Goal: Task Accomplishment & Management: Use online tool/utility

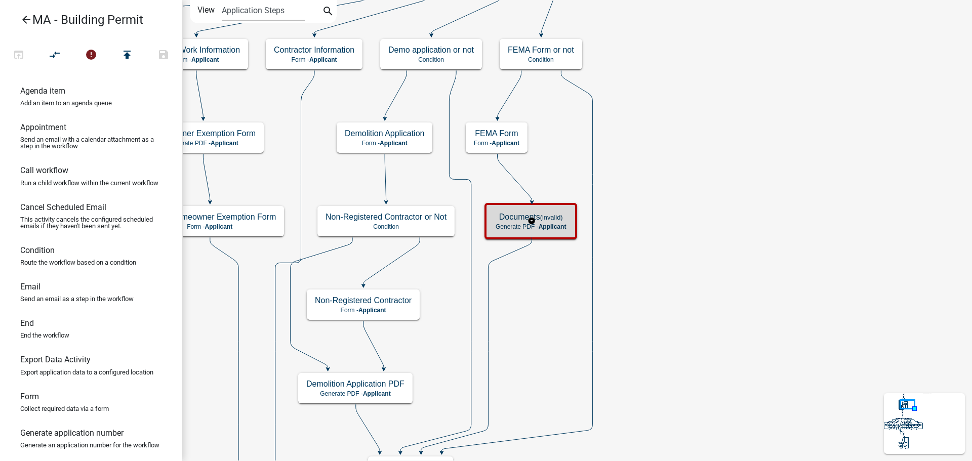
click at [553, 224] on span "Applicant" at bounding box center [553, 226] width 28 height 7
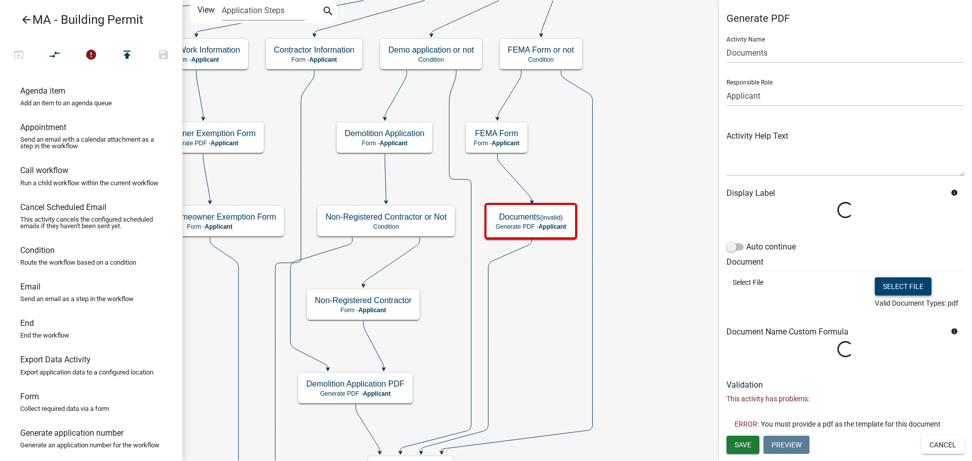
click at [894, 282] on button "Select file" at bounding box center [903, 287] width 57 height 18
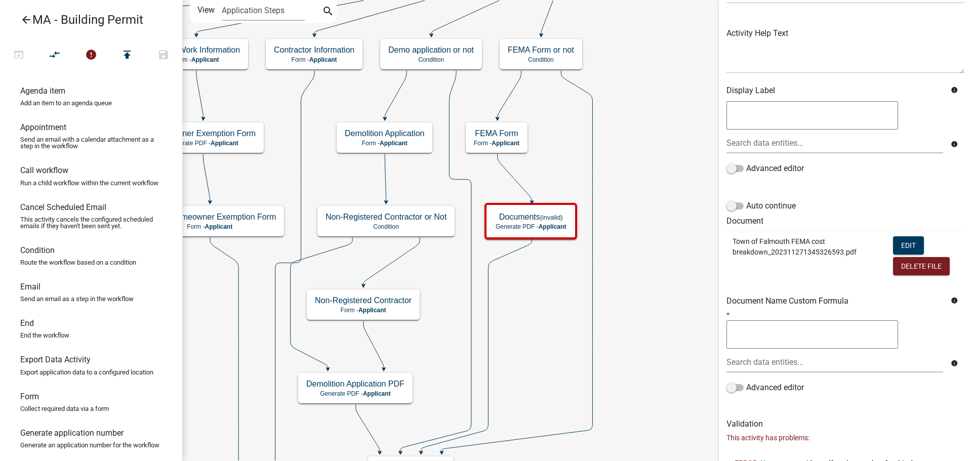
scroll to position [137, 0]
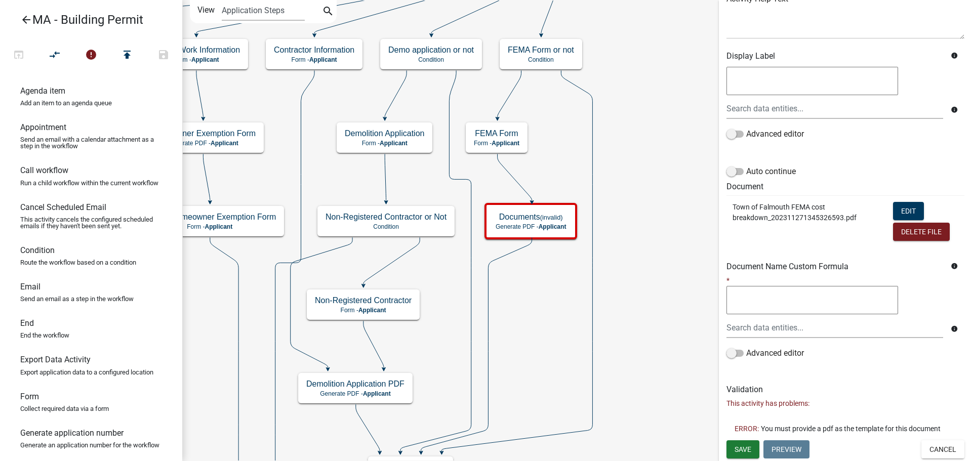
click at [804, 304] on textarea at bounding box center [813, 300] width 172 height 28
type textarea "Falmouth FEMA Form"
click at [879, 379] on div "Generate PDF Activity Name Documents Responsible Role Applicant Admin SDR Septi…" at bounding box center [845, 158] width 253 height 566
click at [840, 327] on input "text" at bounding box center [835, 328] width 217 height 21
click at [864, 387] on h6 "Validation" at bounding box center [846, 390] width 238 height 10
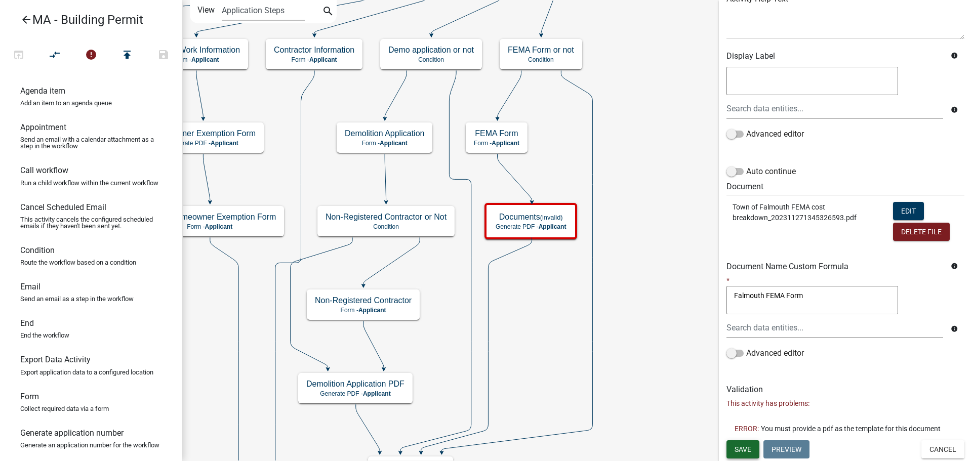
click at [740, 456] on button "Save" at bounding box center [743, 450] width 33 height 18
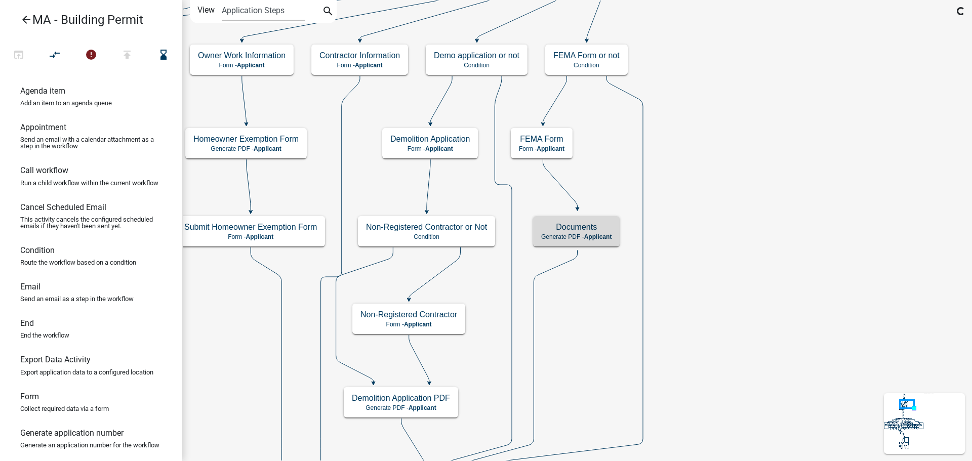
scroll to position [0, 0]
click at [600, 229] on h5 "Documents" at bounding box center [576, 227] width 70 height 10
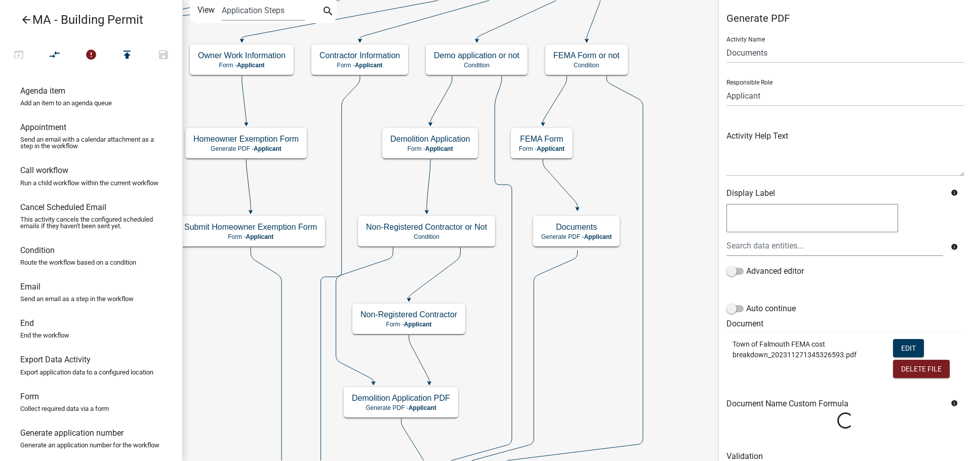
scroll to position [43, 0]
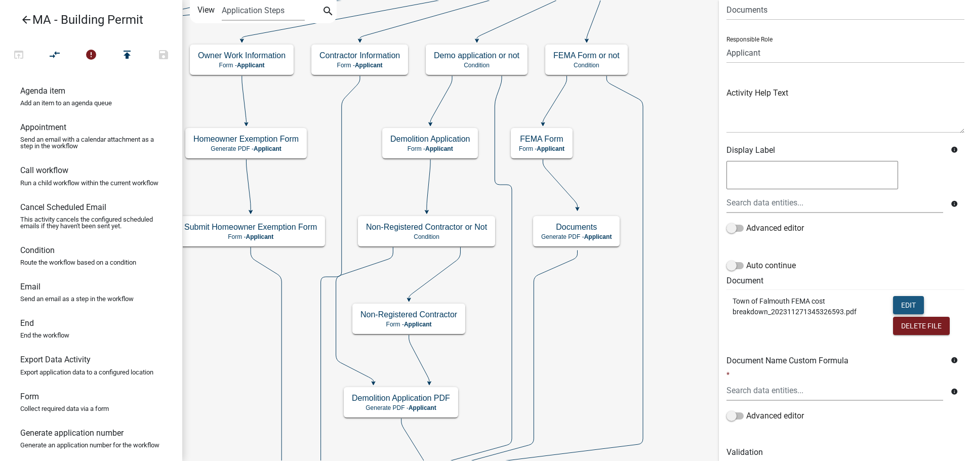
click at [896, 308] on button "Edit" at bounding box center [908, 305] width 31 height 18
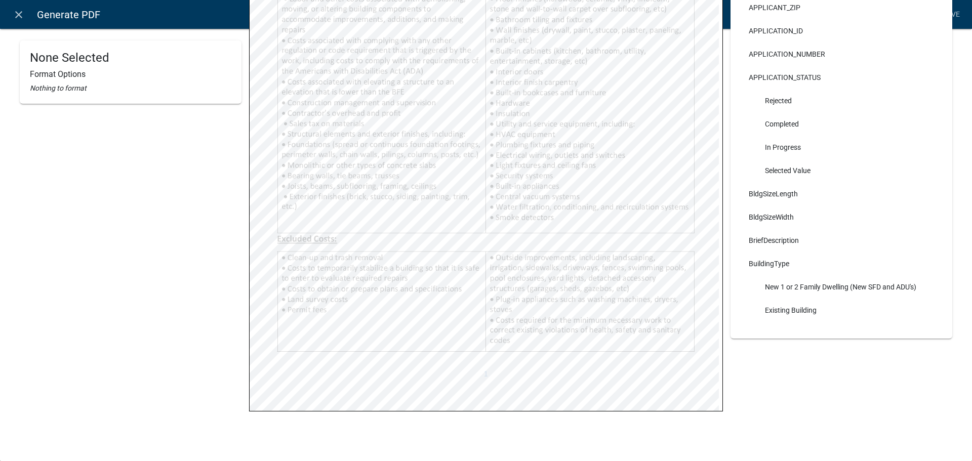
scroll to position [0, 0]
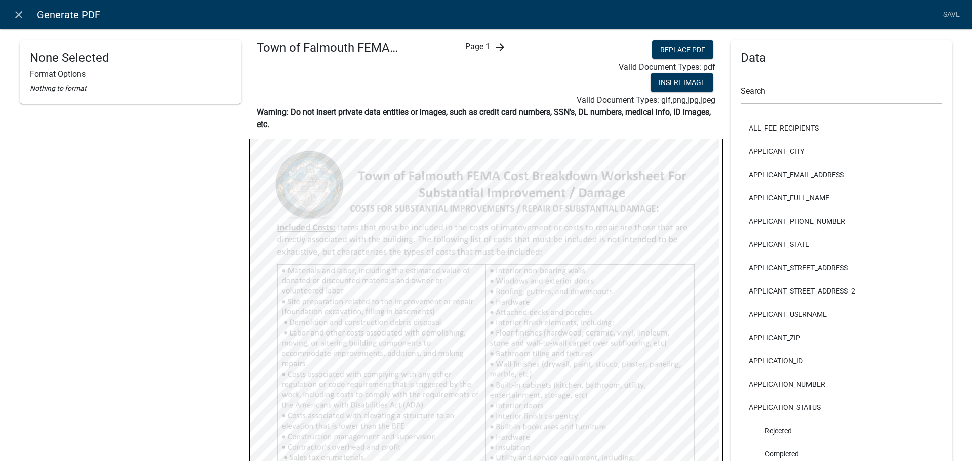
click at [498, 47] on icon "arrow_forward" at bounding box center [500, 47] width 12 height 12
click at [864, 93] on input "text" at bounding box center [842, 94] width 202 height 21
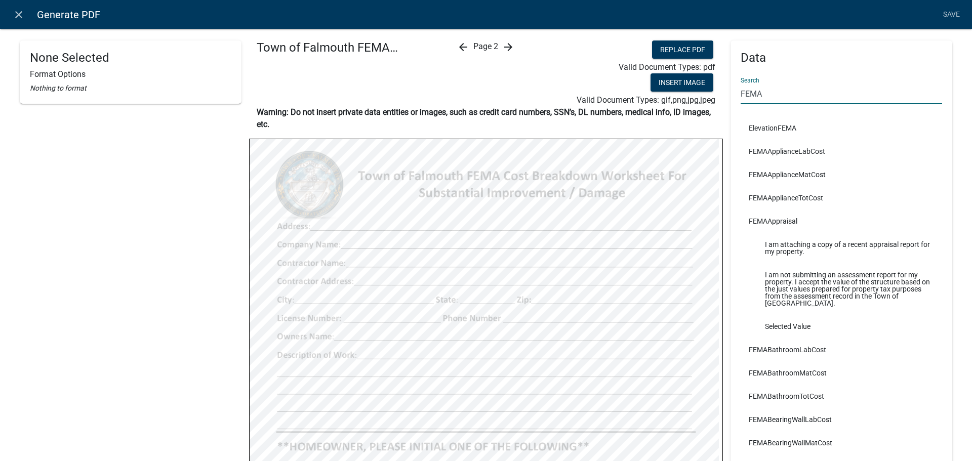
type input "FEMA"
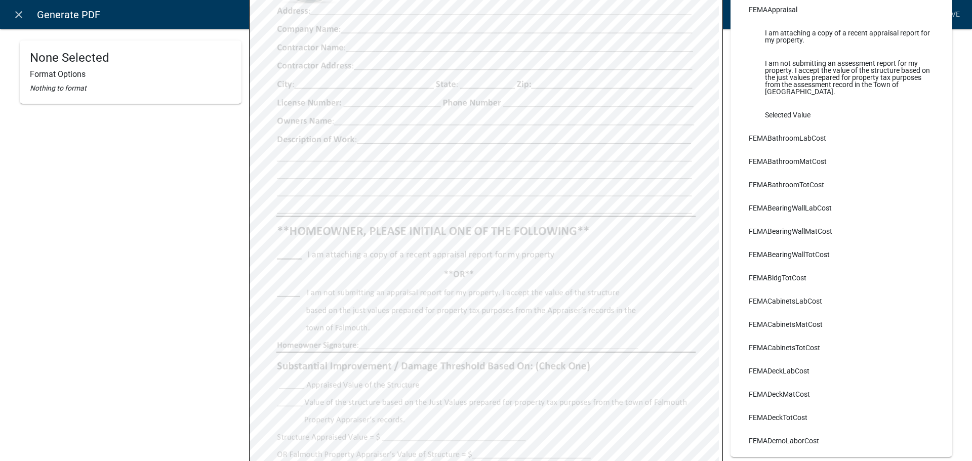
scroll to position [152, 0]
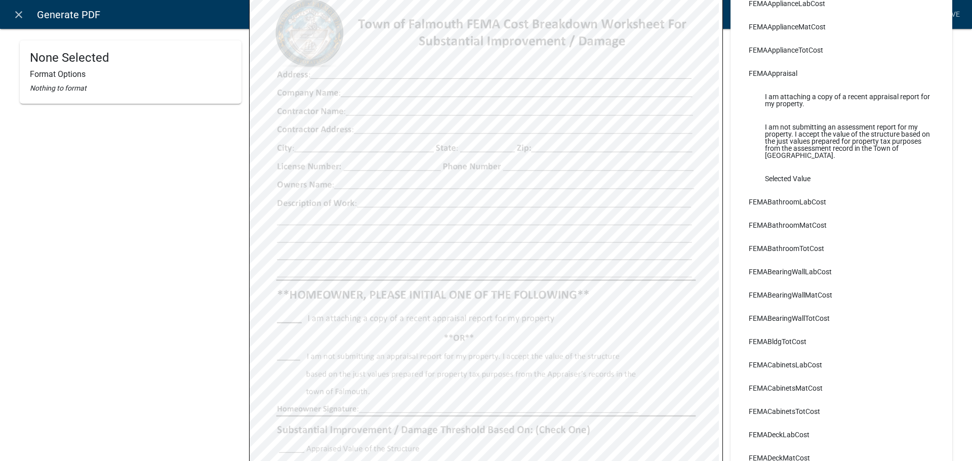
select select
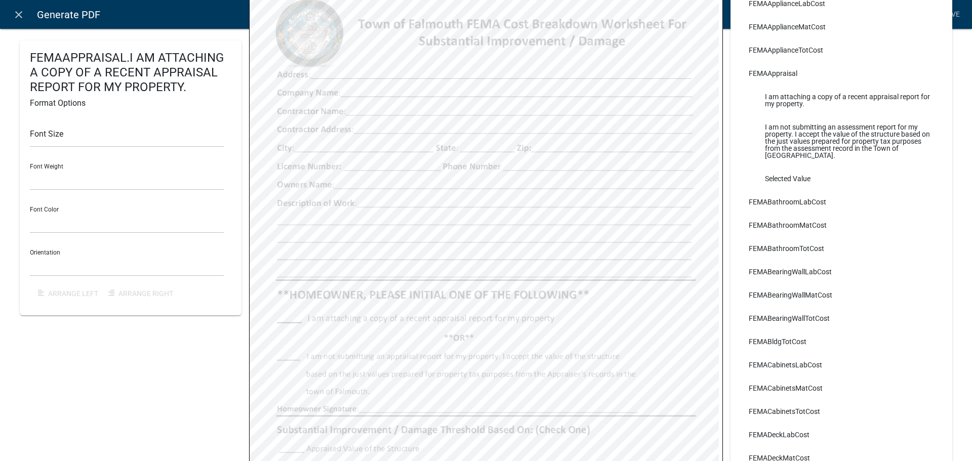
select select
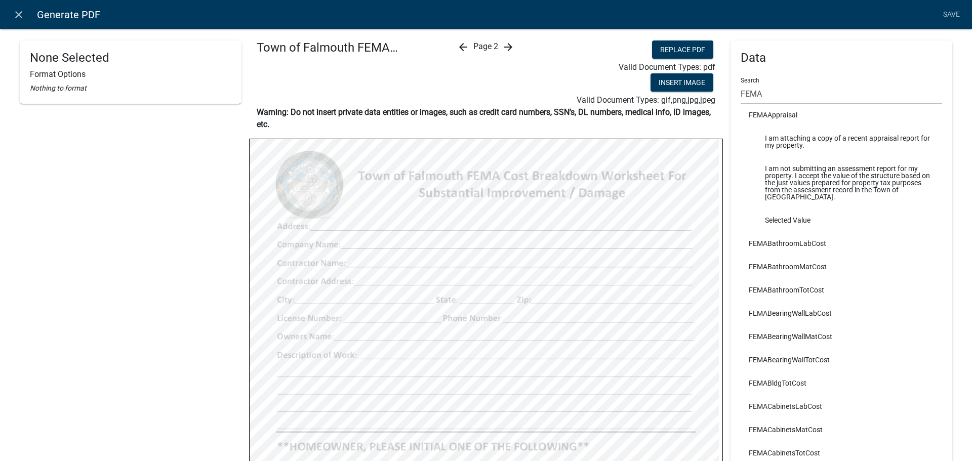
scroll to position [0, 0]
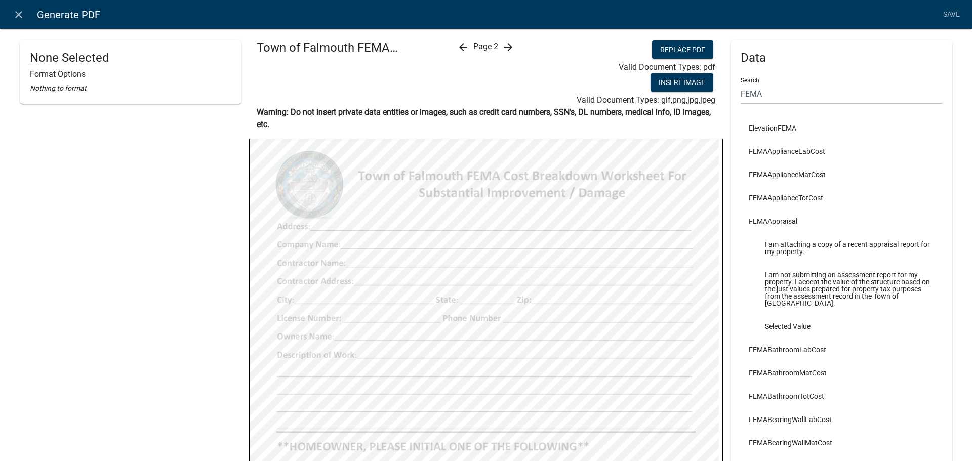
click at [782, 328] on li "Selected Value" at bounding box center [842, 326] width 202 height 23
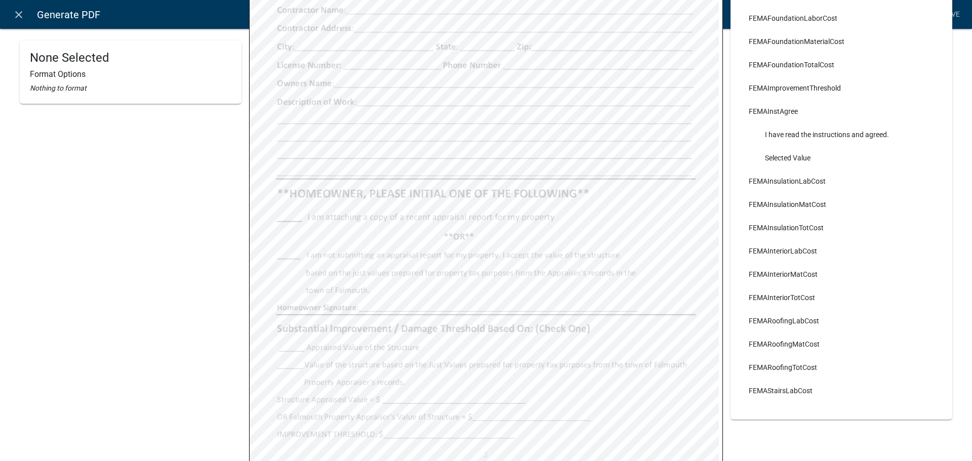
scroll to position [658, 0]
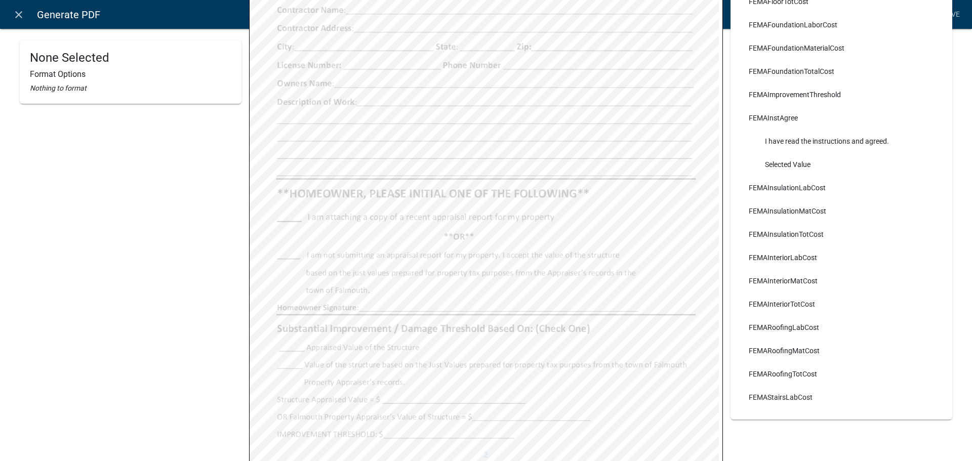
select select
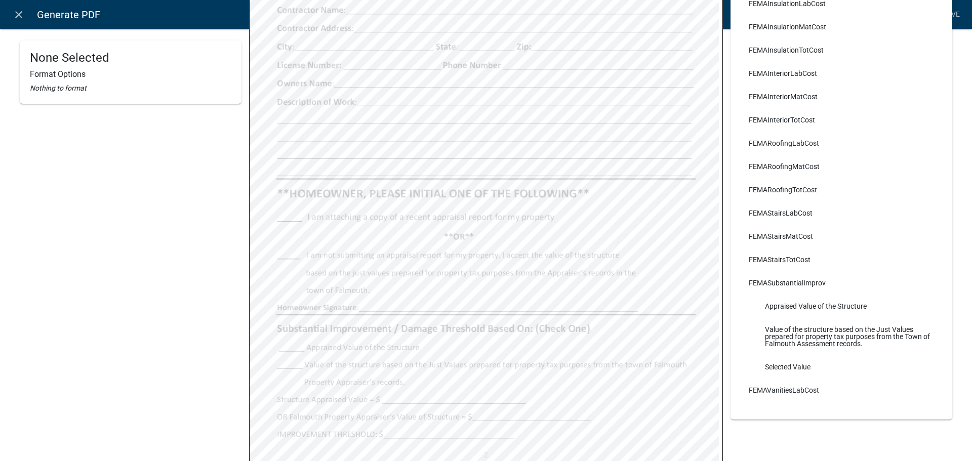
scroll to position [861, 0]
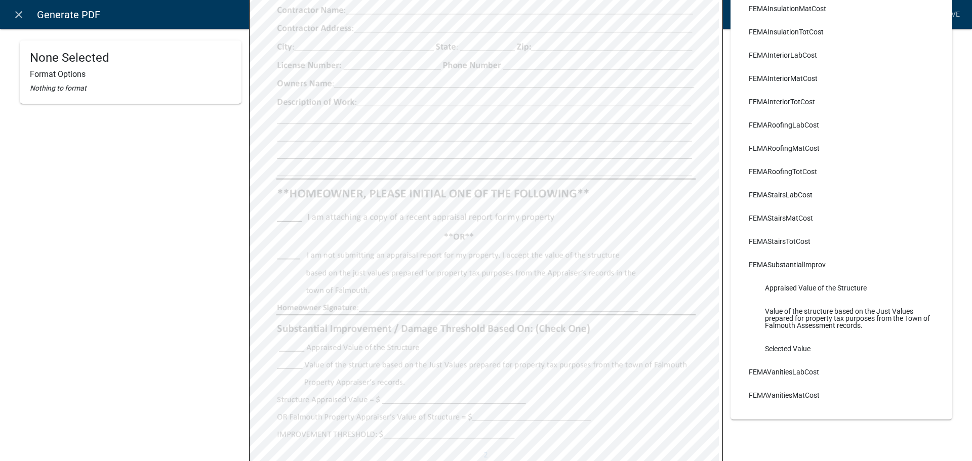
select select
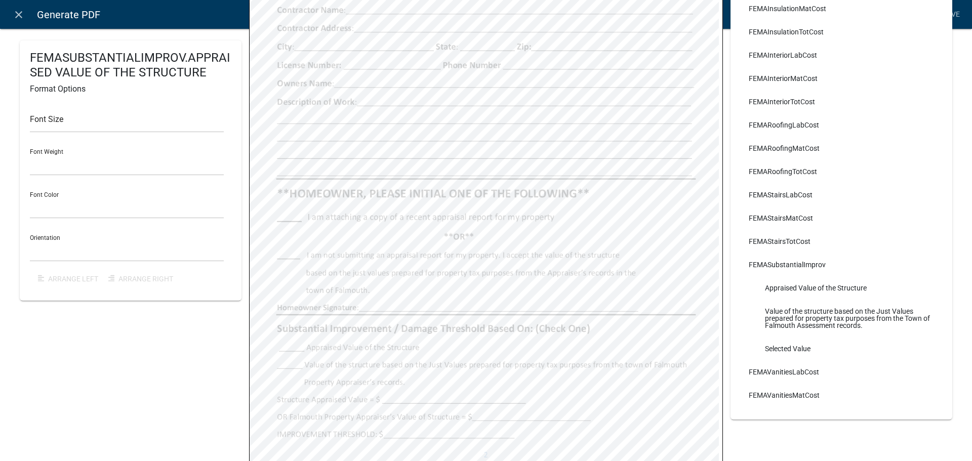
select select
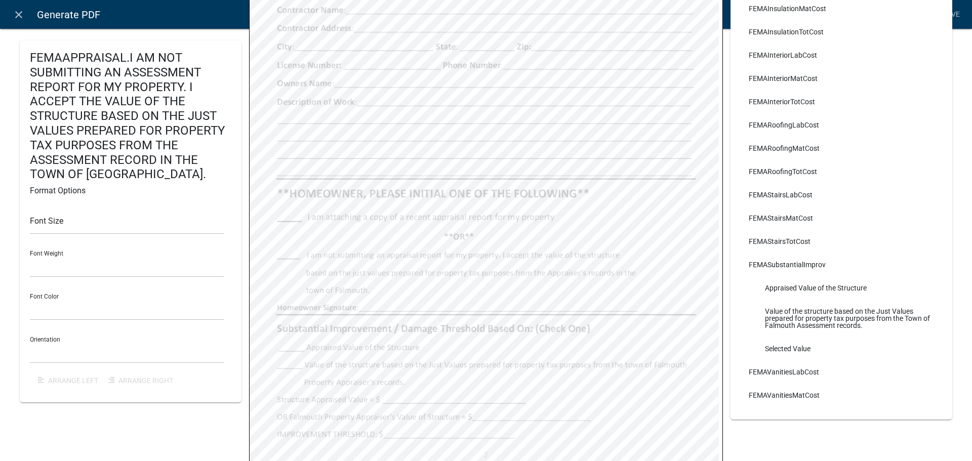
select select
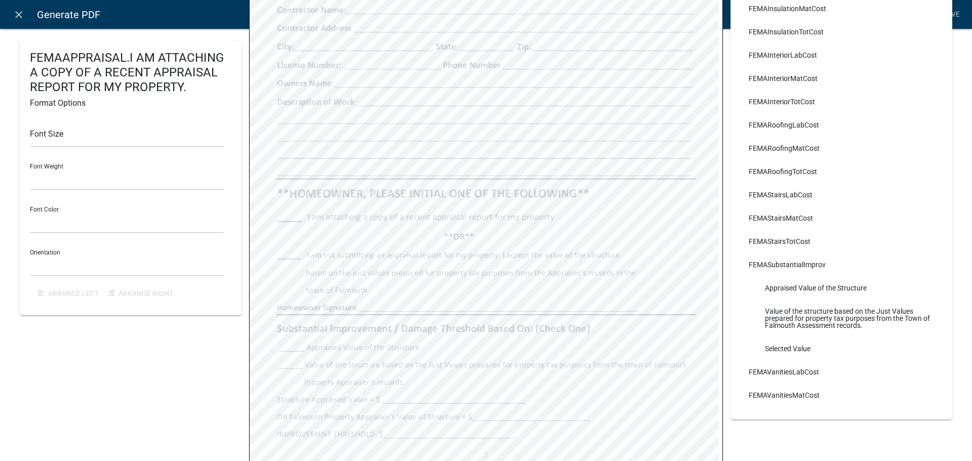
select select
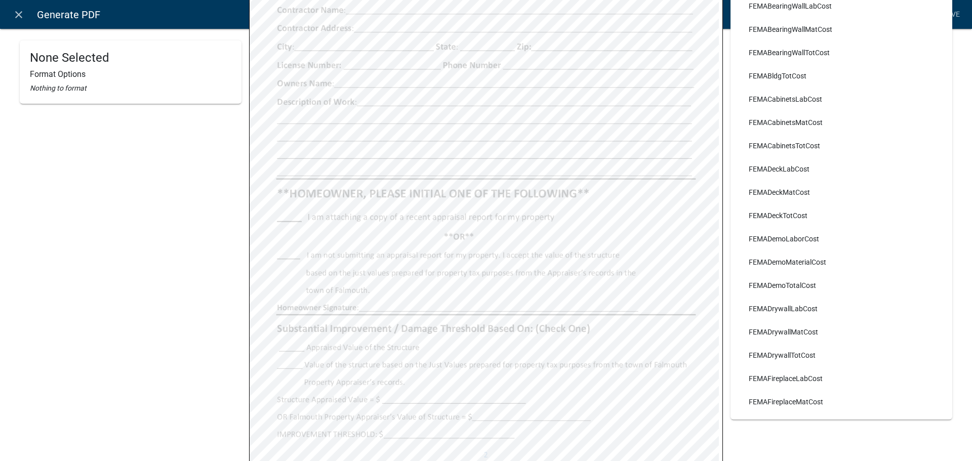
scroll to position [0, 0]
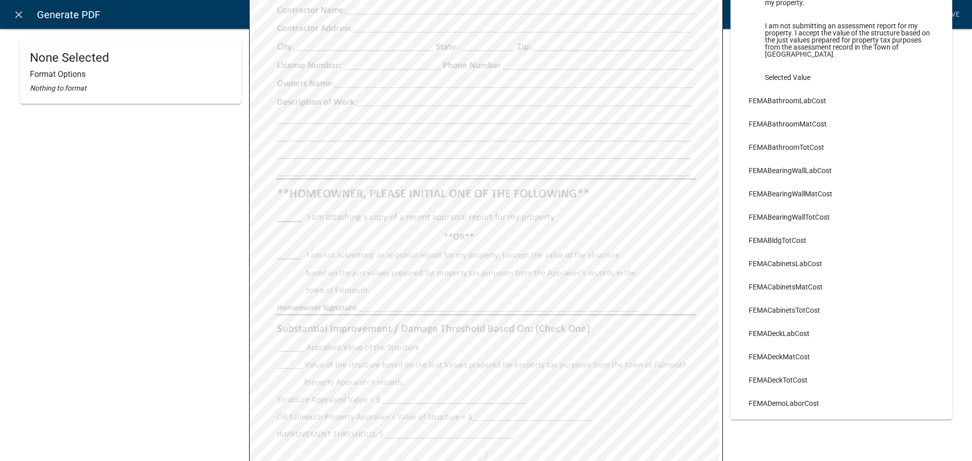
click at [128, 206] on div "None Selected Format Options Nothing to format" at bounding box center [131, 103] width 222 height 633
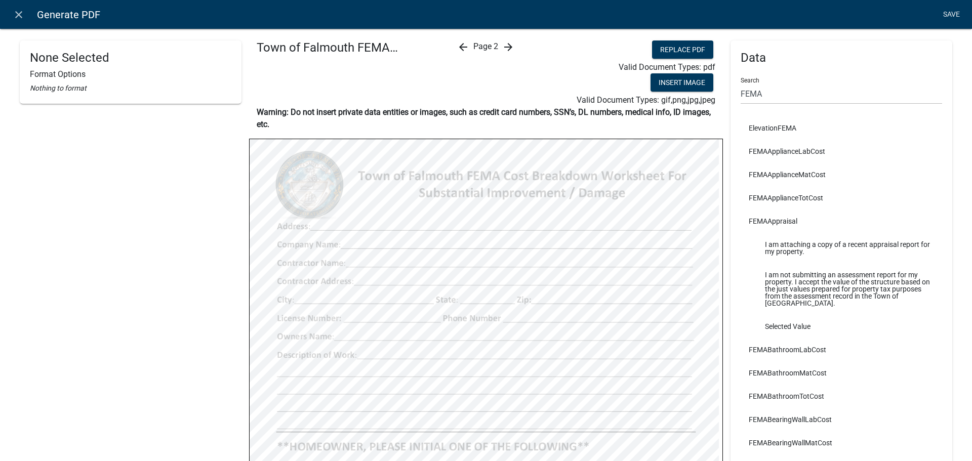
click at [952, 13] on link "Save" at bounding box center [951, 14] width 25 height 19
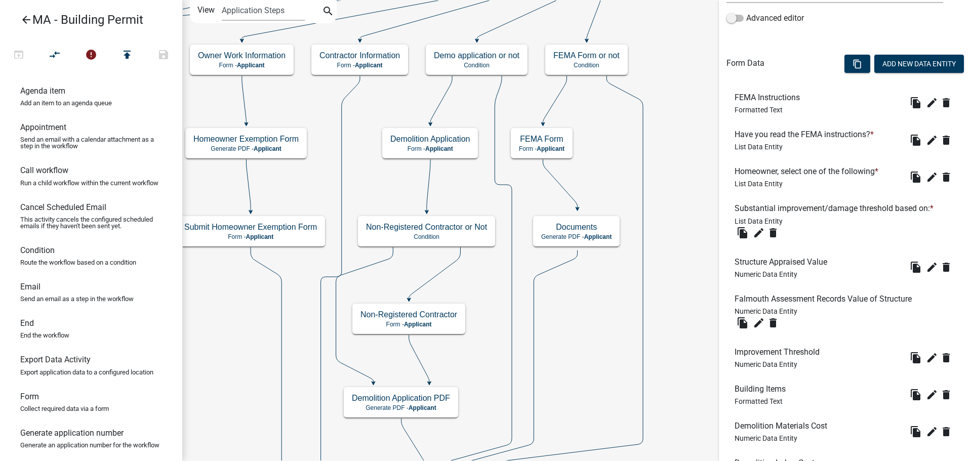
scroll to position [304, 0]
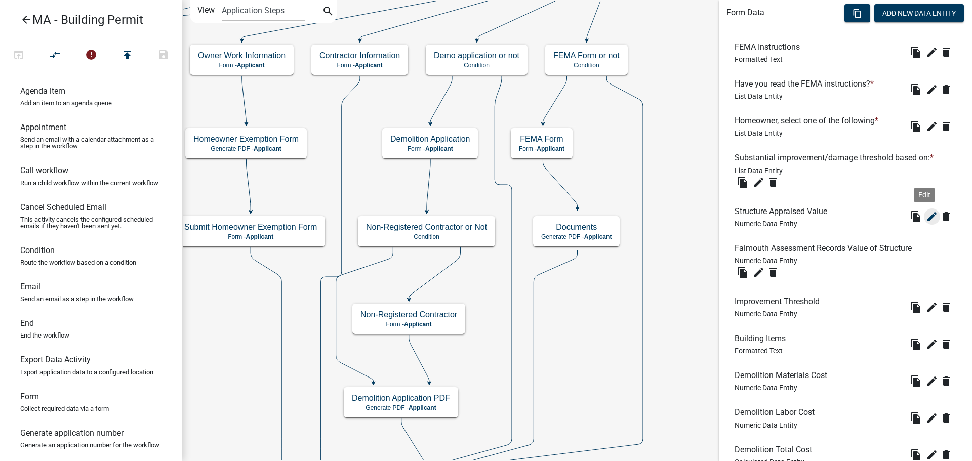
click at [926, 218] on icon "edit" at bounding box center [932, 217] width 12 height 12
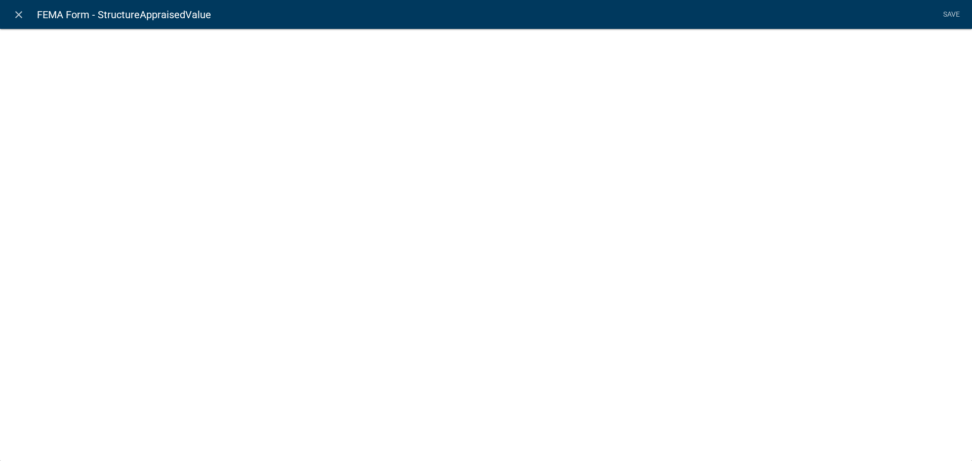
select select "numeric-data"
select select "1: 1"
select select
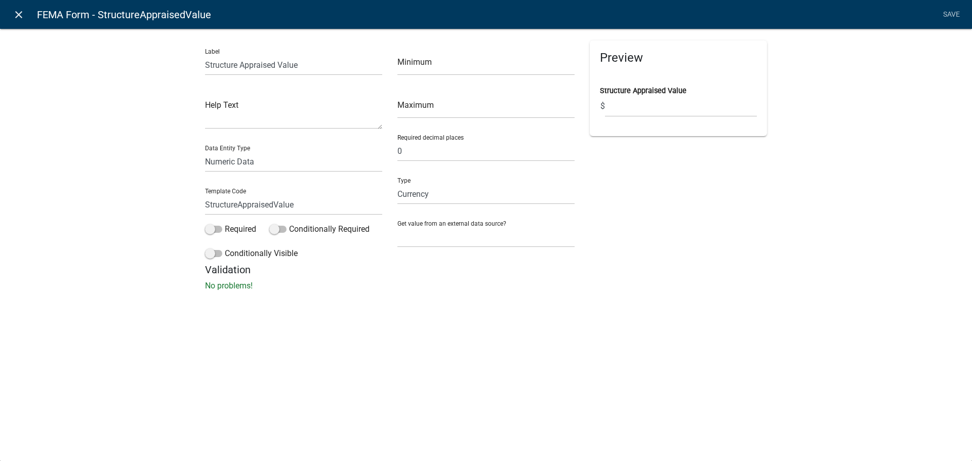
click at [19, 13] on icon "close" at bounding box center [19, 15] width 12 height 12
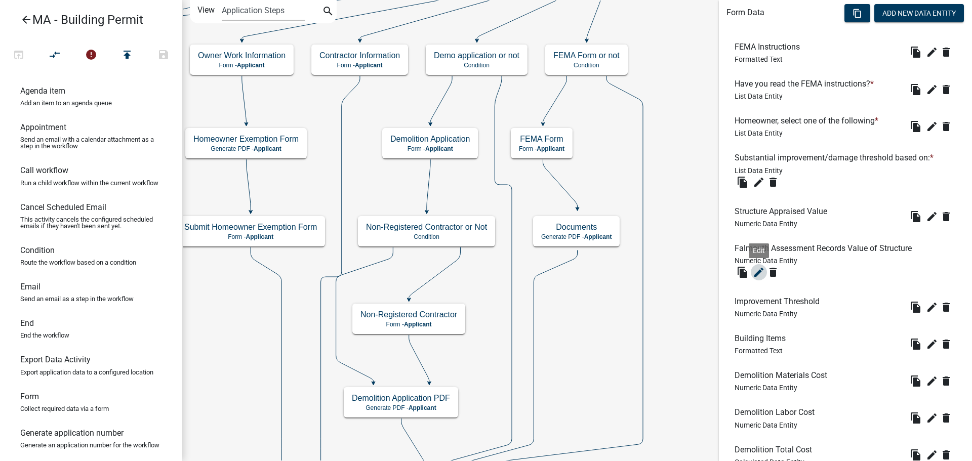
click at [762, 275] on icon "edit" at bounding box center [759, 272] width 12 height 12
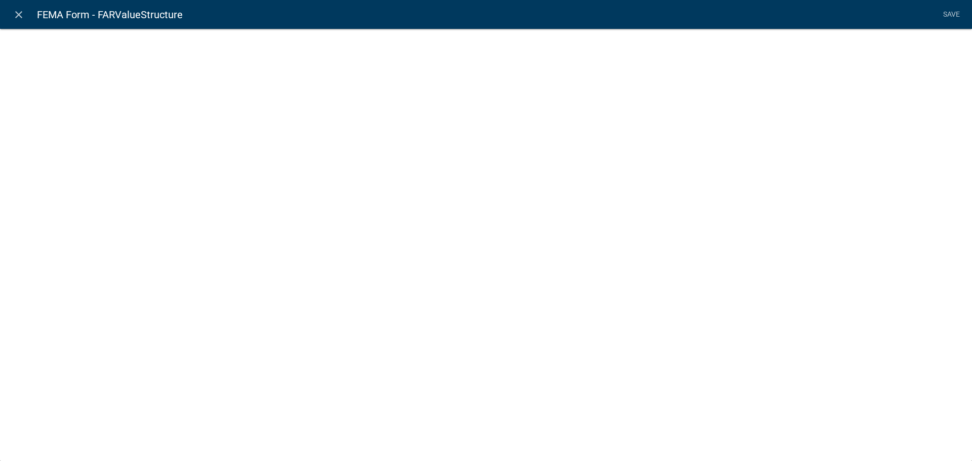
select select "numeric-data"
select select "1: 1"
select select
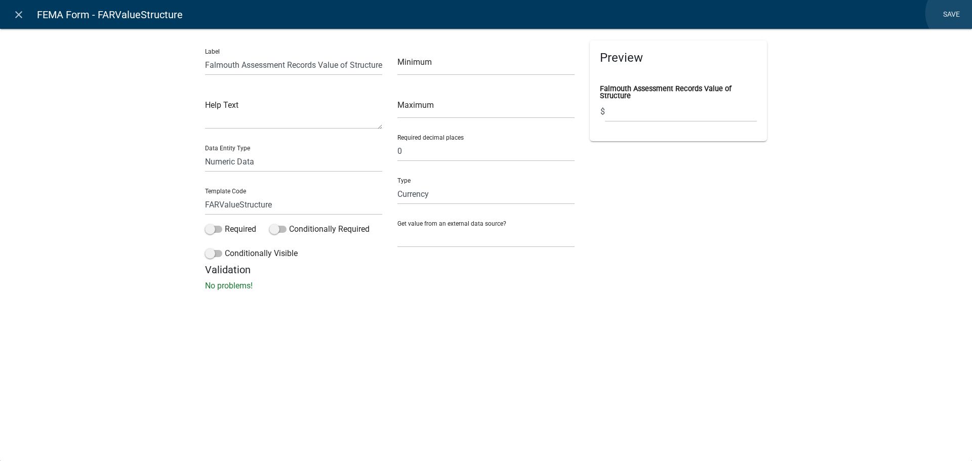
click at [958, 13] on link "Save" at bounding box center [951, 14] width 25 height 19
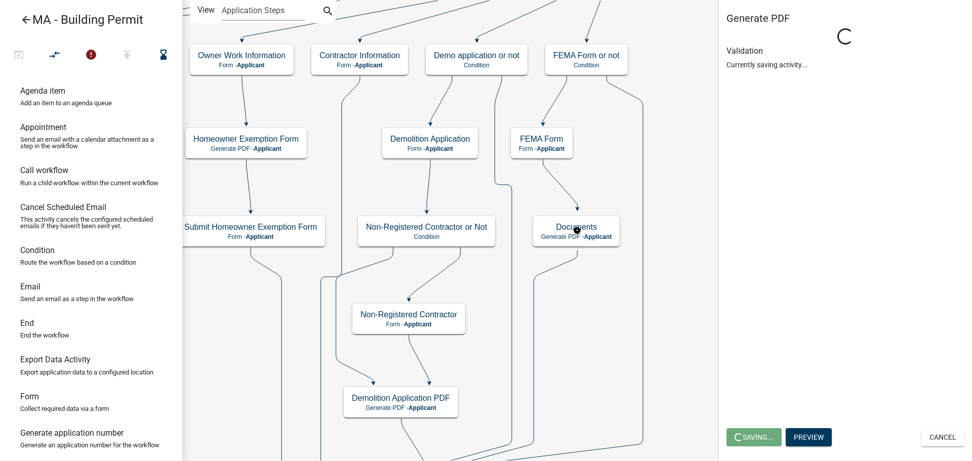
scroll to position [0, 0]
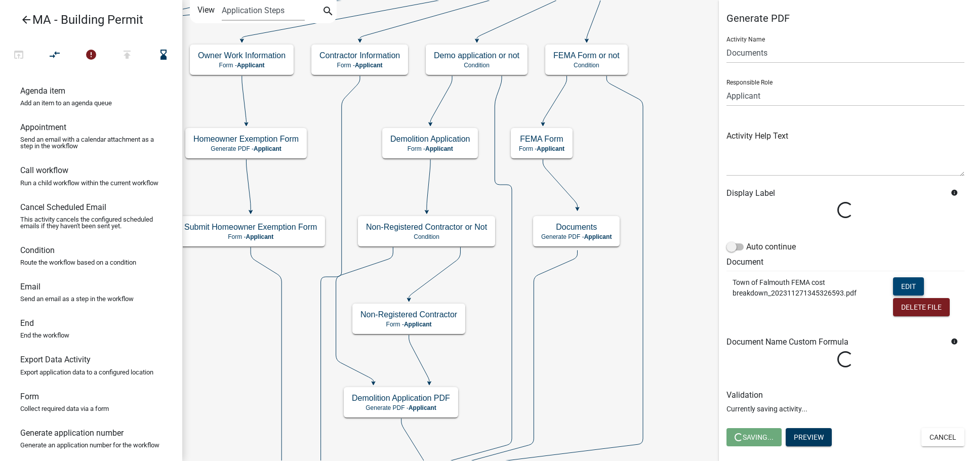
click at [903, 286] on button "Edit" at bounding box center [908, 287] width 31 height 18
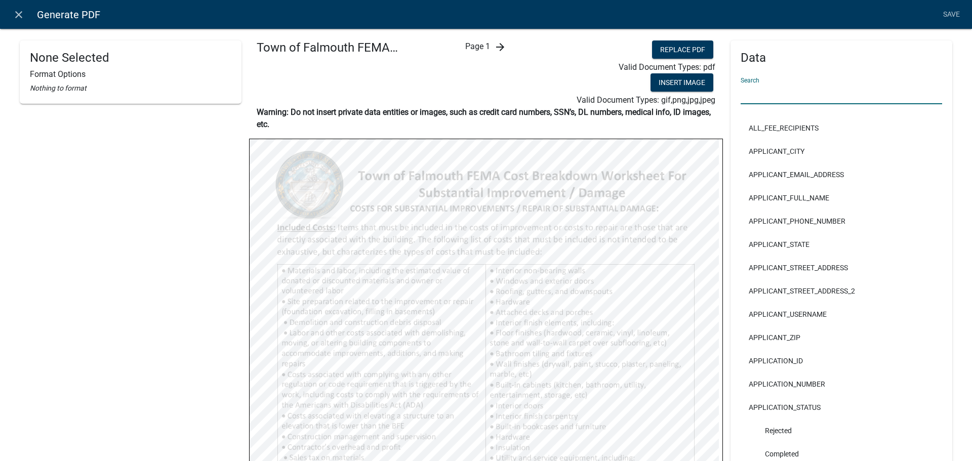
click at [806, 99] on input "text" at bounding box center [842, 94] width 202 height 21
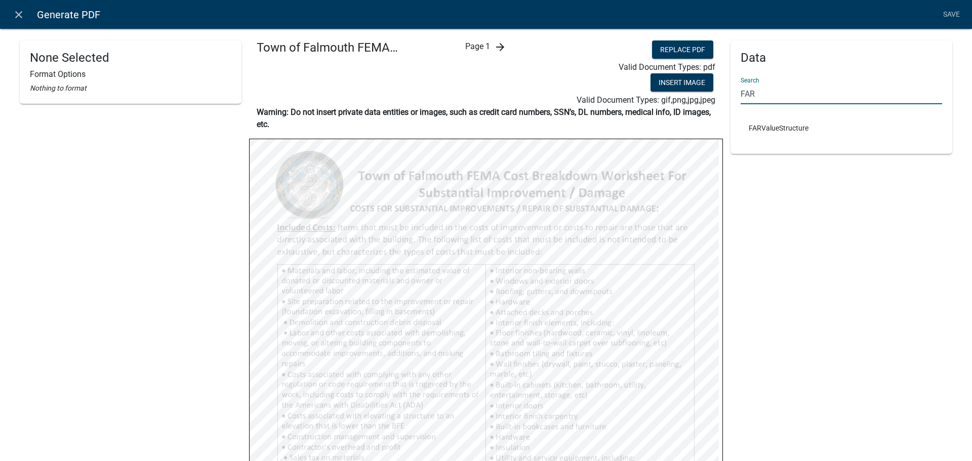
type input "FAR"
click at [500, 49] on icon "arrow_forward" at bounding box center [500, 47] width 12 height 12
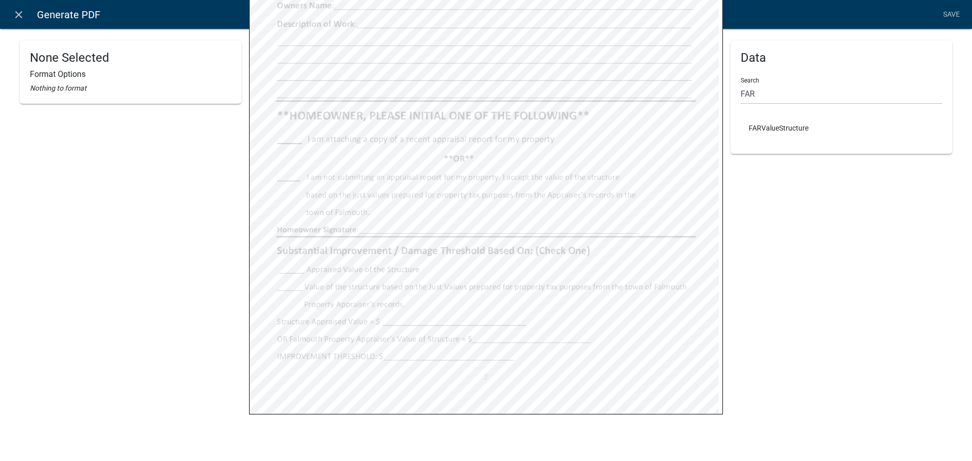
scroll to position [334, 0]
select select
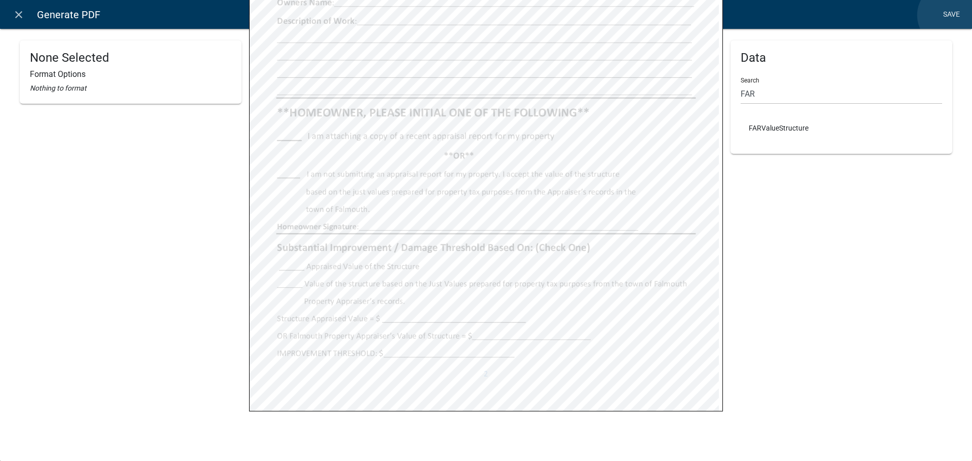
click at [950, 15] on link "Save" at bounding box center [951, 14] width 25 height 19
click at [950, 15] on div "Data Search FAR FARValueStructure" at bounding box center [841, 73] width 237 height 734
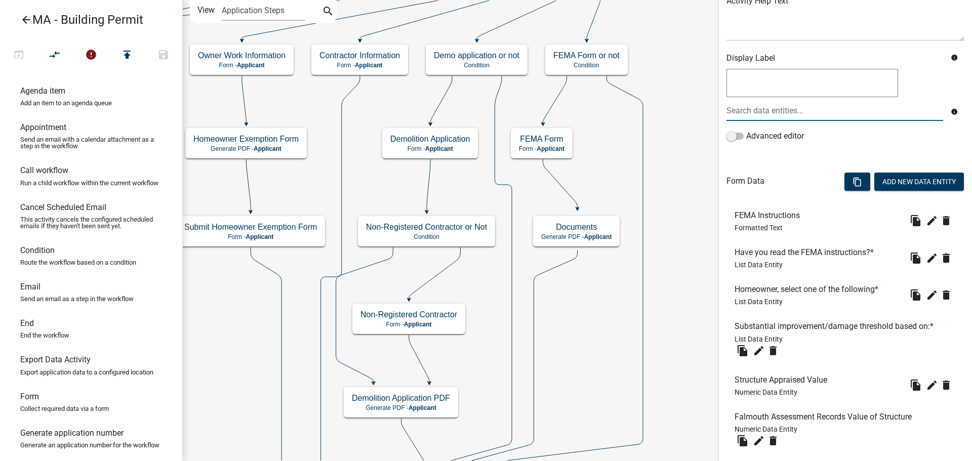
scroll to position [203, 0]
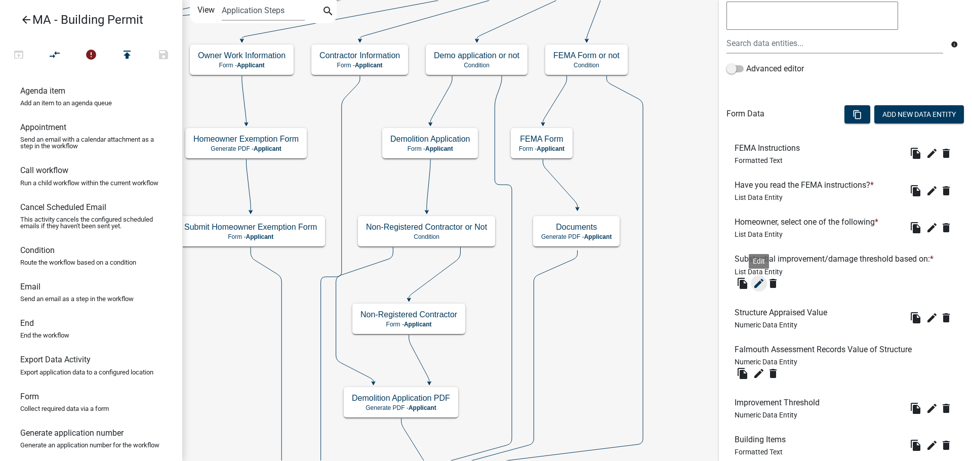
click at [754, 285] on icon "edit" at bounding box center [759, 284] width 12 height 12
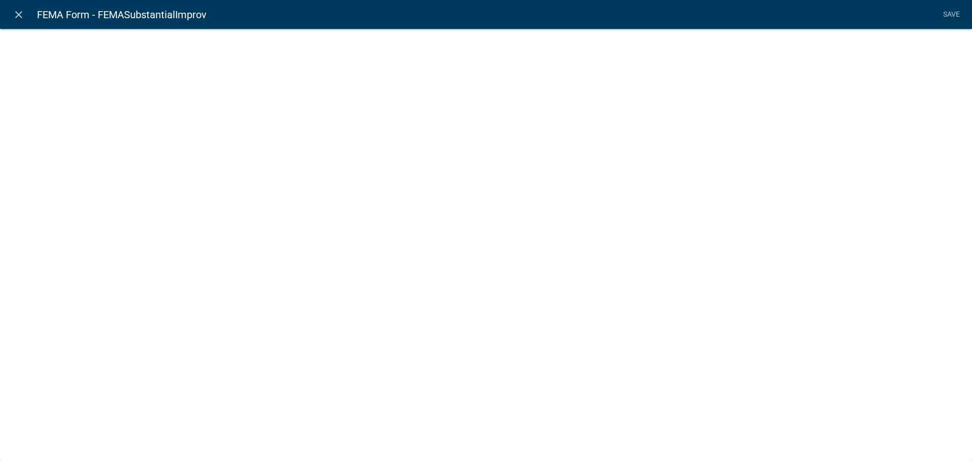
select select "list-data"
select select
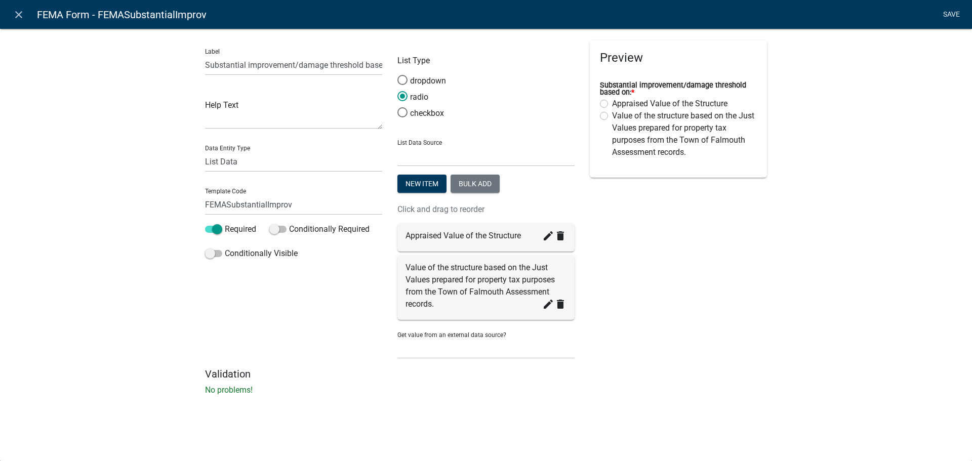
click at [953, 11] on link "Save" at bounding box center [951, 14] width 25 height 19
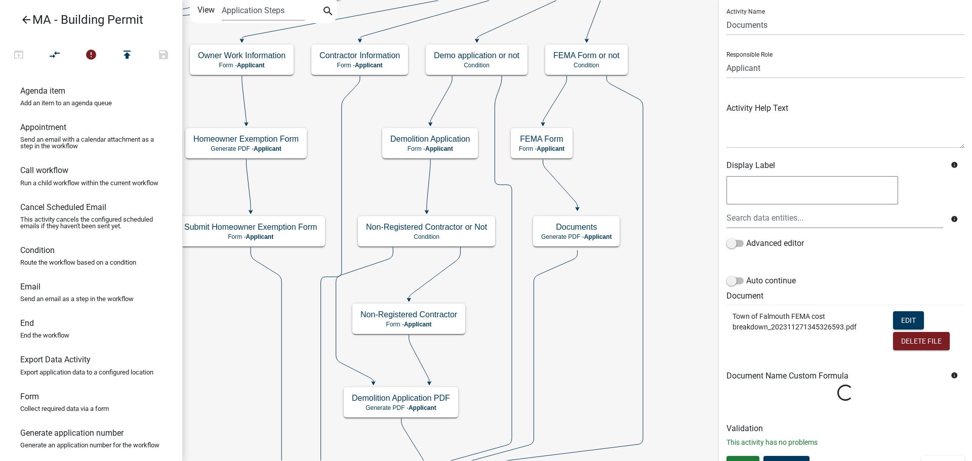
scroll to position [43, 0]
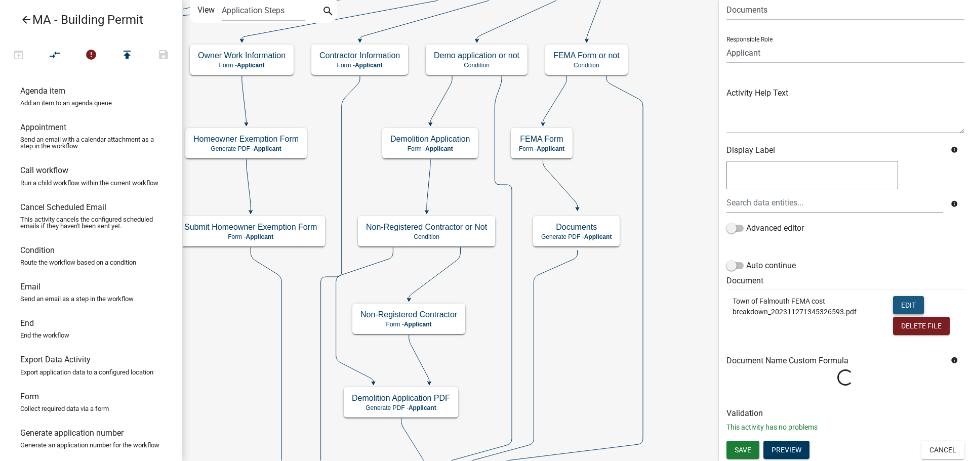
click at [903, 297] on button "Edit" at bounding box center [908, 305] width 31 height 18
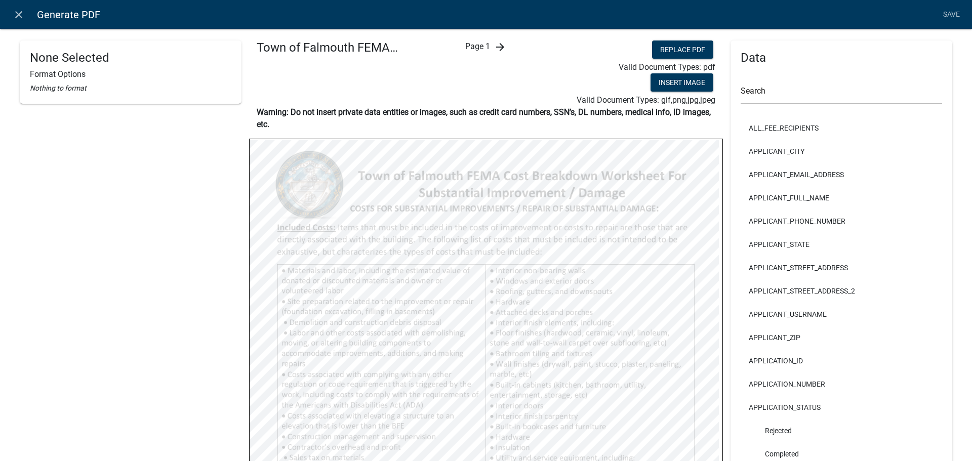
click at [497, 49] on icon "arrow_forward" at bounding box center [500, 47] width 12 height 12
click at [804, 98] on input "text" at bounding box center [842, 94] width 202 height 21
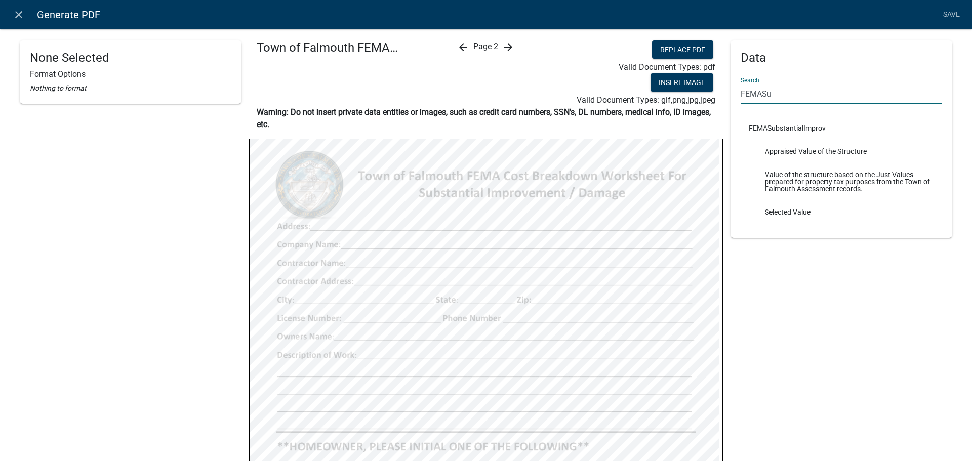
type input "FEMASu"
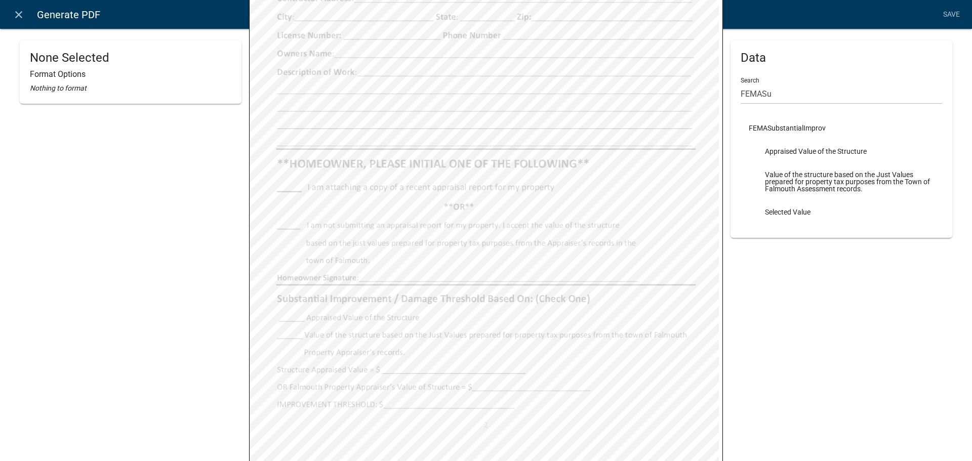
scroll to position [334, 0]
select select
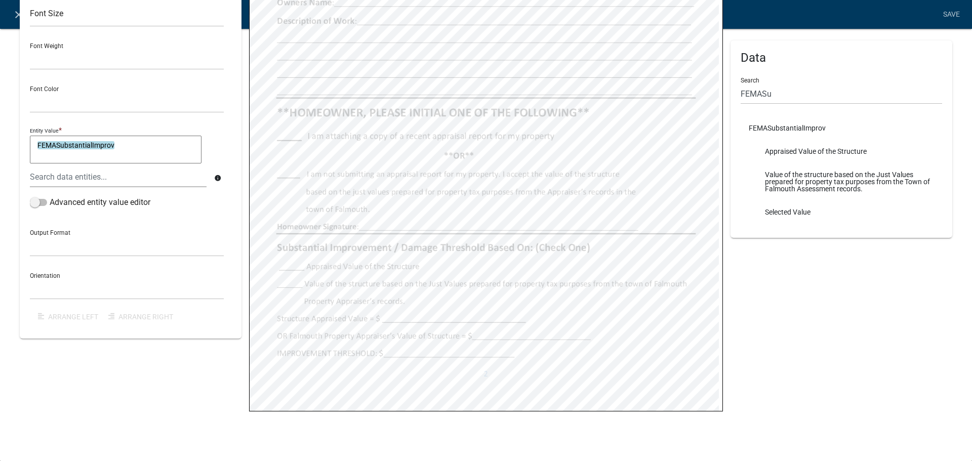
click at [763, 308] on div "Data Search FEMASu FEMASubstantialImprov Appraised Value of the Structure Value…" at bounding box center [842, 22] width 222 height 633
click at [948, 8] on link "Save" at bounding box center [951, 14] width 25 height 19
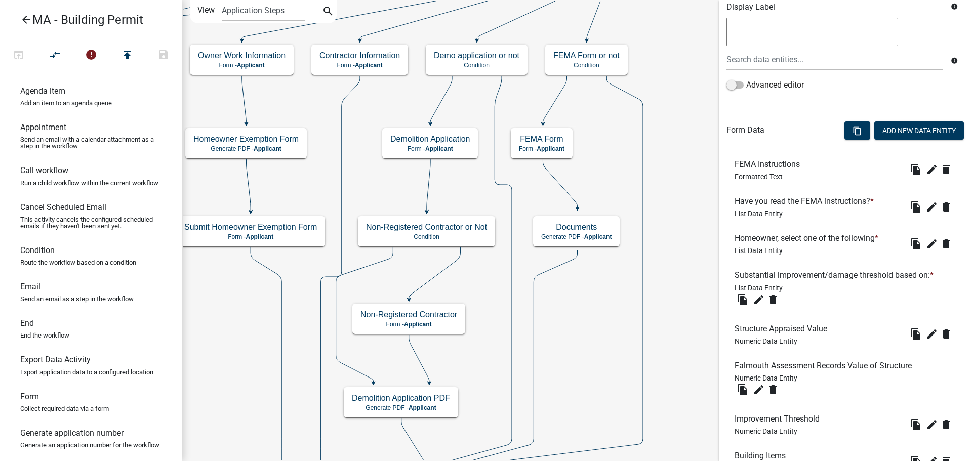
scroll to position [203, 0]
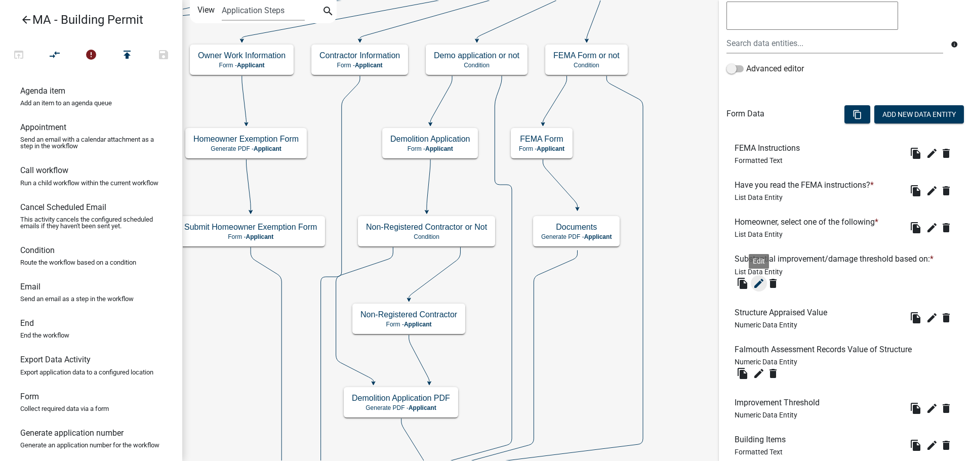
click at [755, 283] on icon "edit" at bounding box center [759, 284] width 12 height 12
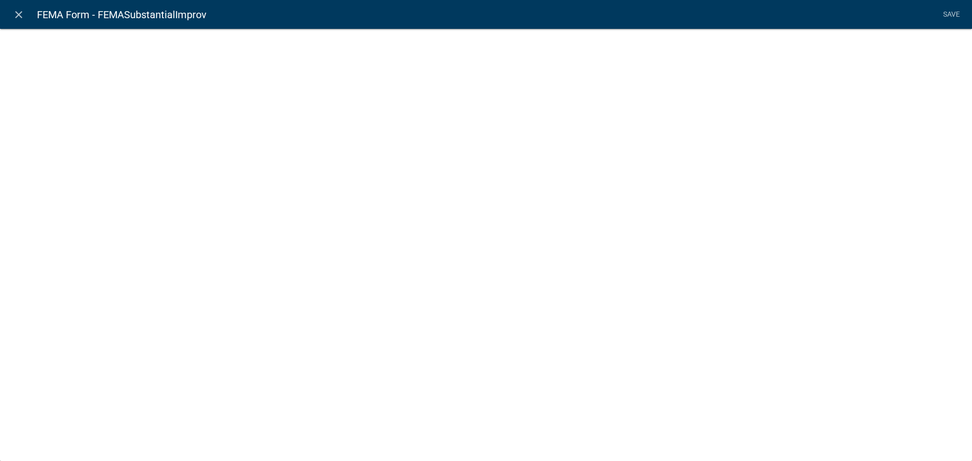
select select "list-data"
select select
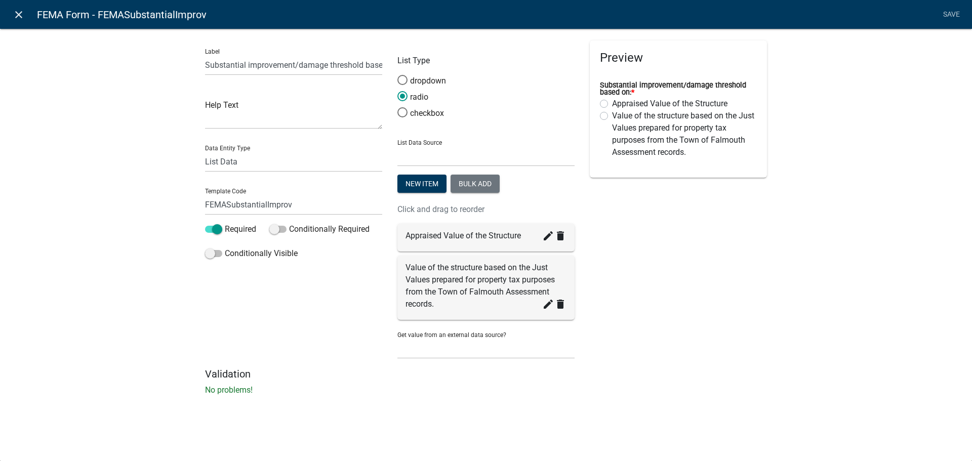
click at [16, 14] on icon "close" at bounding box center [19, 15] width 12 height 12
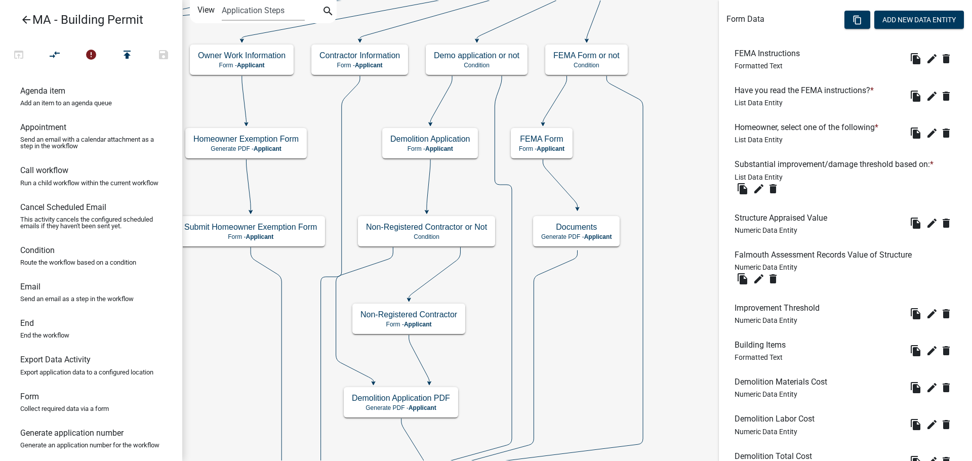
scroll to position [304, 0]
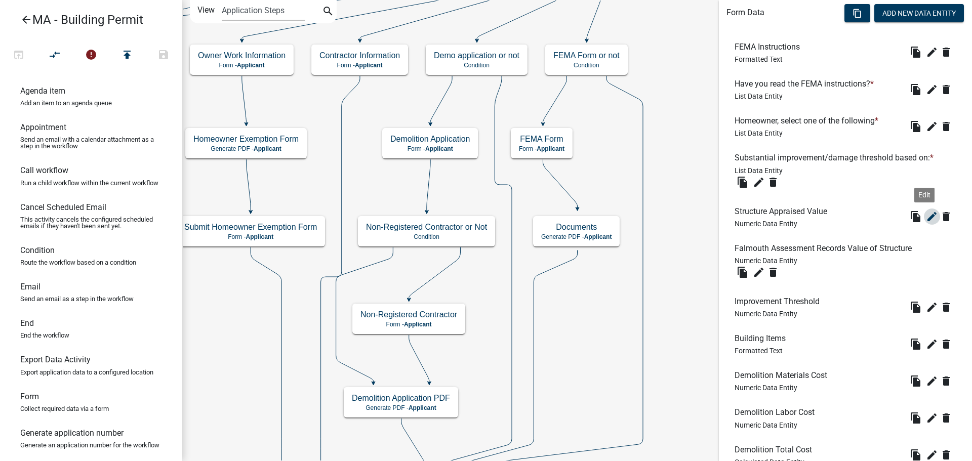
click at [926, 219] on icon "edit" at bounding box center [932, 217] width 12 height 12
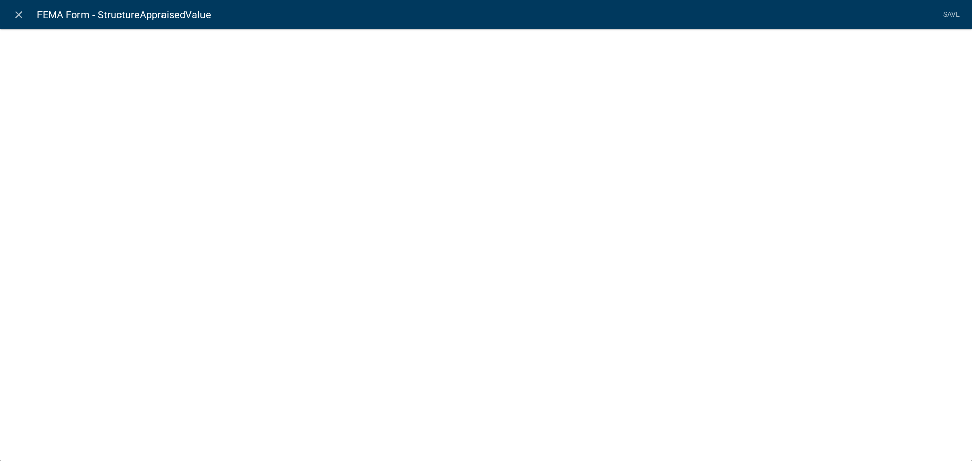
select select "numeric-data"
select select "1: 1"
select select
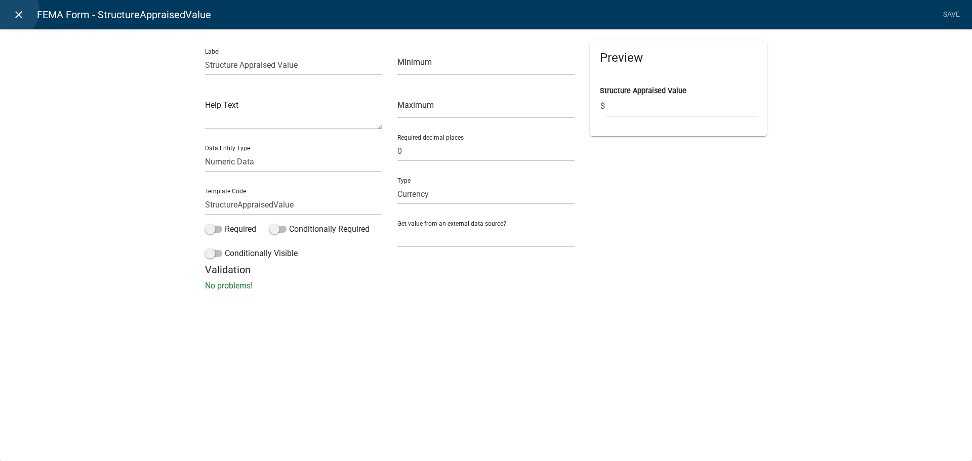
click at [14, 11] on icon "close" at bounding box center [19, 15] width 12 height 12
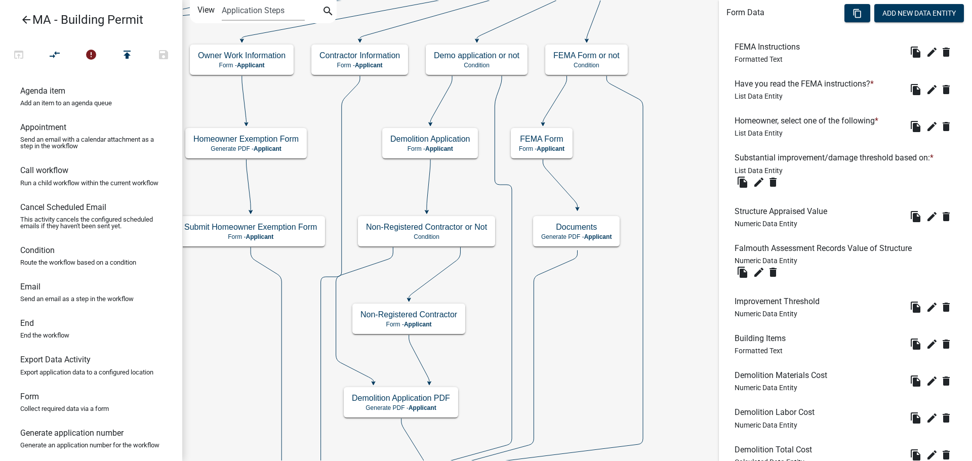
scroll to position [354, 0]
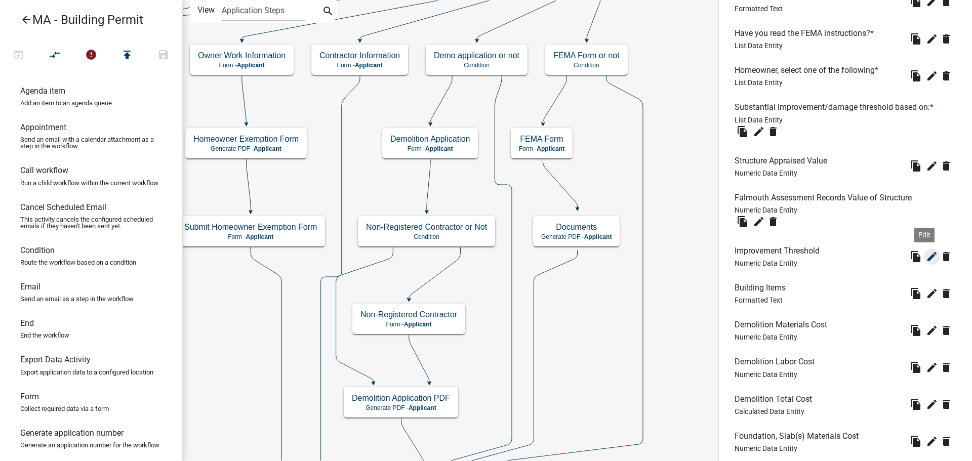
click at [927, 260] on icon "edit" at bounding box center [932, 257] width 12 height 12
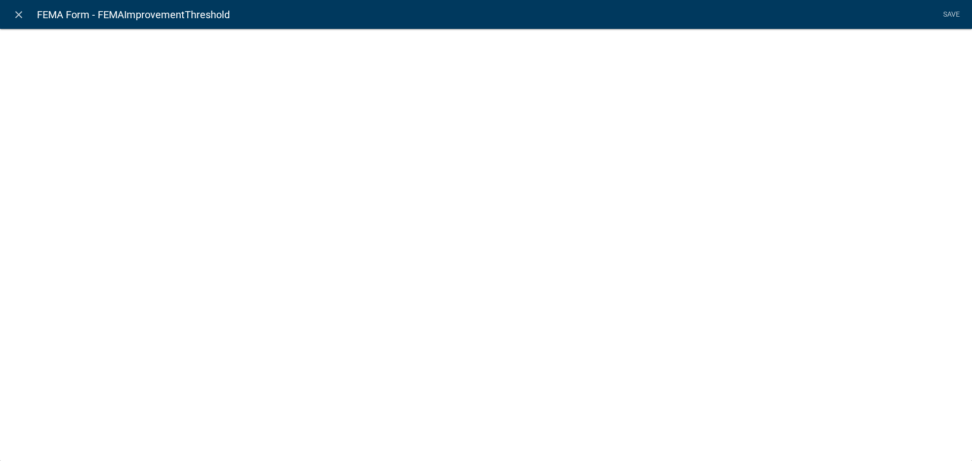
select select "numeric-data"
select select "1: 1"
select select
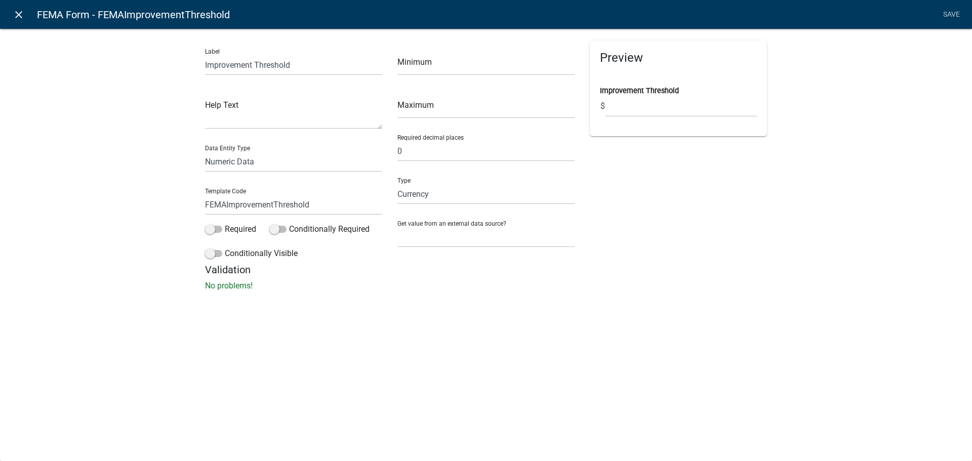
click at [19, 16] on icon "close" at bounding box center [19, 15] width 12 height 12
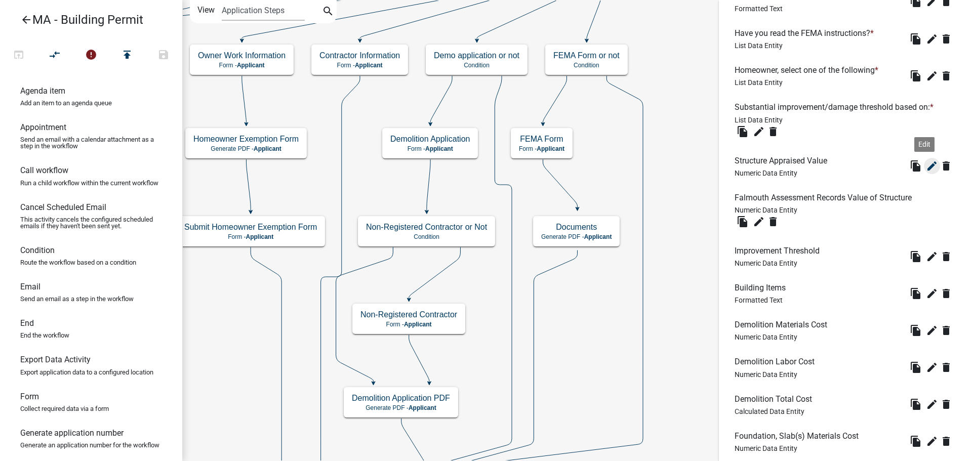
click at [927, 169] on icon "edit" at bounding box center [932, 166] width 12 height 12
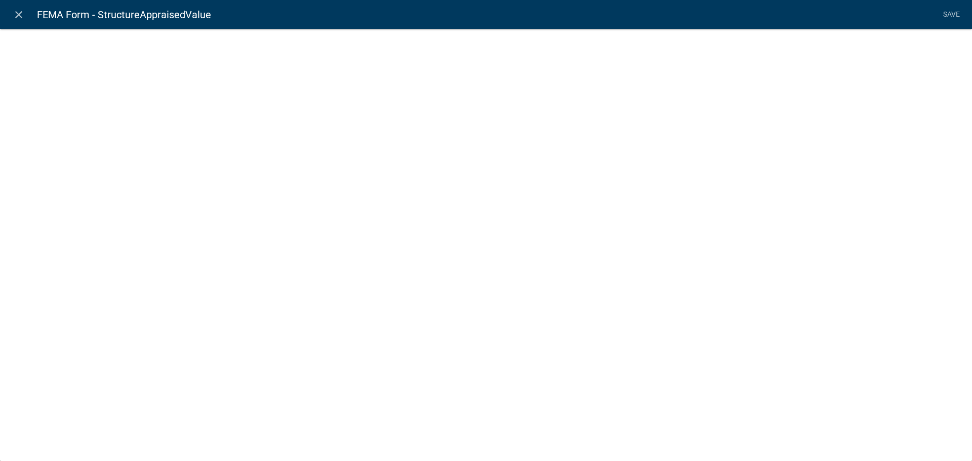
select select "numeric-data"
select select "1: 1"
select select
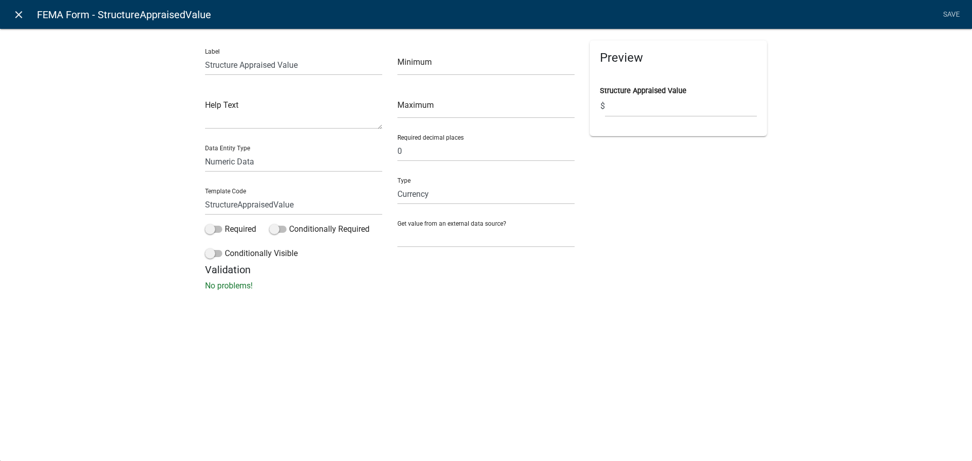
click at [22, 9] on icon "close" at bounding box center [19, 15] width 12 height 12
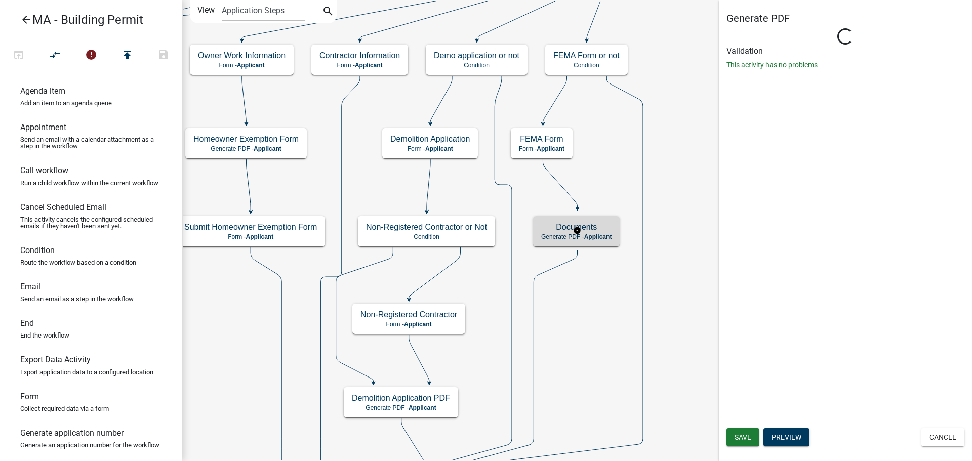
scroll to position [0, 0]
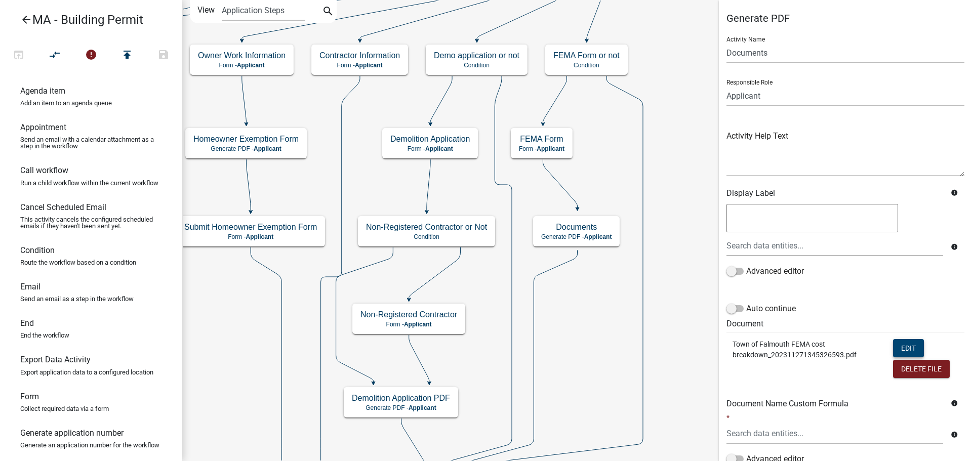
click at [894, 344] on button "Edit" at bounding box center [908, 348] width 31 height 18
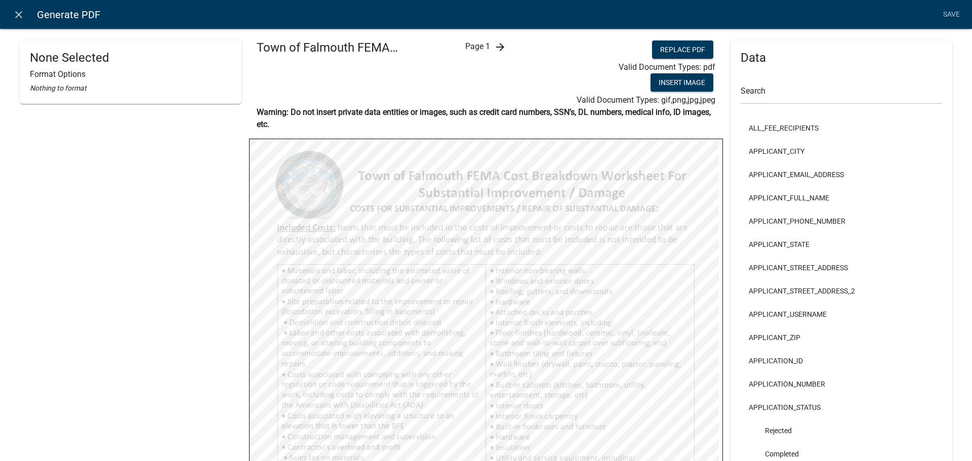
click at [501, 47] on icon "arrow_forward" at bounding box center [500, 47] width 12 height 12
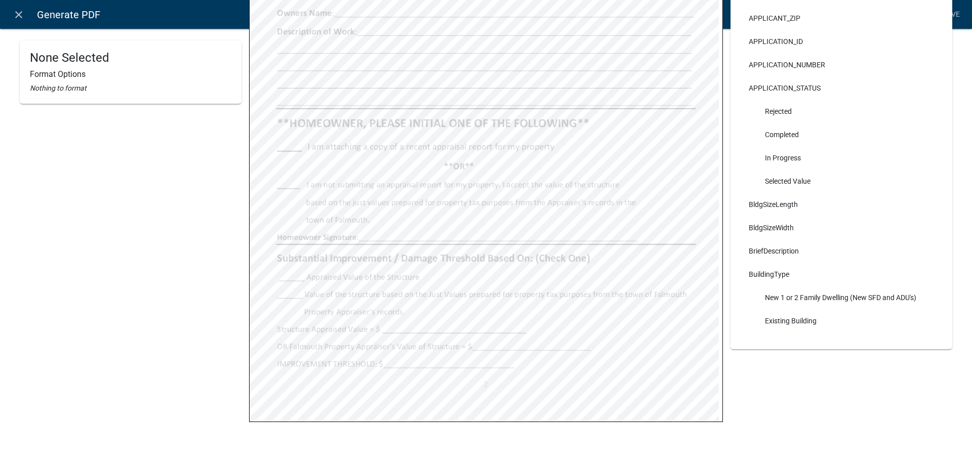
scroll to position [334, 0]
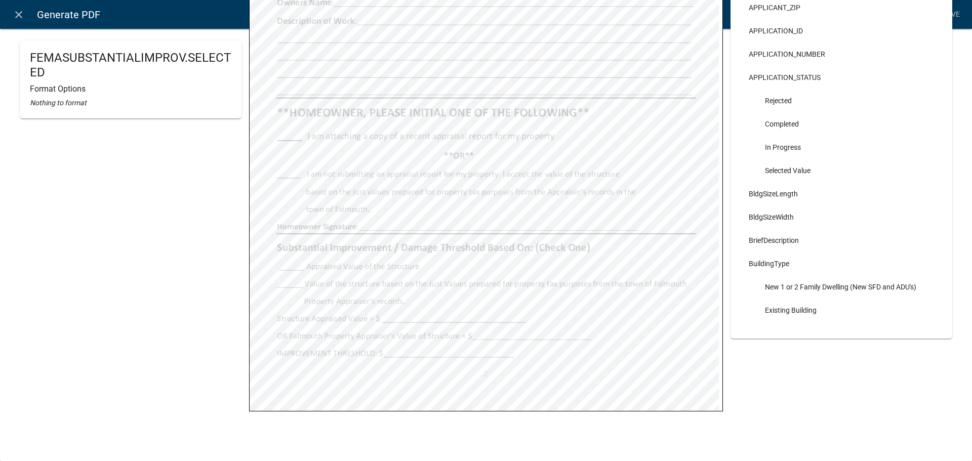
select select
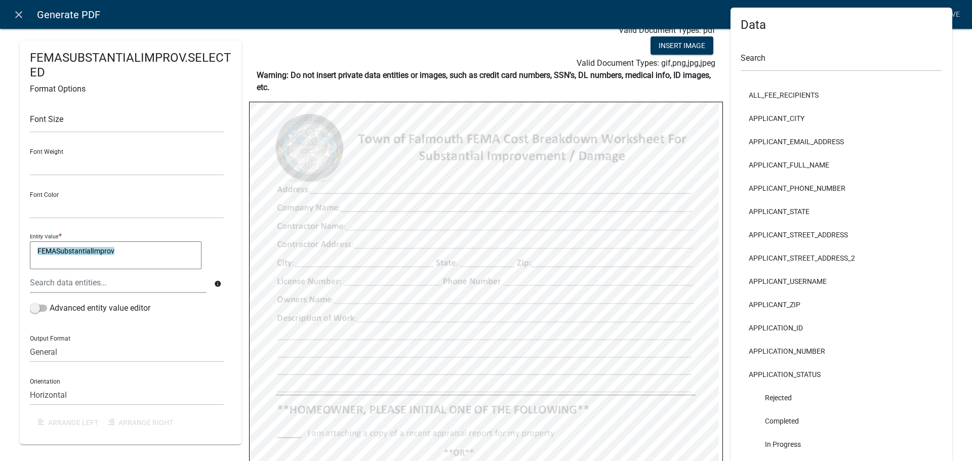
scroll to position [30, 0]
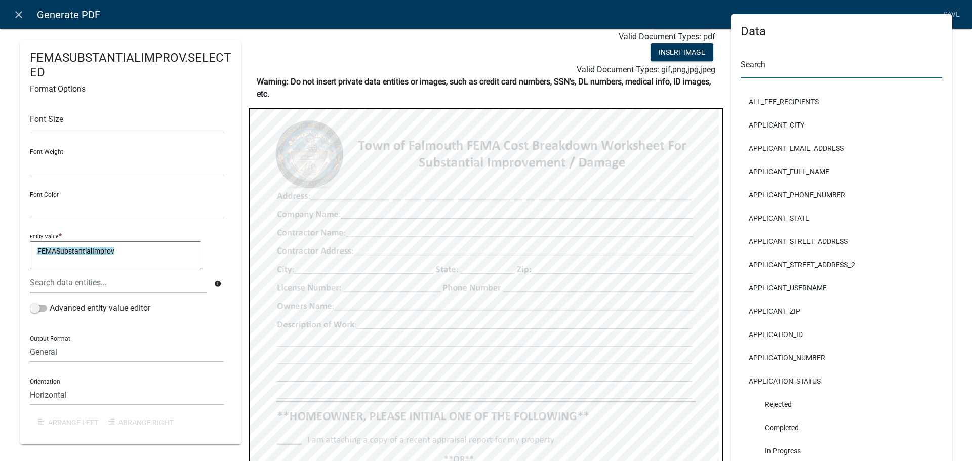
click at [790, 64] on input "text" at bounding box center [842, 67] width 202 height 21
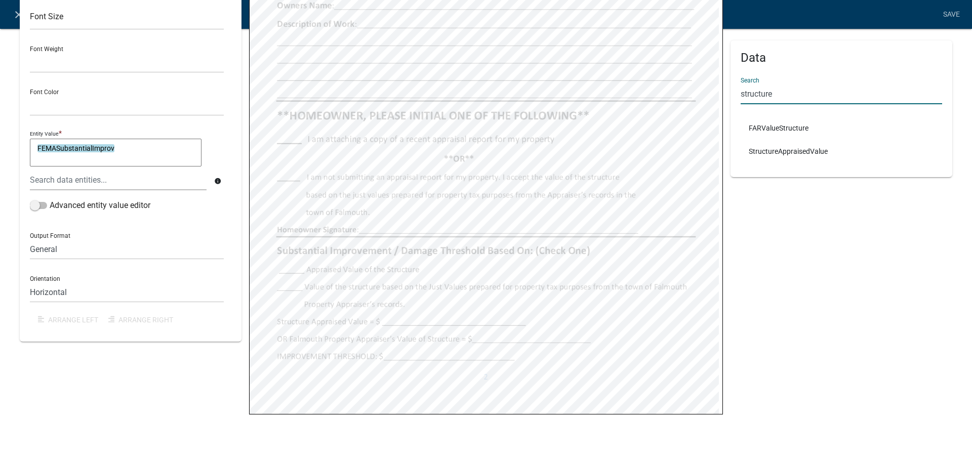
scroll to position [334, 0]
type input "structure"
select select
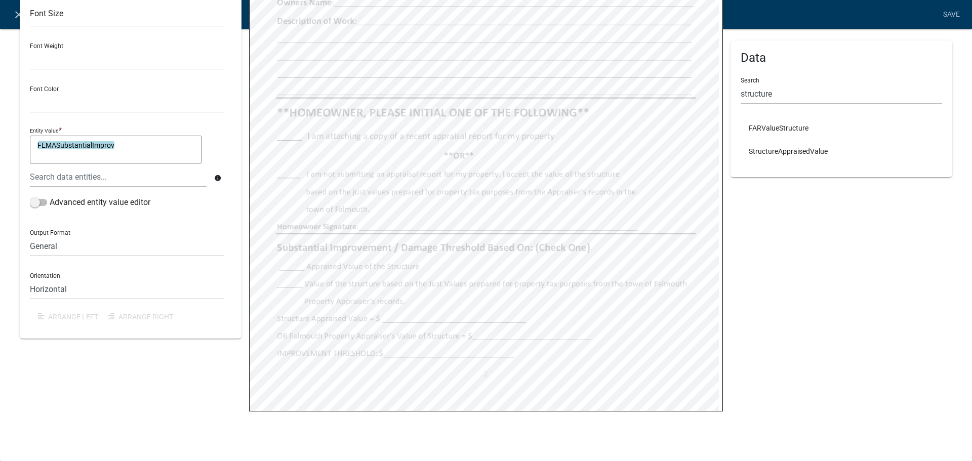
select select
click at [212, 368] on div "STRUCTUREAPPRAISEDVALUE Format Options Font Size Font Weight Normal Bold Font C…" at bounding box center [130, 73] width 237 height 734
select select
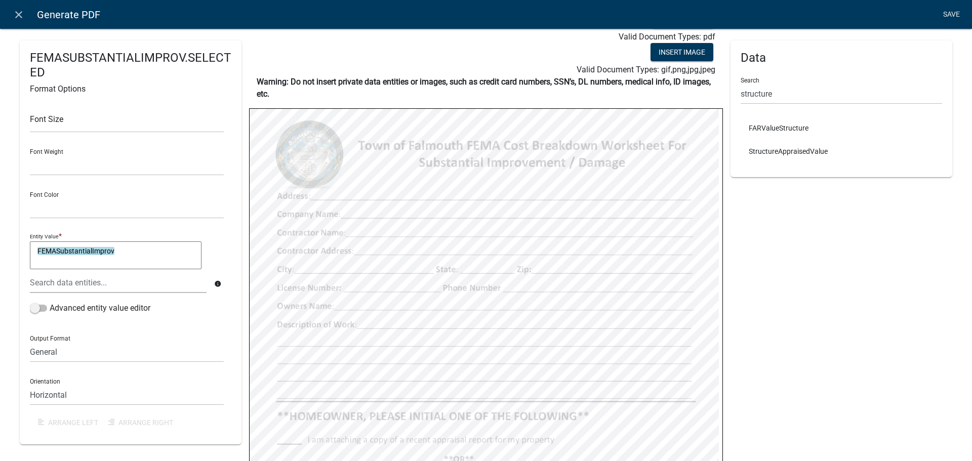
click at [954, 15] on link "Save" at bounding box center [951, 14] width 25 height 19
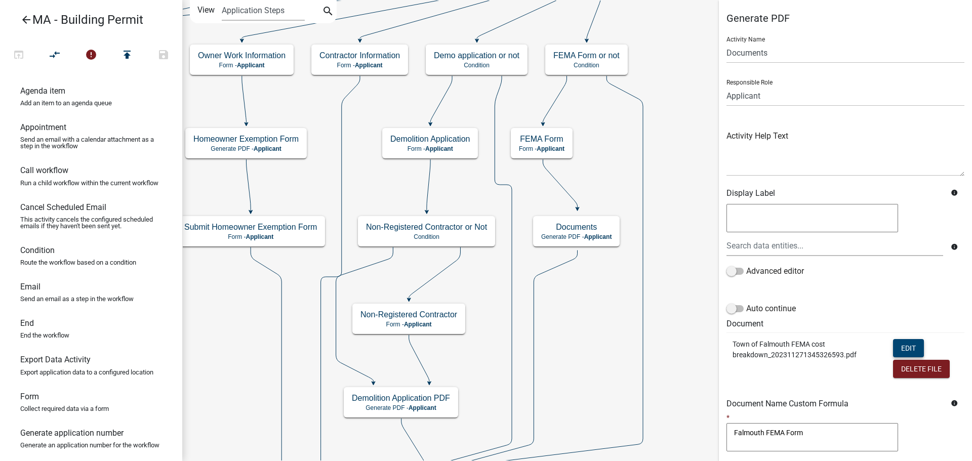
click at [901, 350] on button "Edit" at bounding box center [908, 348] width 31 height 18
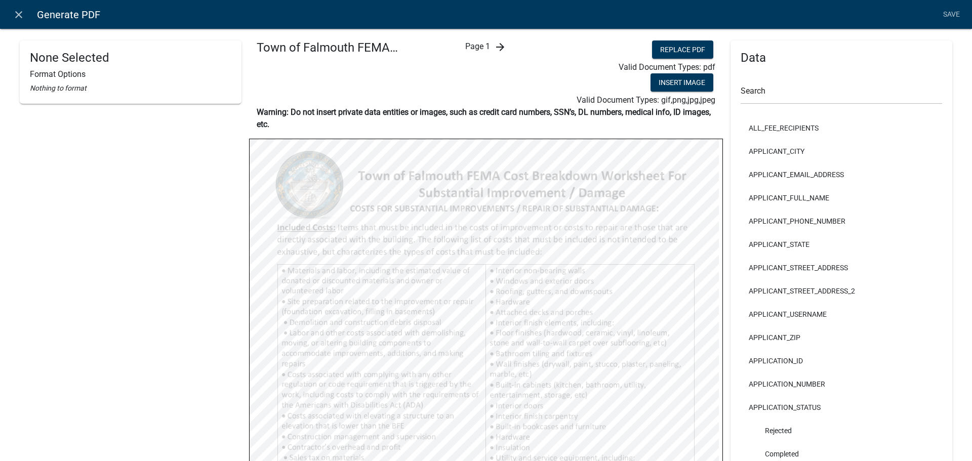
click at [500, 51] on icon "arrow_forward" at bounding box center [500, 47] width 12 height 12
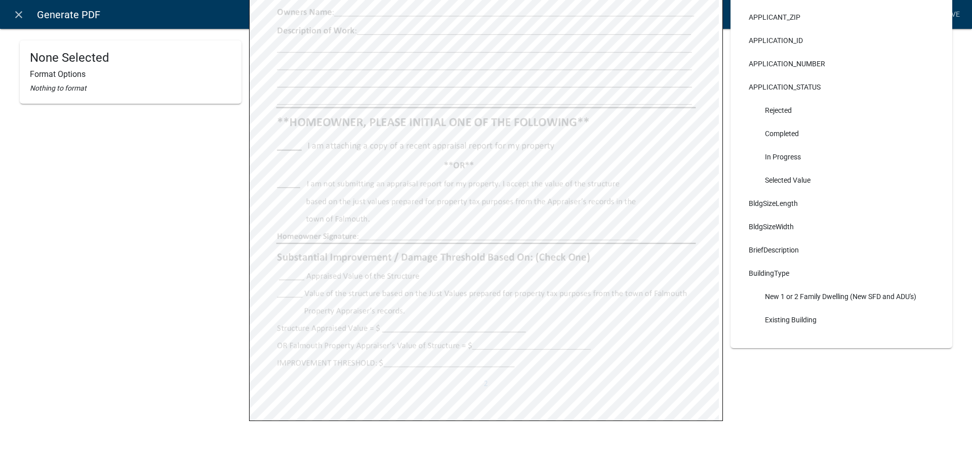
scroll to position [334, 0]
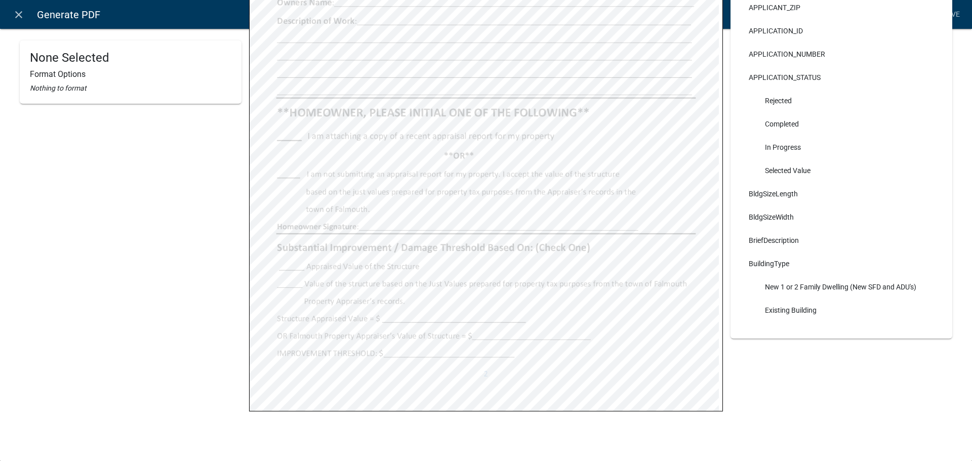
select select
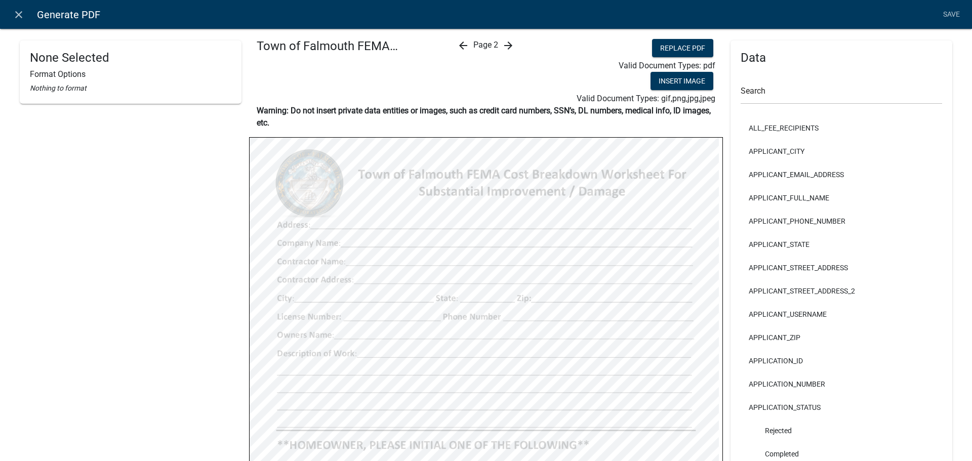
scroll to position [0, 0]
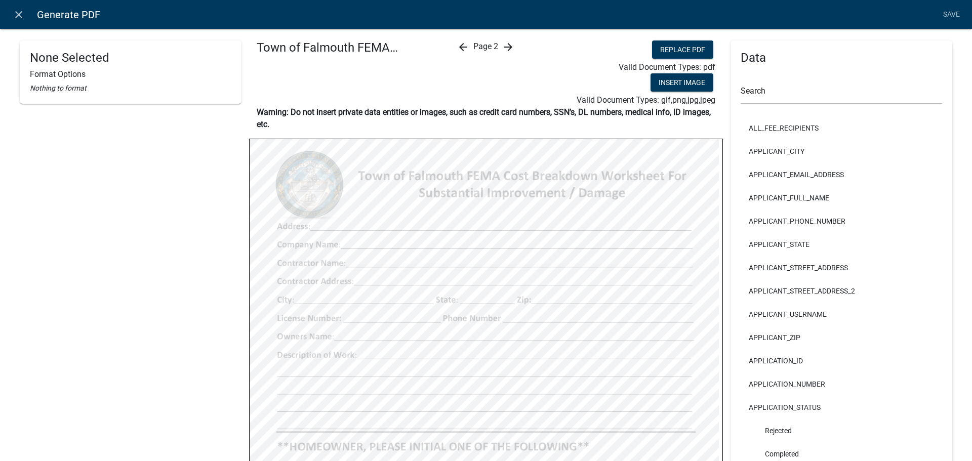
click at [195, 201] on div "None Selected Format Options Nothing to format" at bounding box center [131, 357] width 222 height 633
click at [498, 47] on div "arrow_back Page 2 arrow_forward" at bounding box center [486, 74] width 158 height 66
click at [502, 47] on icon "arrow_forward" at bounding box center [508, 47] width 12 height 12
click at [816, 90] on input "text" at bounding box center [842, 94] width 202 height 21
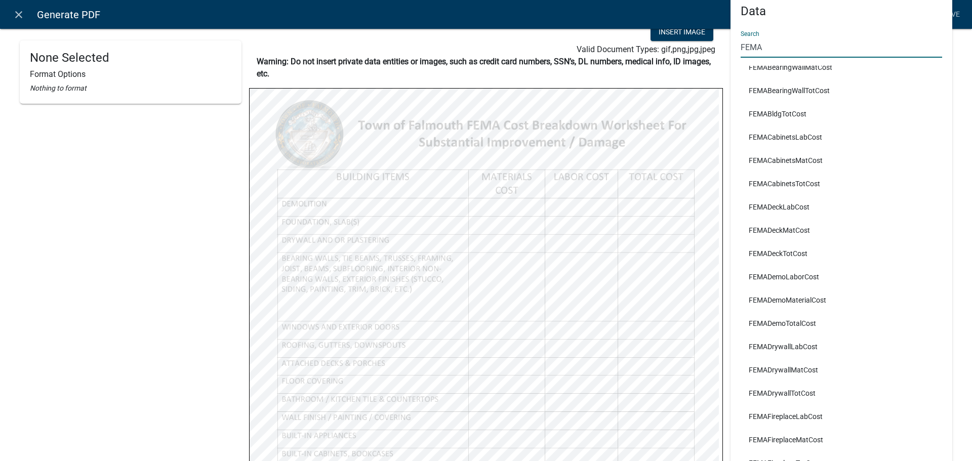
scroll to position [354, 0]
type input "FEMA"
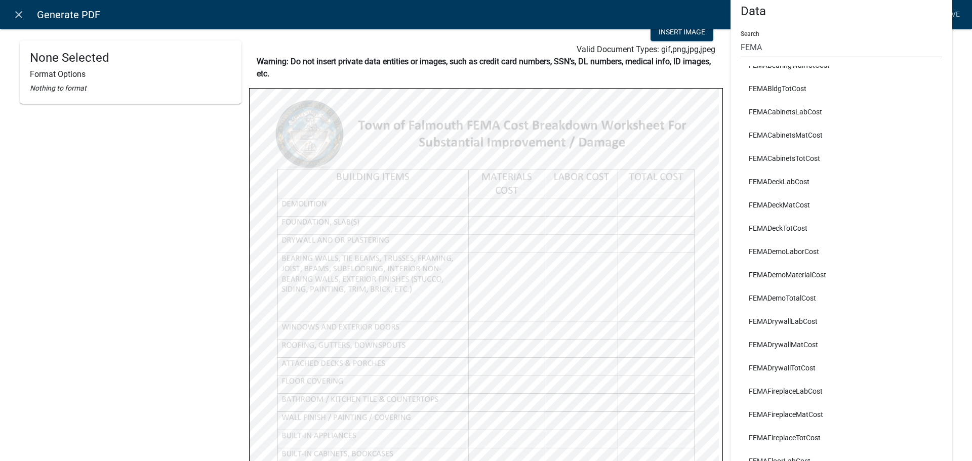
select select
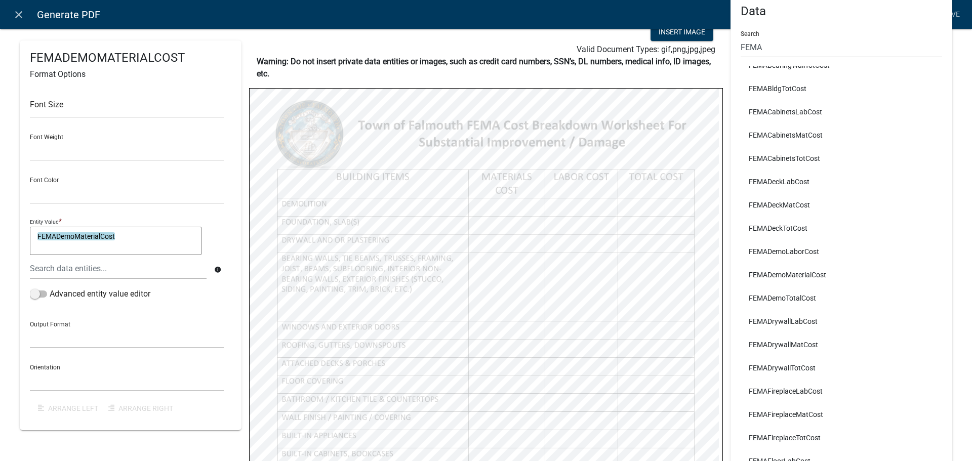
select select
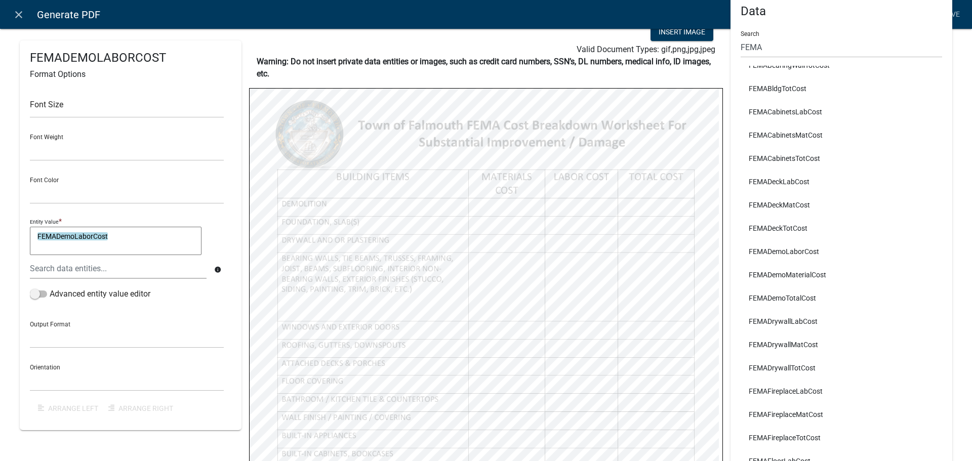
select select
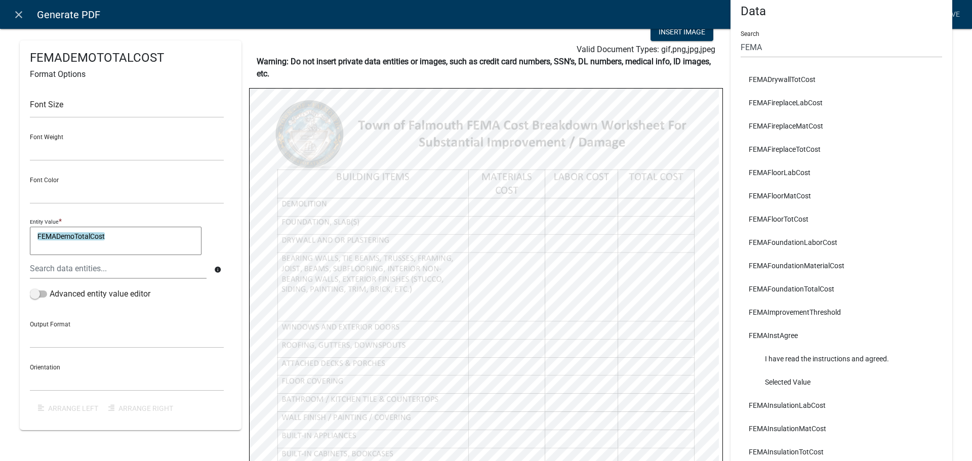
scroll to position [658, 0]
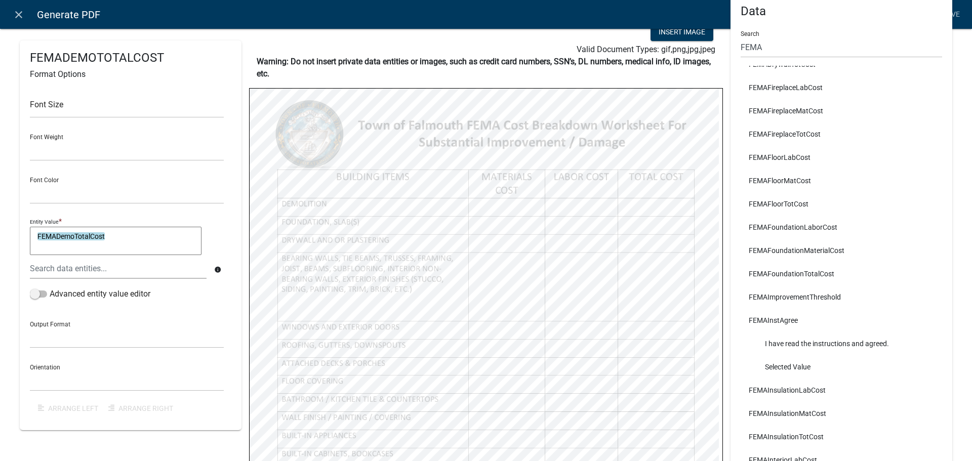
select select
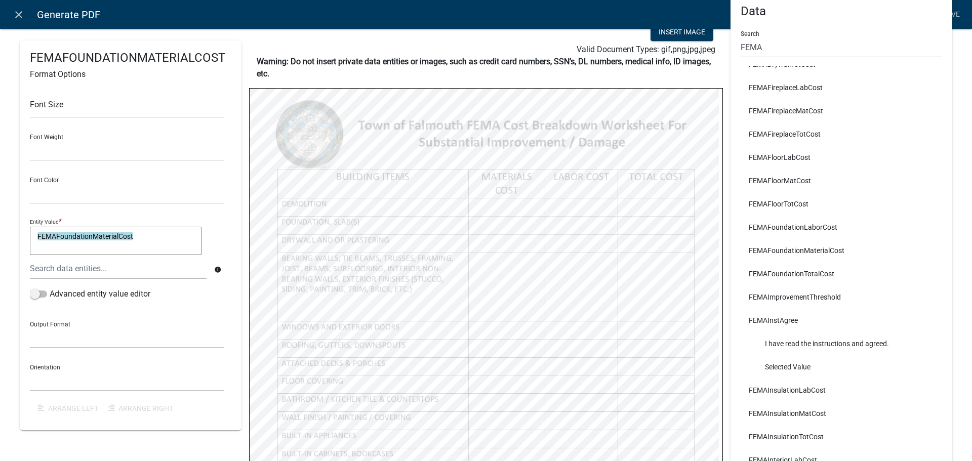
select select
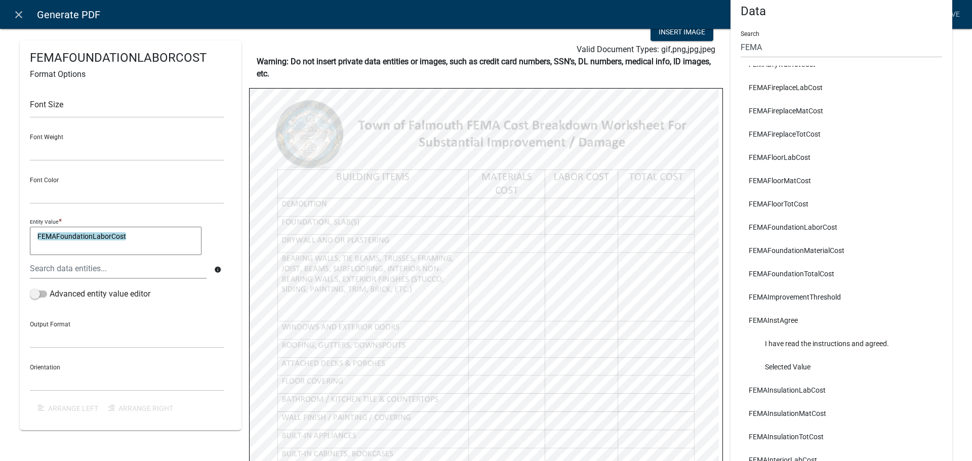
select select
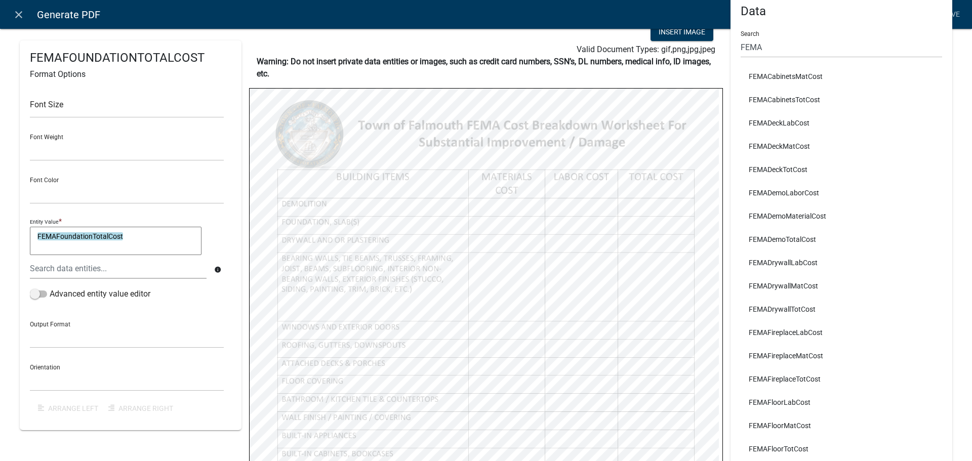
scroll to position [405, 0]
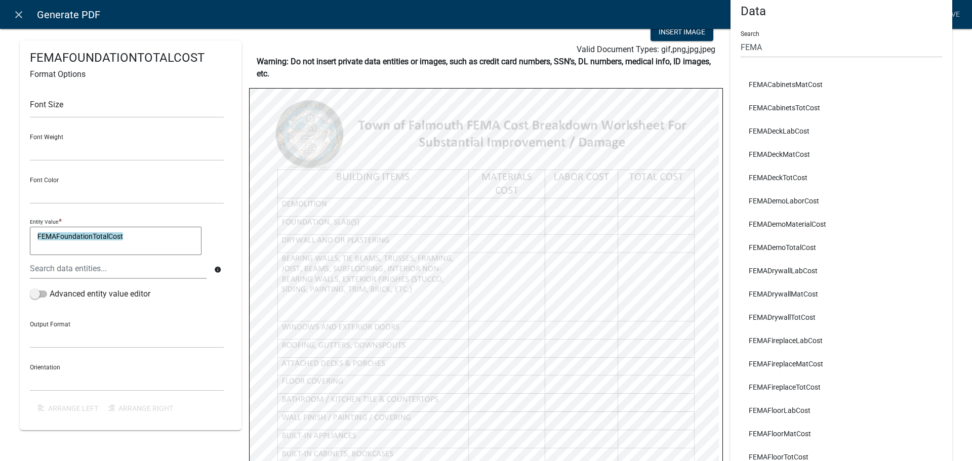
click at [794, 274] on li "FEMADrywallLabCost" at bounding box center [842, 270] width 202 height 23
select select
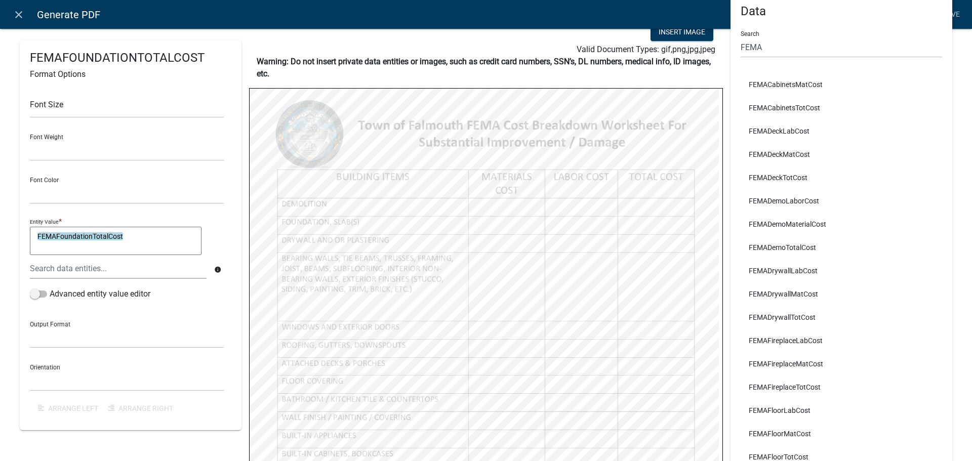
select select
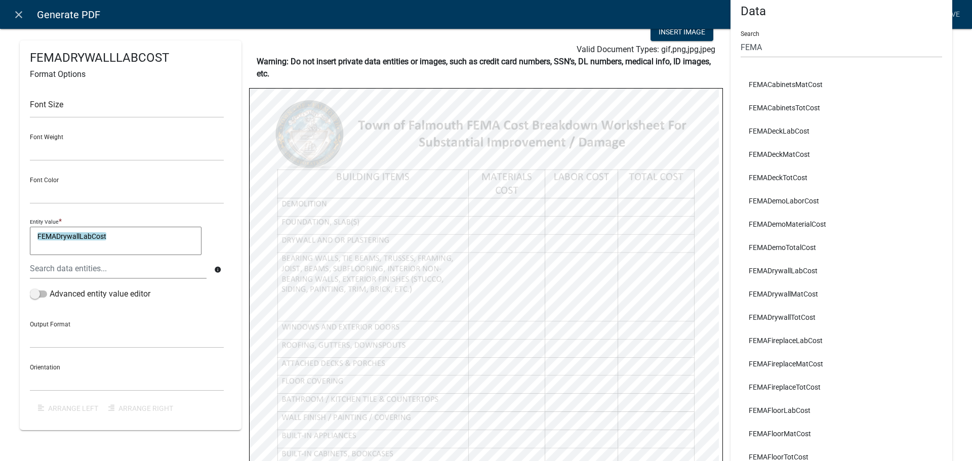
select select
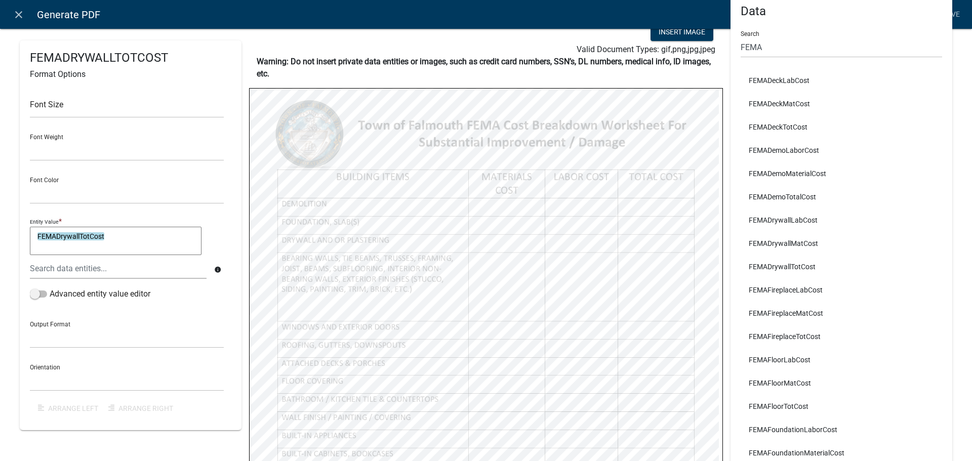
scroll to position [253, 0]
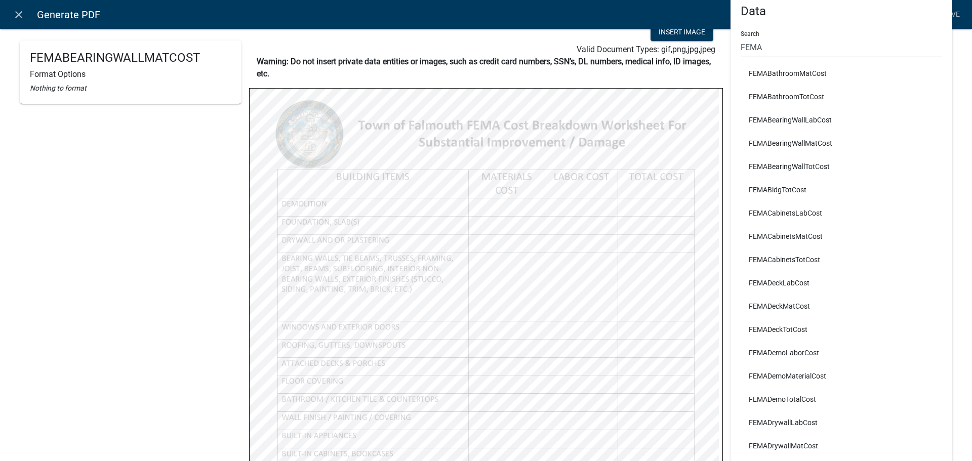
select select
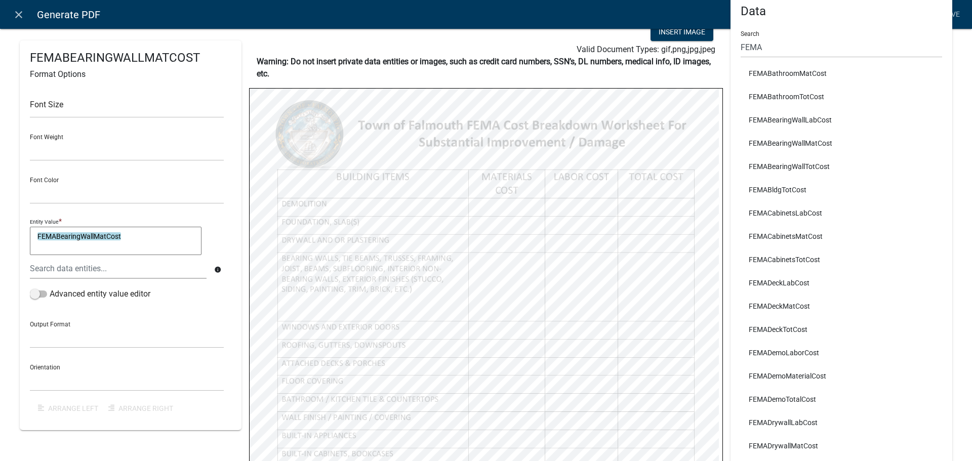
select select
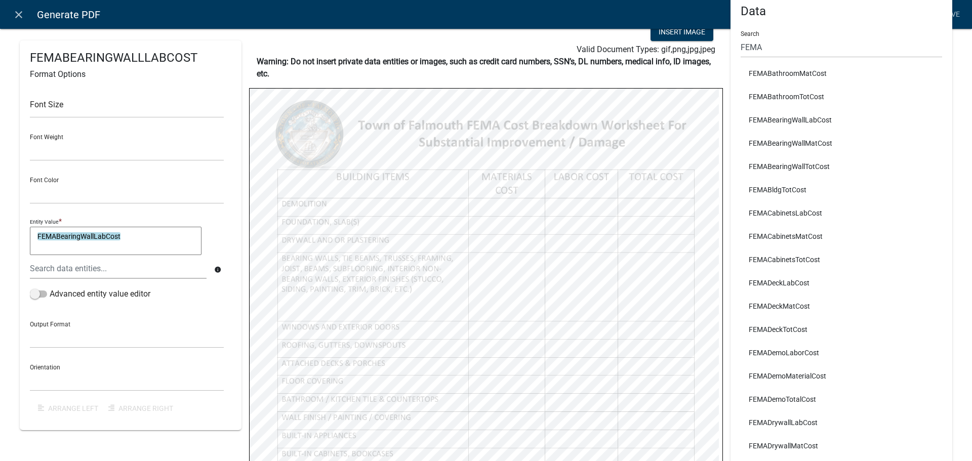
select select
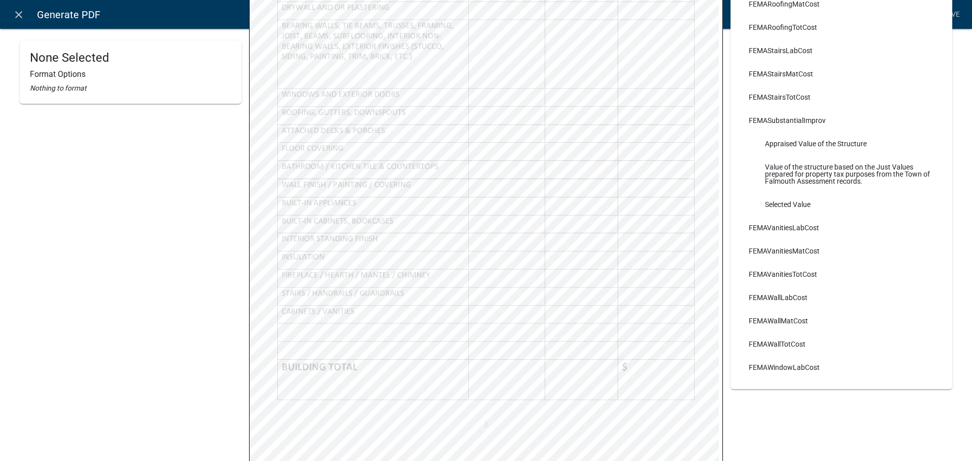
scroll to position [1026, 0]
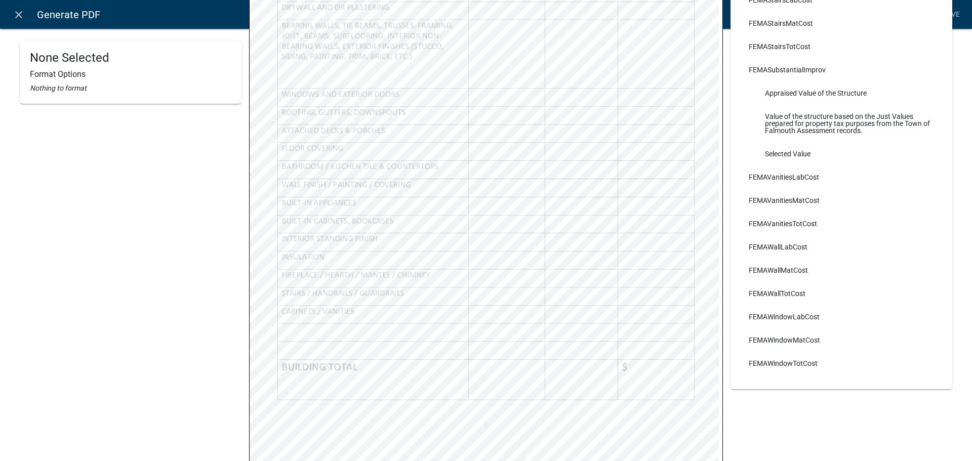
select select
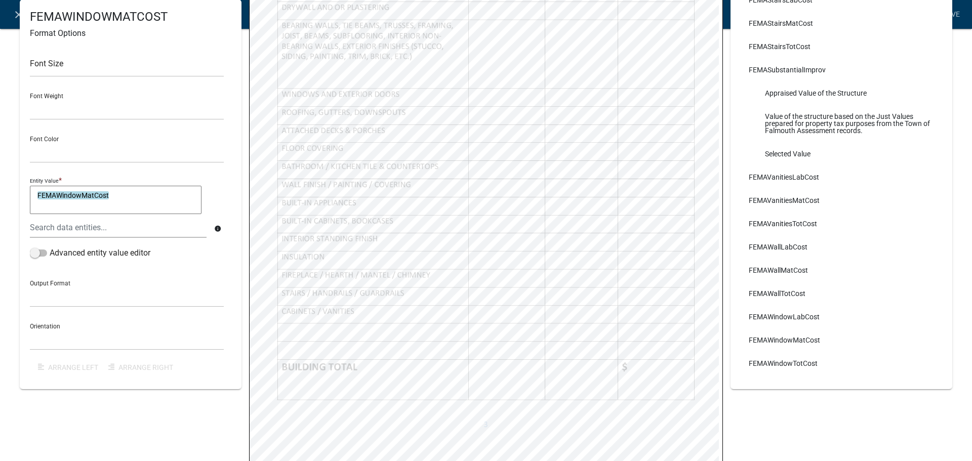
select select
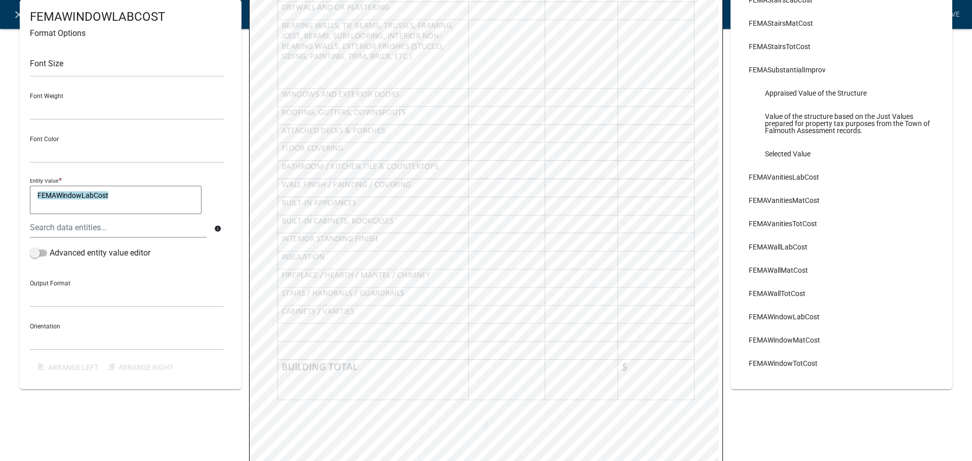
select select
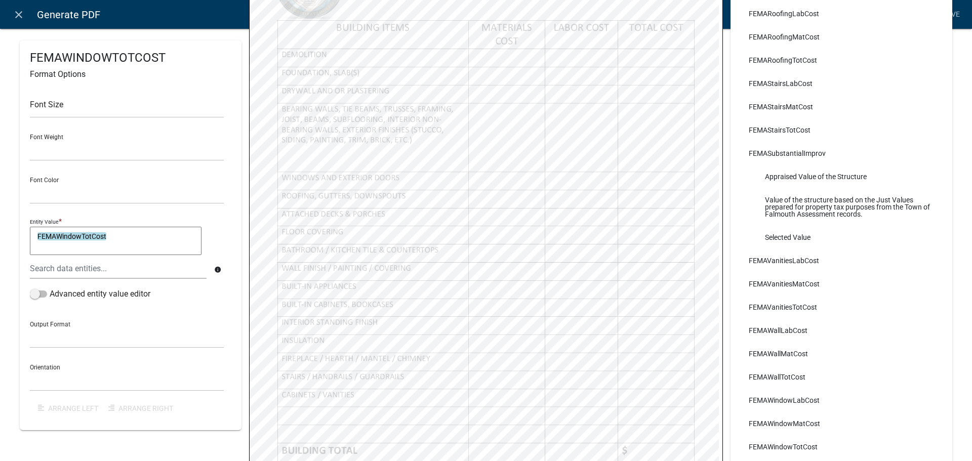
scroll to position [182, 0]
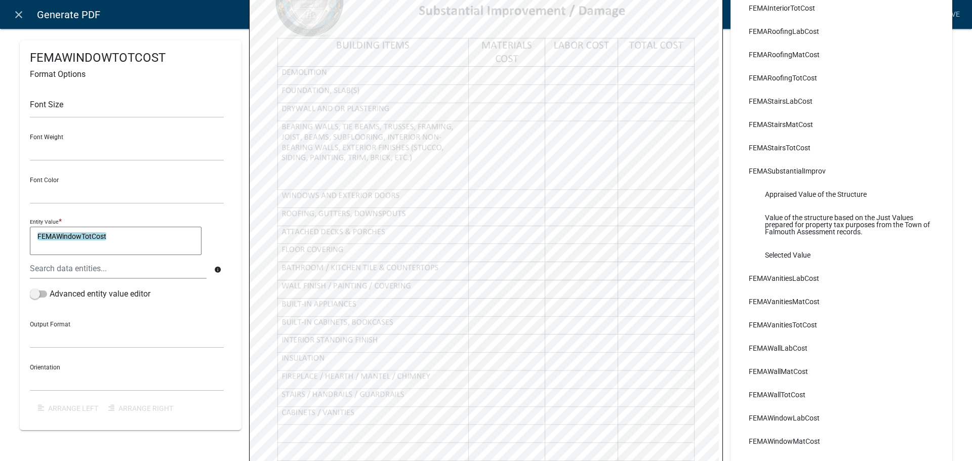
select select
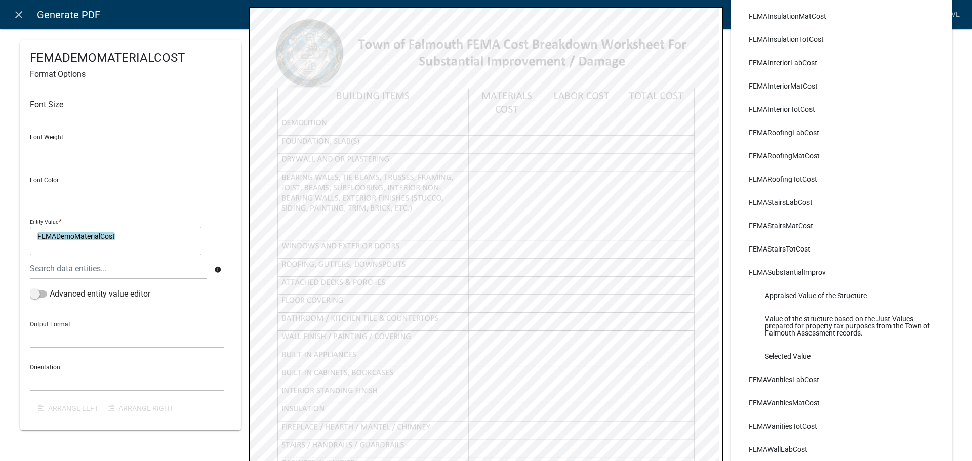
scroll to position [924, 0]
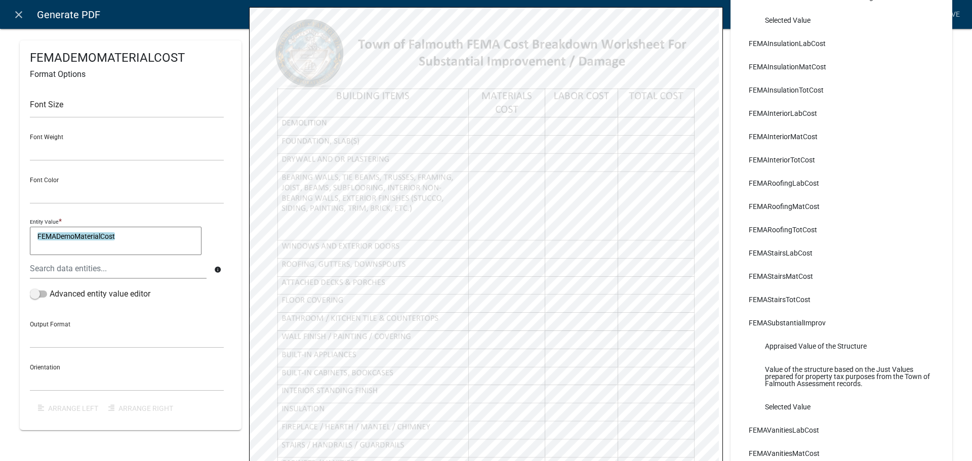
select select
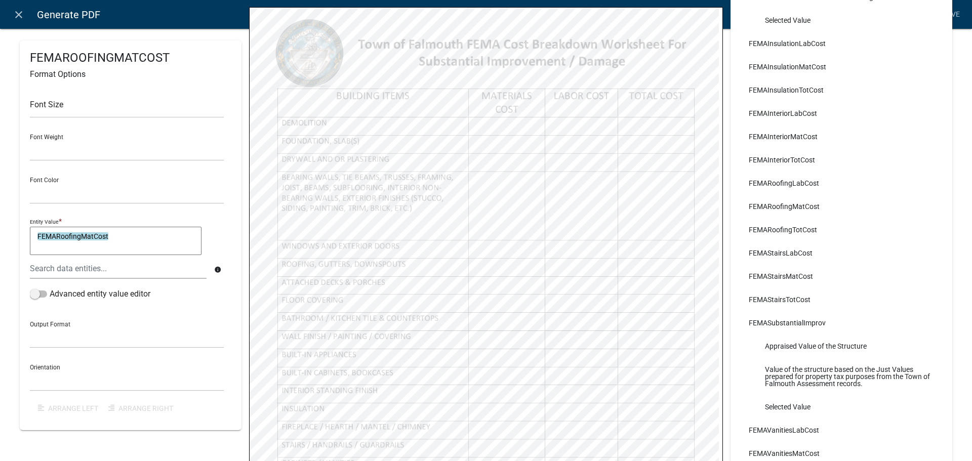
select select
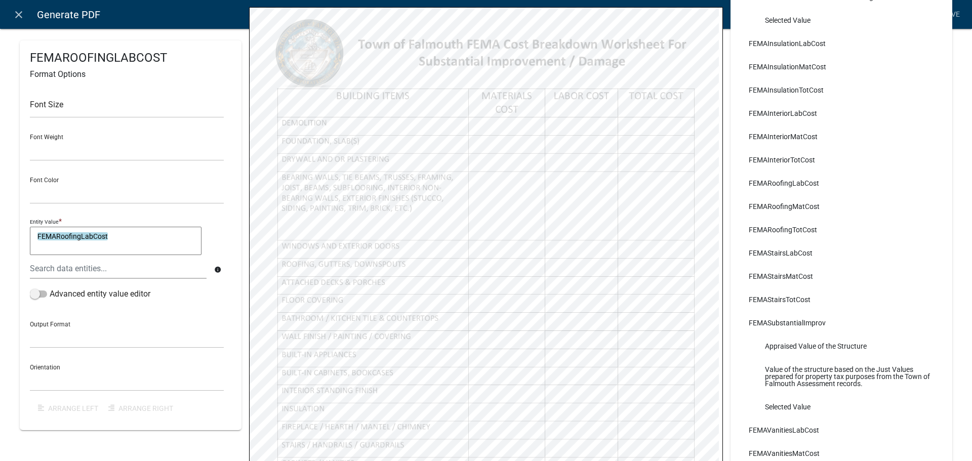
select select
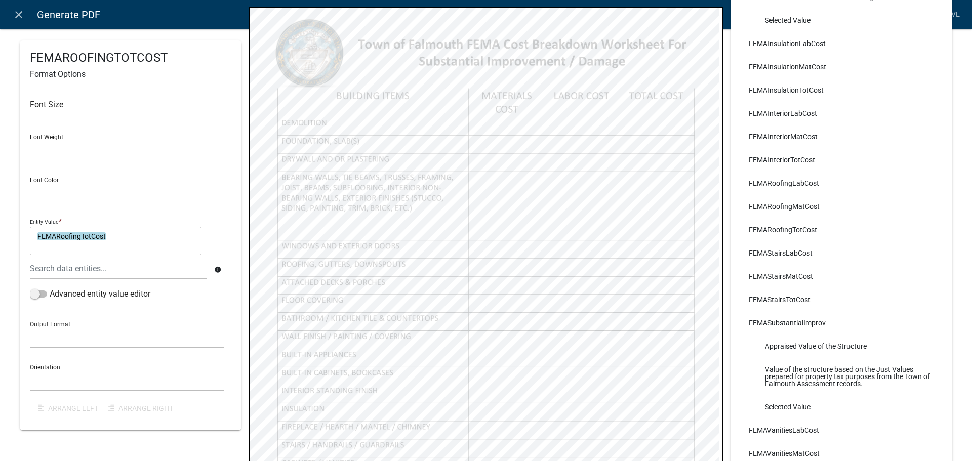
select select
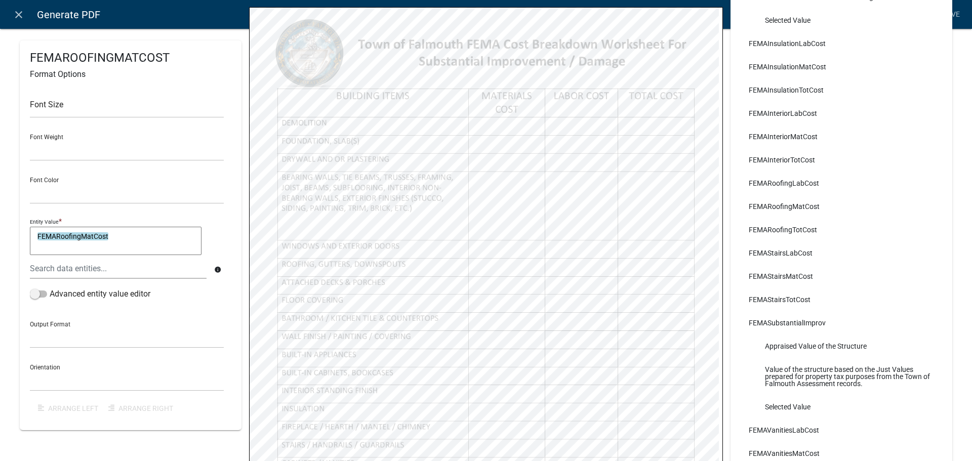
select select
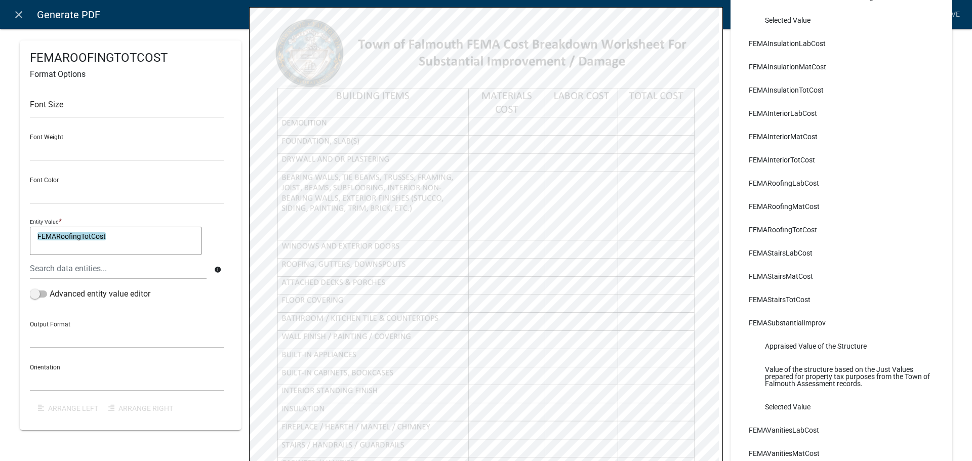
select select
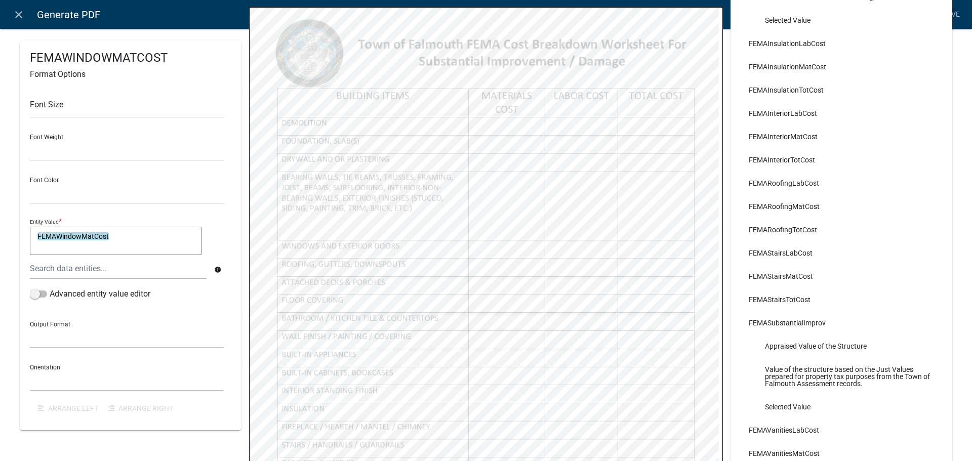
select select
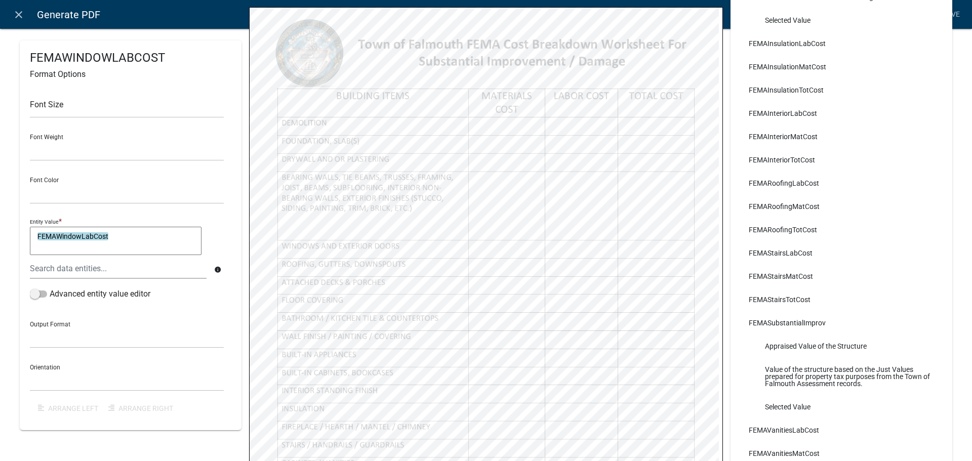
select select
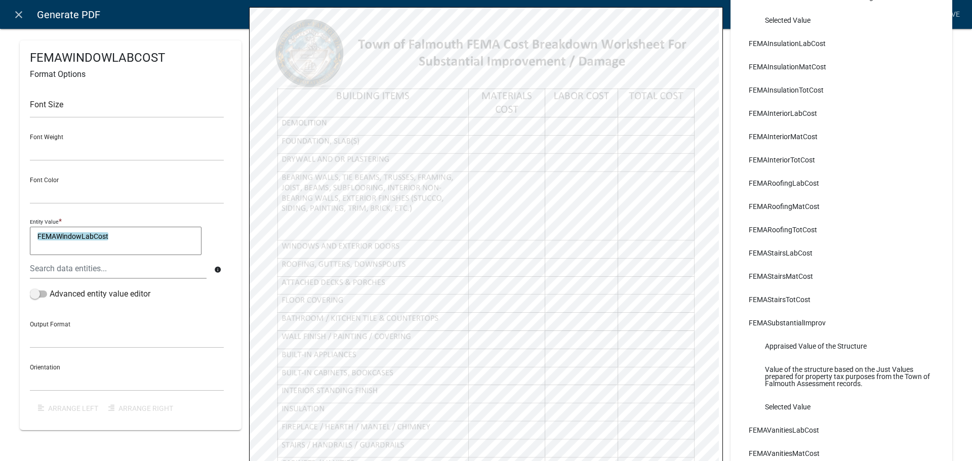
select select
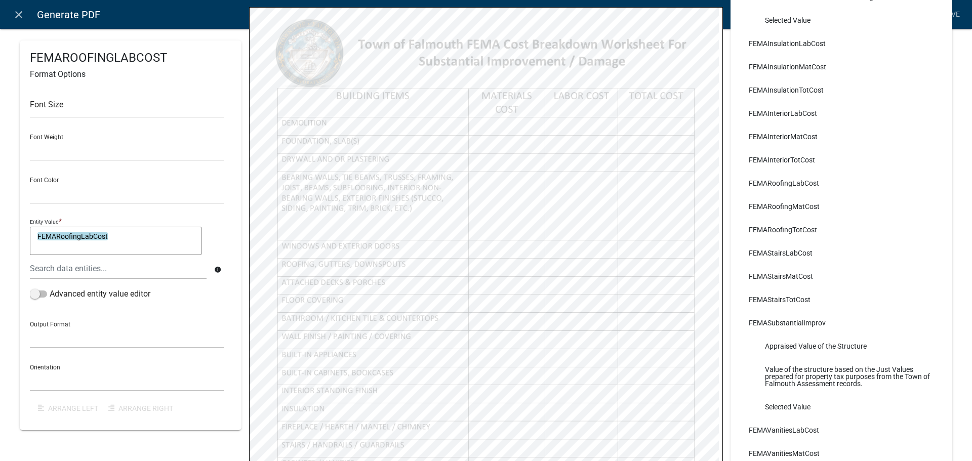
select select
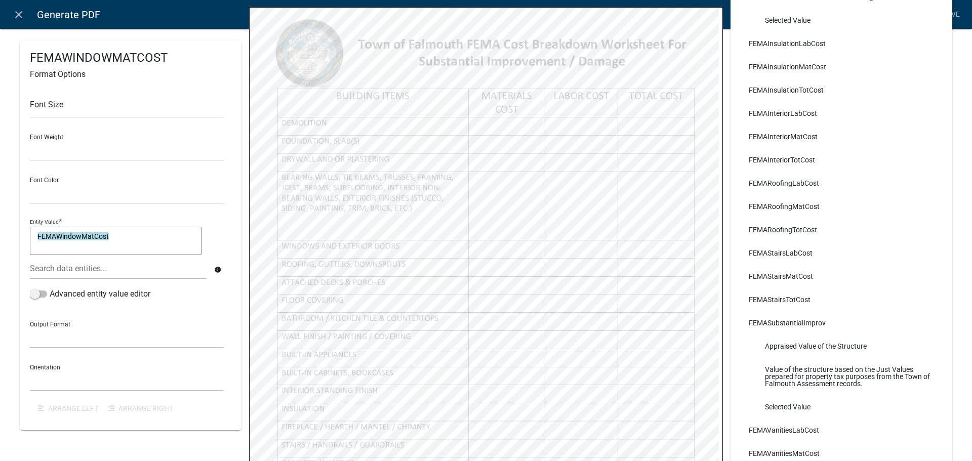
select select
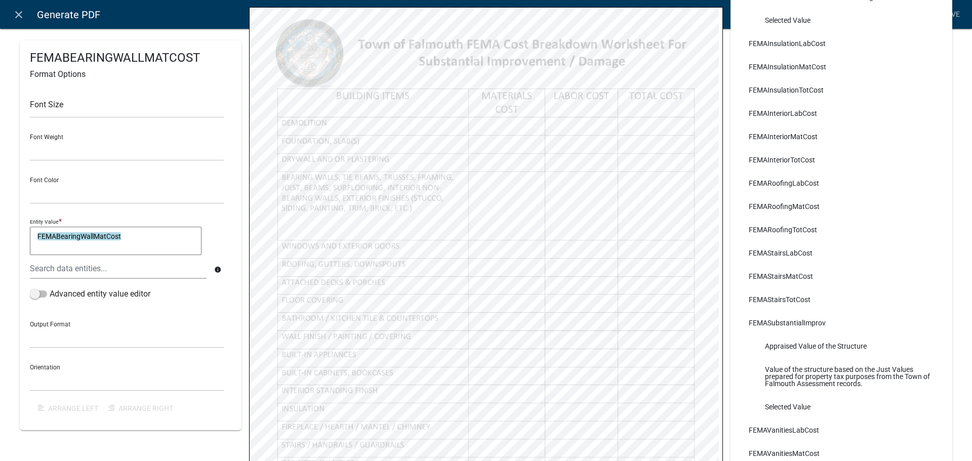
select select
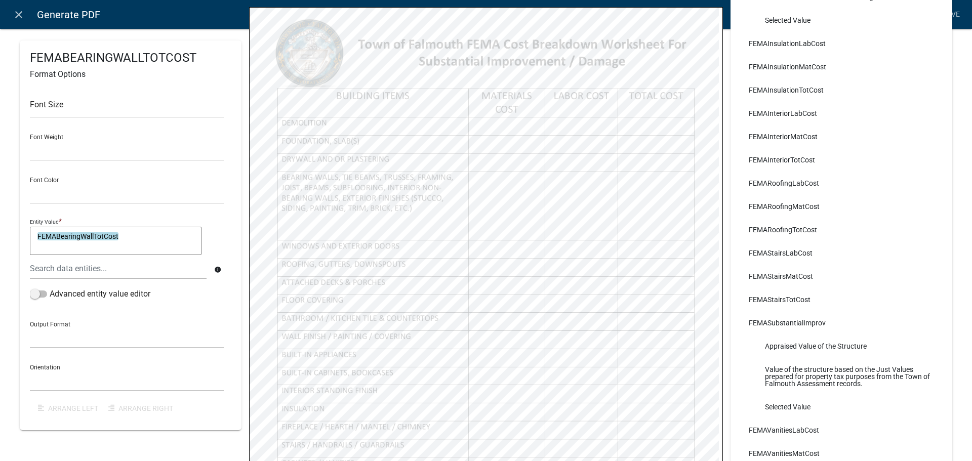
select select
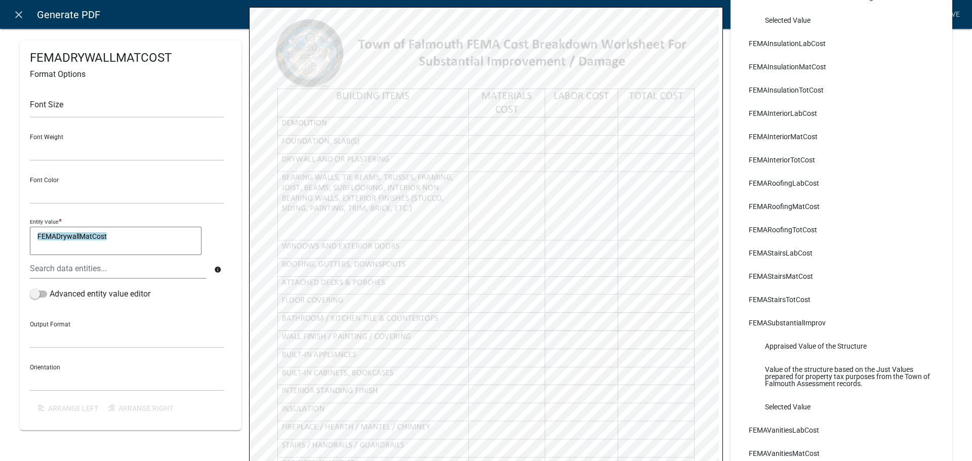
select select
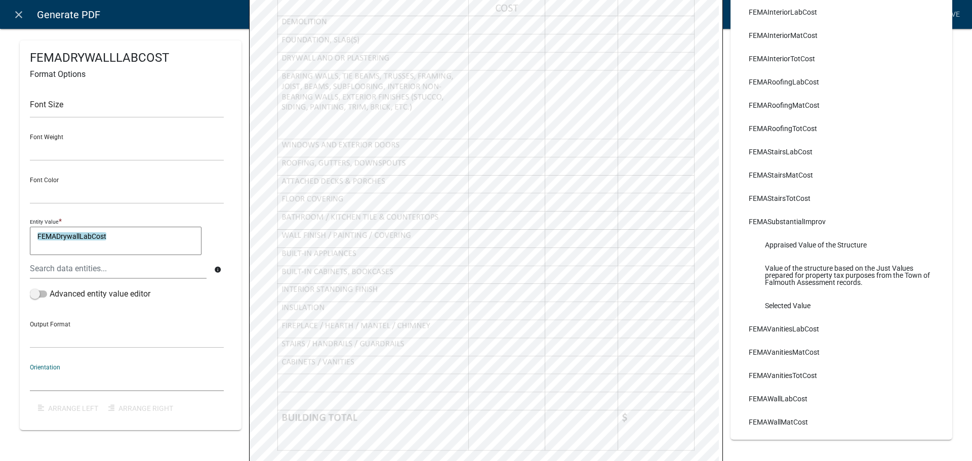
click at [68, 375] on select "Horizontal Vertical" at bounding box center [127, 381] width 194 height 21
click at [74, 378] on select "Horizontal Vertical" at bounding box center [127, 381] width 194 height 21
click at [90, 368] on div "Orientation Horizontal Vertical" at bounding box center [127, 374] width 194 height 35
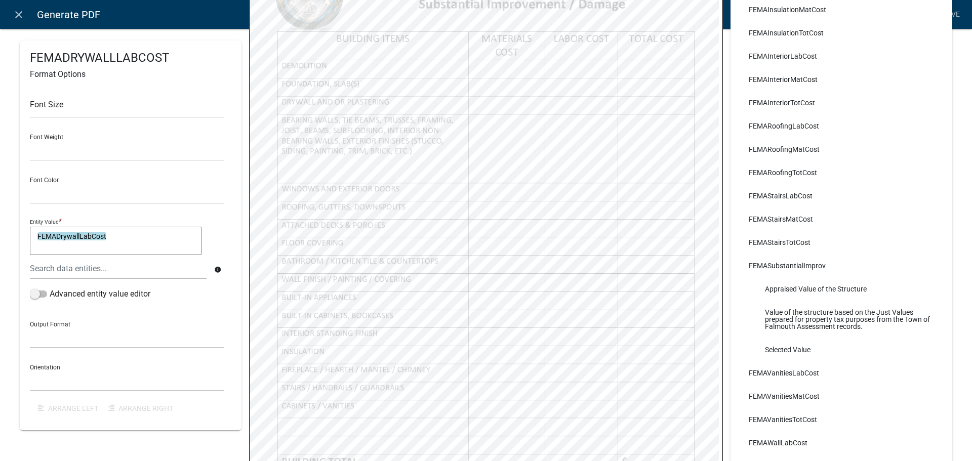
scroll to position [132, 0]
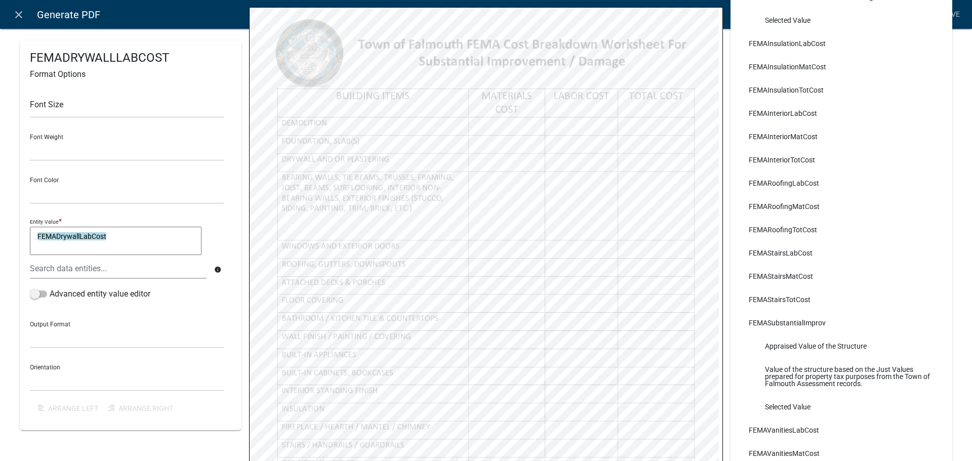
select select
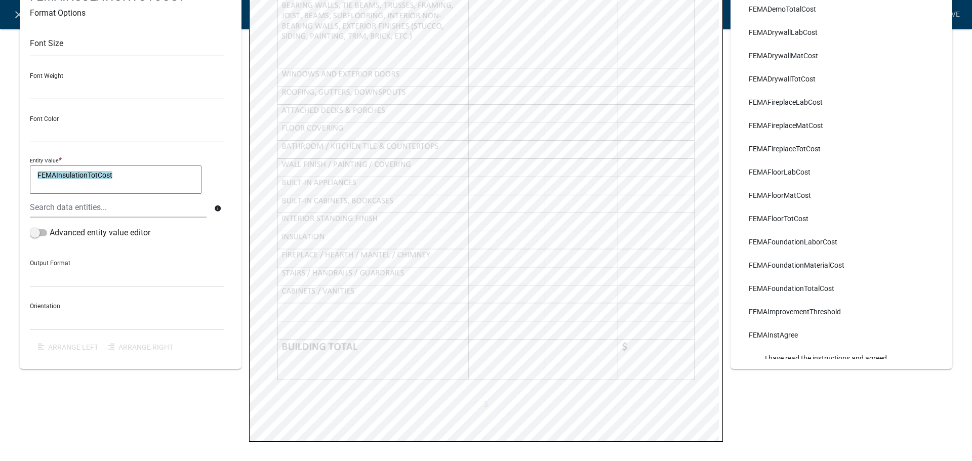
scroll to position [354, 0]
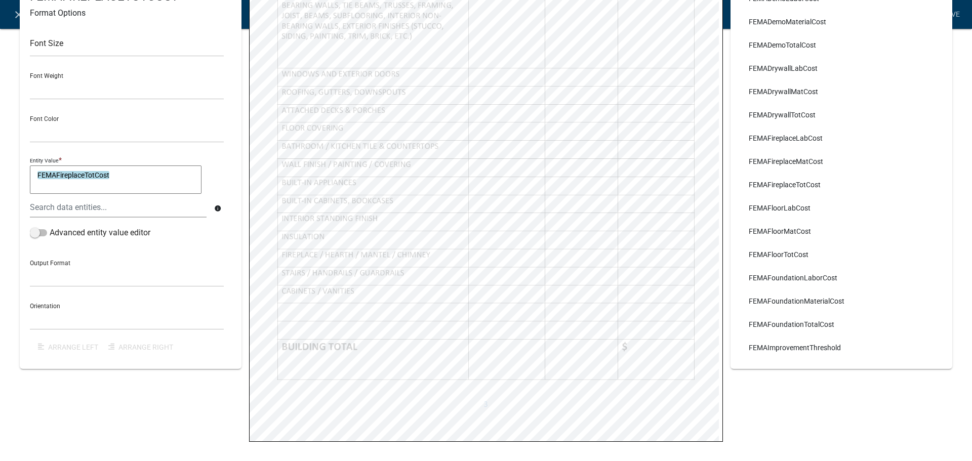
click at [112, 412] on div "FEMAFIREPLACETOTCOST Format Options Font Size Font Weight Normal Bold Font Colo…" at bounding box center [130, 104] width 237 height 734
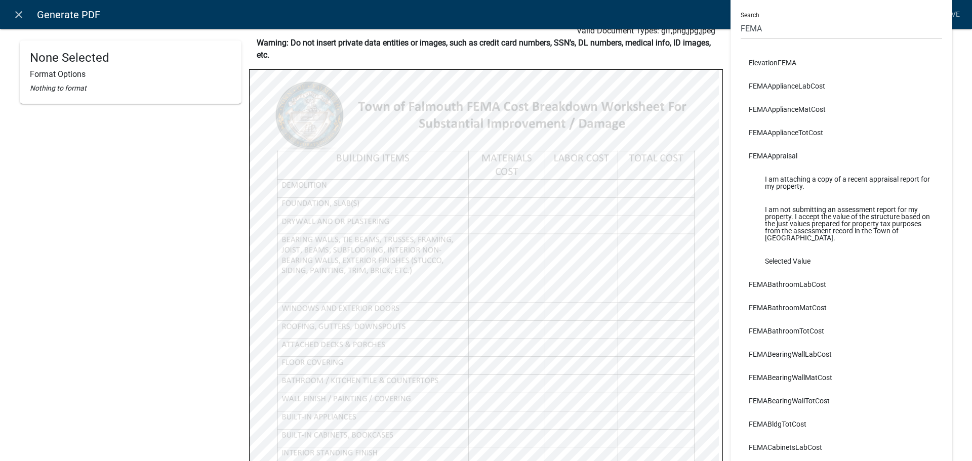
scroll to position [0, 0]
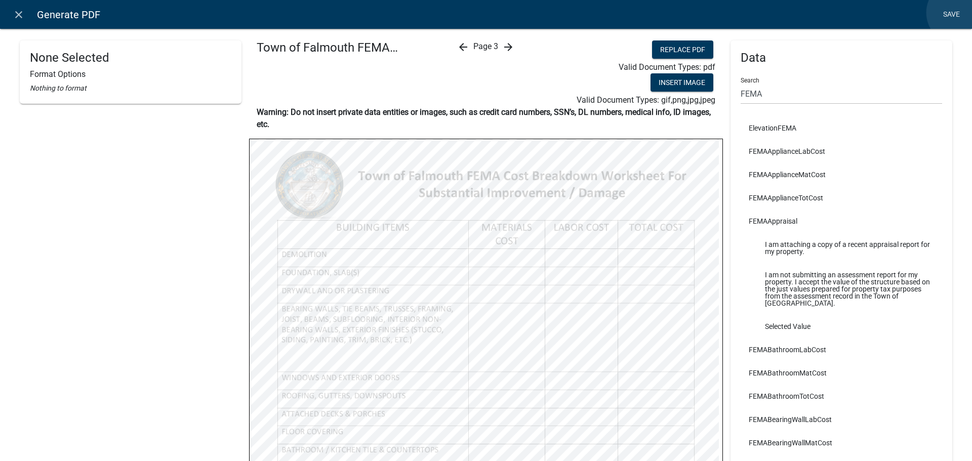
click at [959, 13] on link "Save" at bounding box center [951, 14] width 25 height 19
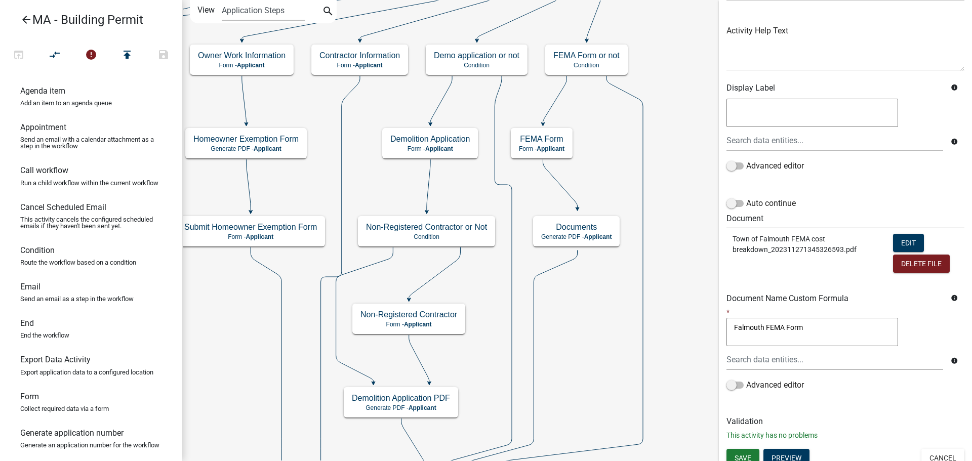
scroll to position [114, 0]
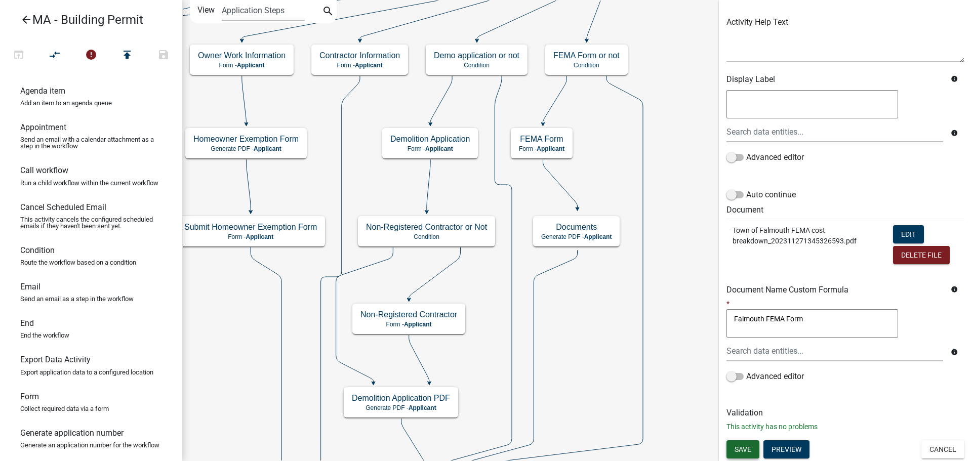
click at [747, 450] on span "Save" at bounding box center [743, 449] width 17 height 8
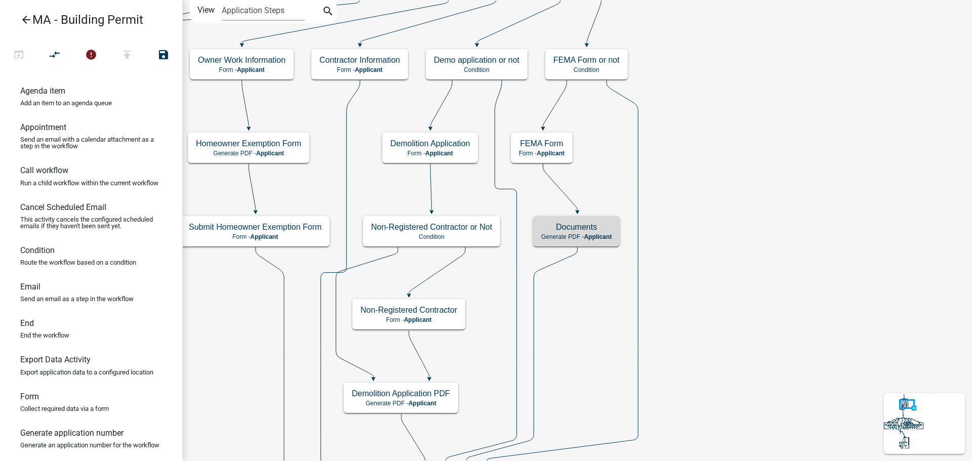
scroll to position [0, 0]
click at [604, 233] on span "Applicant" at bounding box center [598, 236] width 28 height 7
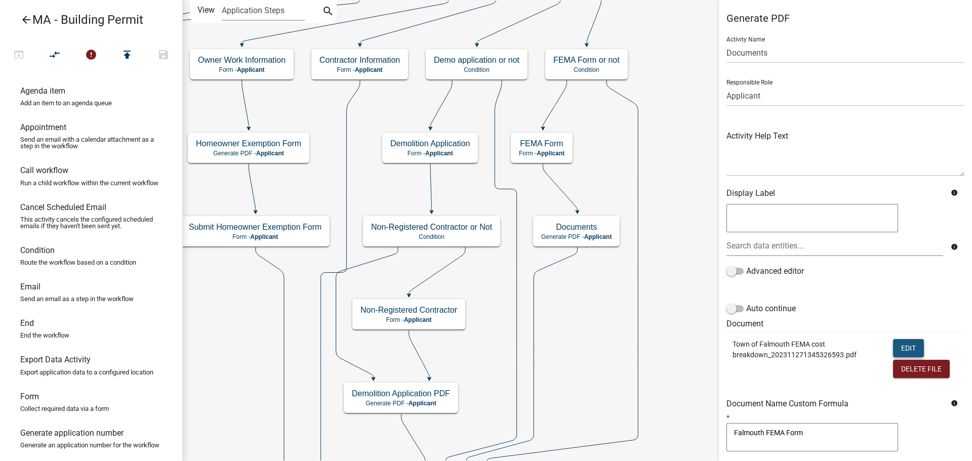
click at [898, 347] on button "Edit" at bounding box center [908, 348] width 31 height 18
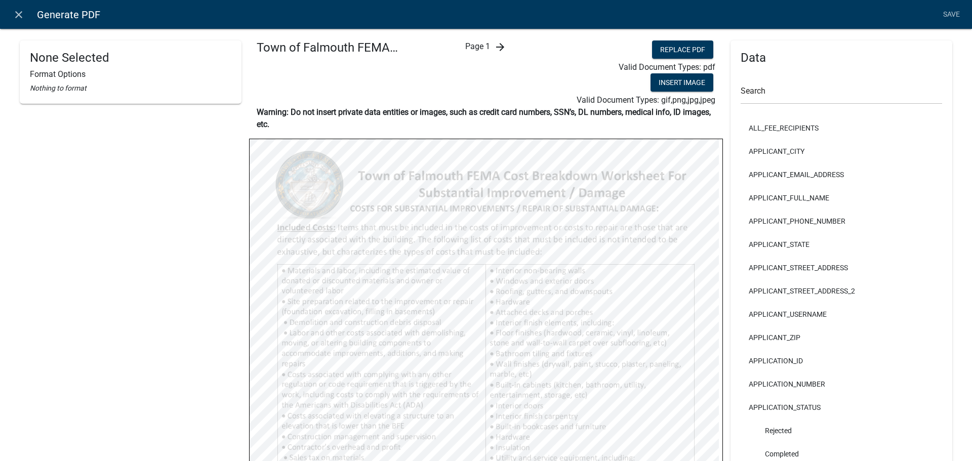
click at [498, 48] on icon "arrow_forward" at bounding box center [500, 47] width 12 height 12
click at [505, 48] on icon "arrow_forward" at bounding box center [508, 47] width 12 height 12
click at [12, 15] on link "close" at bounding box center [18, 14] width 21 height 21
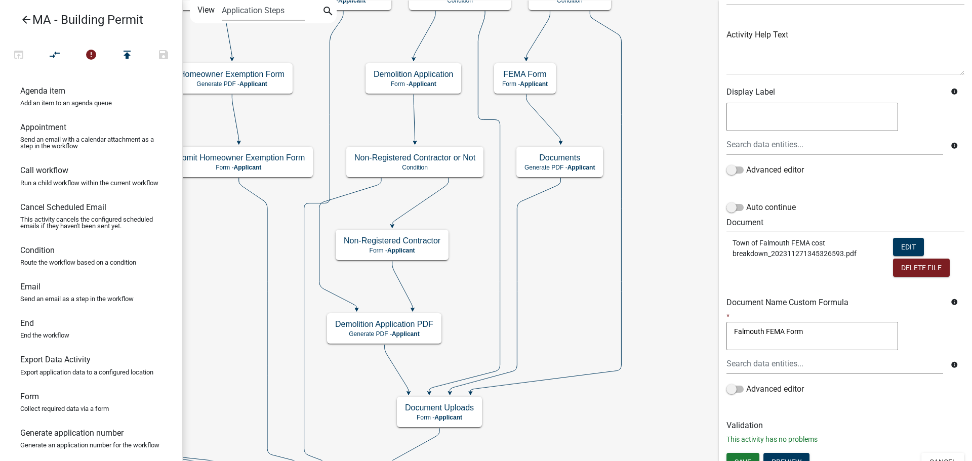
scroll to position [114, 0]
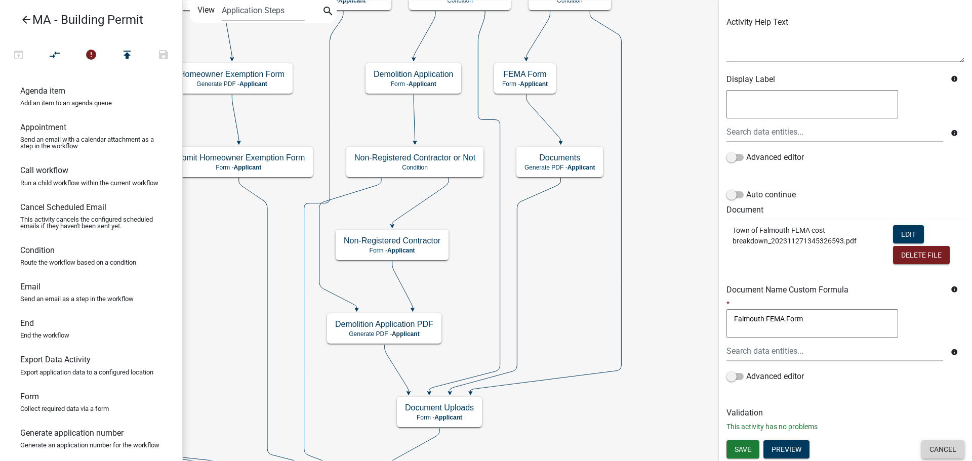
click at [945, 445] on button "Cancel" at bounding box center [943, 450] width 43 height 18
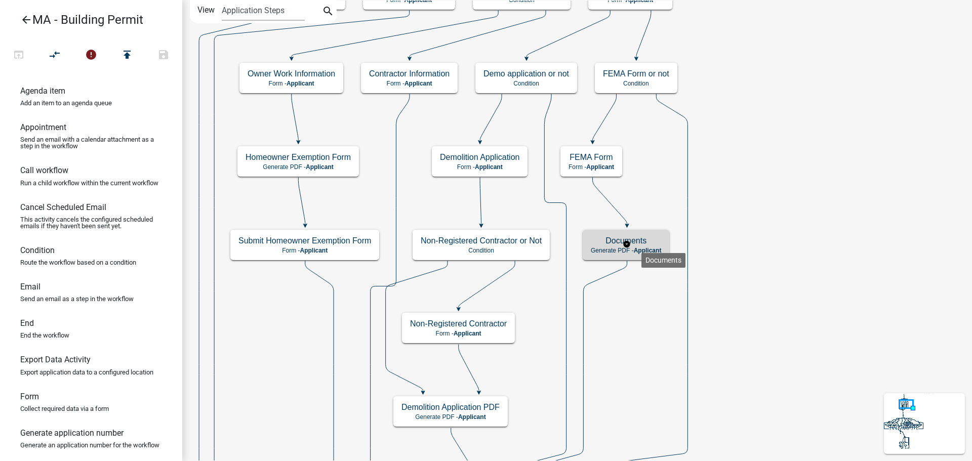
click at [642, 245] on h5 "Documents" at bounding box center [626, 241] width 70 height 10
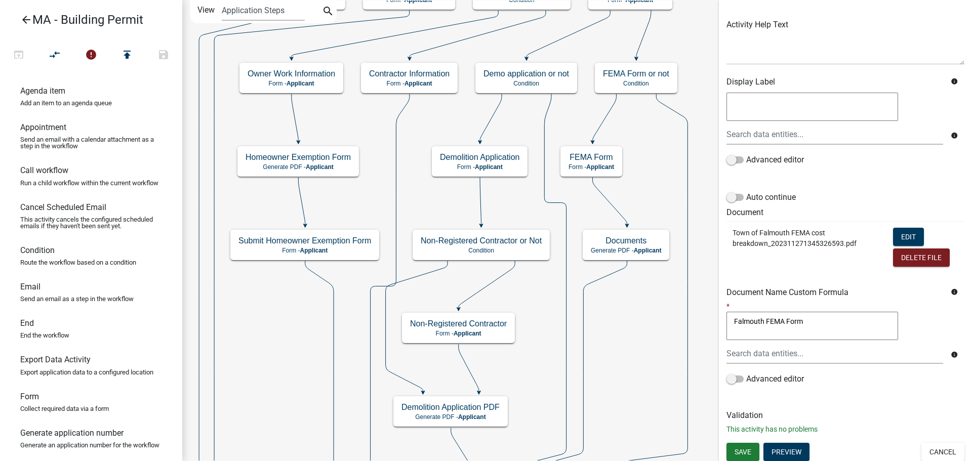
scroll to position [114, 0]
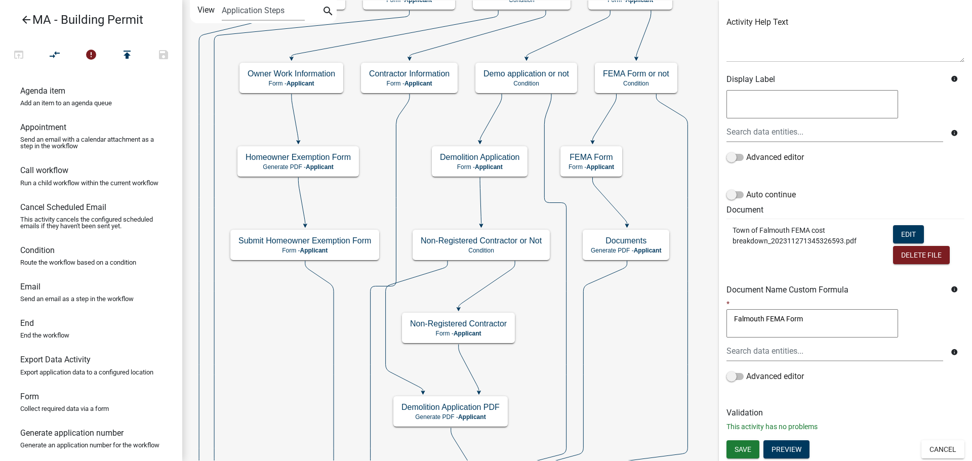
click at [928, 447] on button "Cancel" at bounding box center [943, 450] width 43 height 18
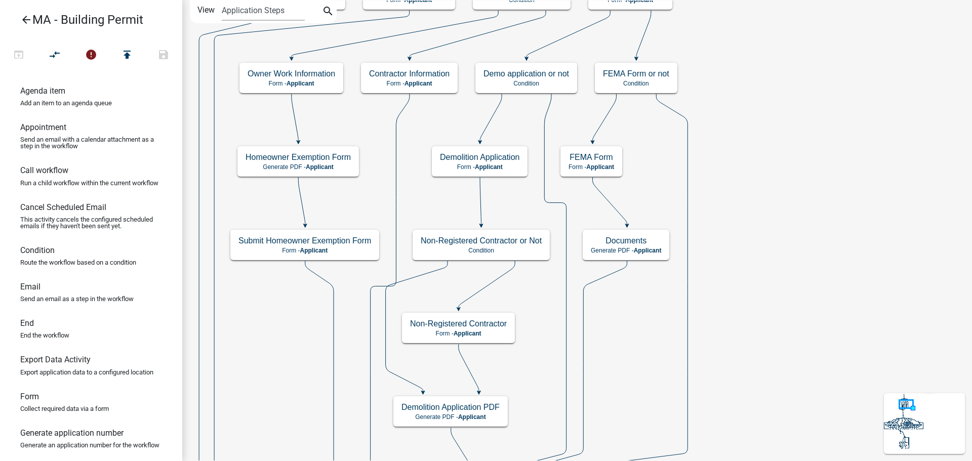
scroll to position [0, 0]
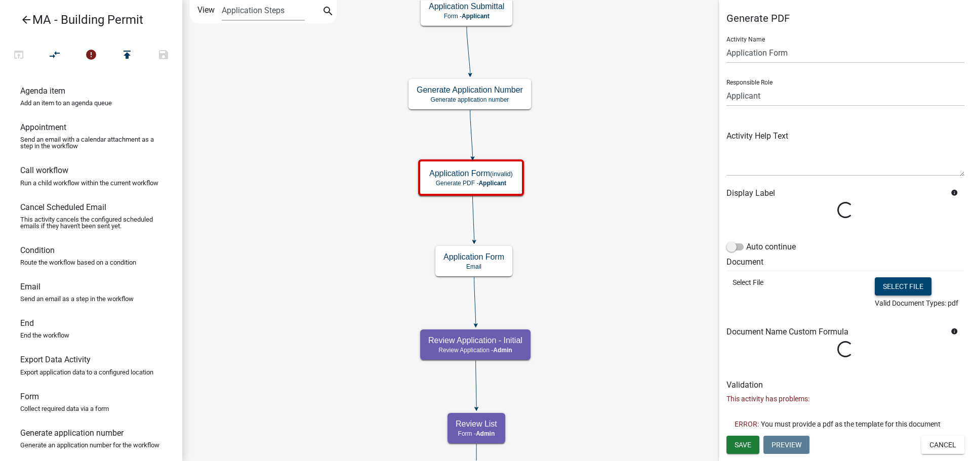
click at [909, 288] on button "Select file" at bounding box center [903, 287] width 57 height 18
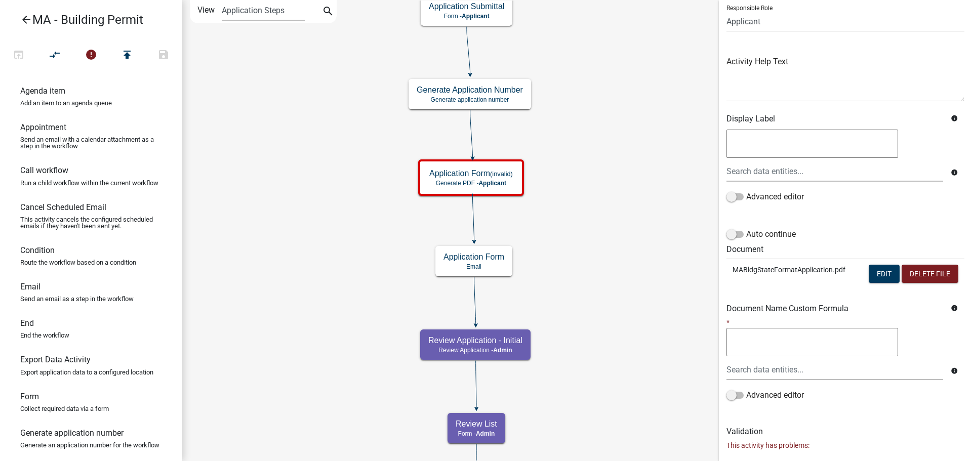
scroll to position [116, 0]
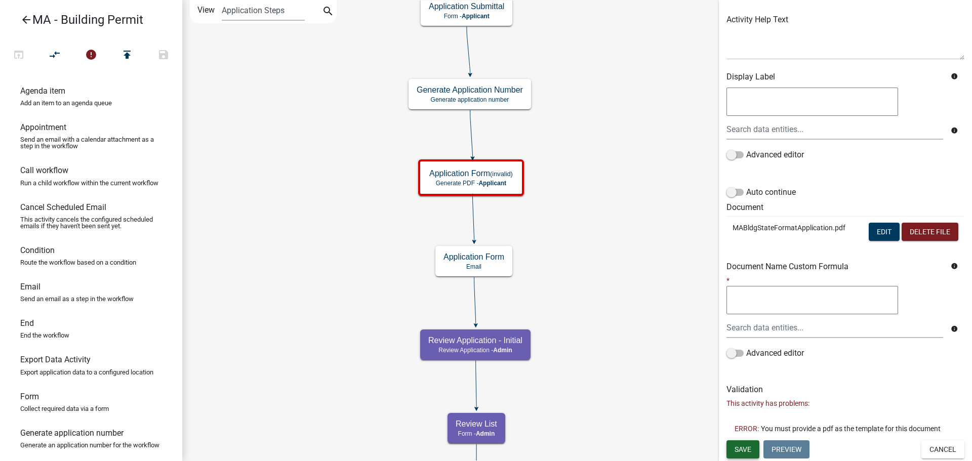
click at [756, 445] on button "Save" at bounding box center [743, 450] width 33 height 18
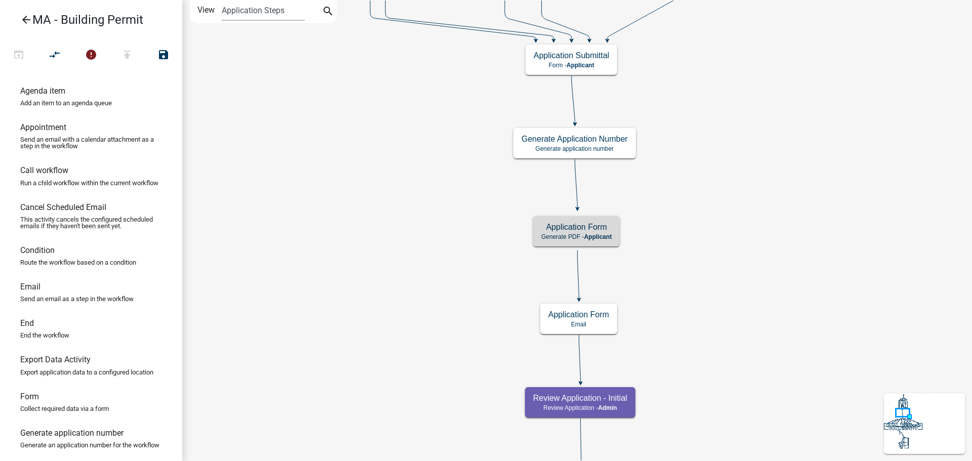
scroll to position [0, 0]
click at [607, 226] on h5 "Application Form" at bounding box center [576, 227] width 70 height 10
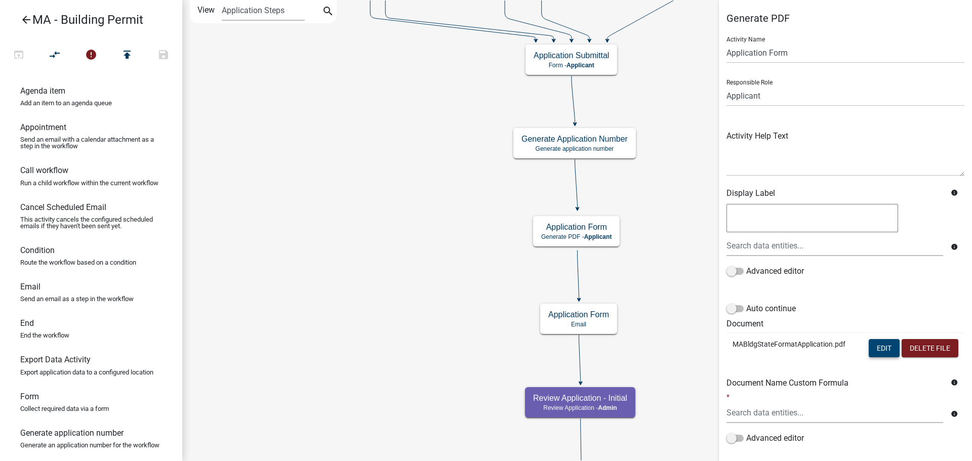
click at [878, 348] on button "Edit" at bounding box center [884, 348] width 31 height 18
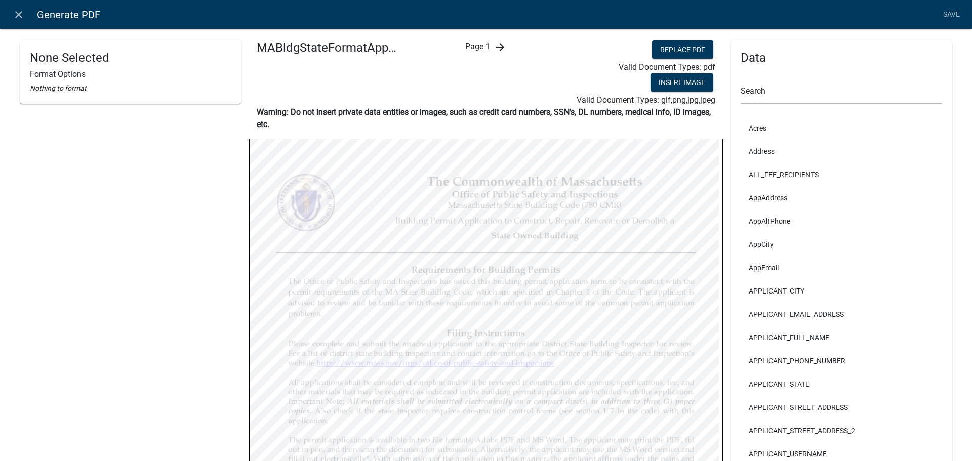
click at [500, 49] on icon "arrow_forward" at bounding box center [500, 47] width 12 height 12
click at [505, 53] on div "arrow_back Page 2 arrow_forward" at bounding box center [486, 74] width 158 height 66
click at [505, 51] on icon "arrow_forward" at bounding box center [508, 47] width 12 height 12
click at [461, 46] on icon "arrow_back" at bounding box center [463, 47] width 12 height 12
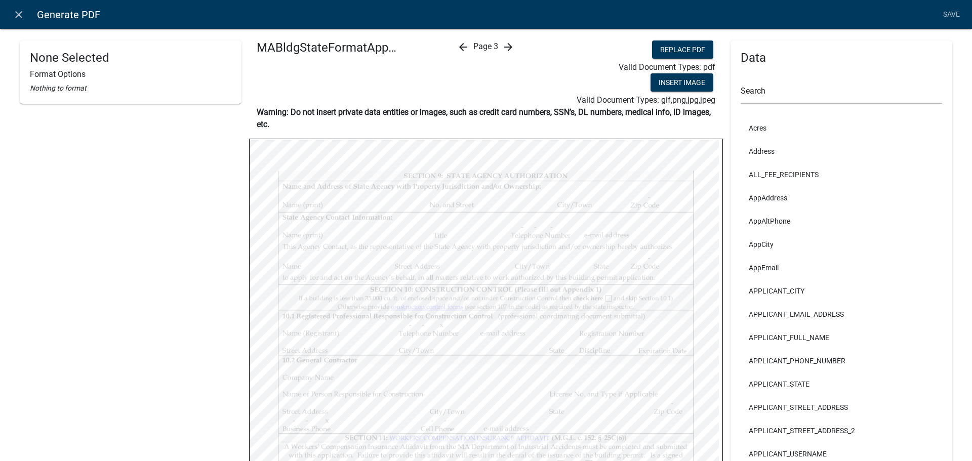
click at [461, 46] on icon "arrow_back" at bounding box center [463, 47] width 12 height 12
click at [17, 13] on icon "close" at bounding box center [19, 15] width 12 height 12
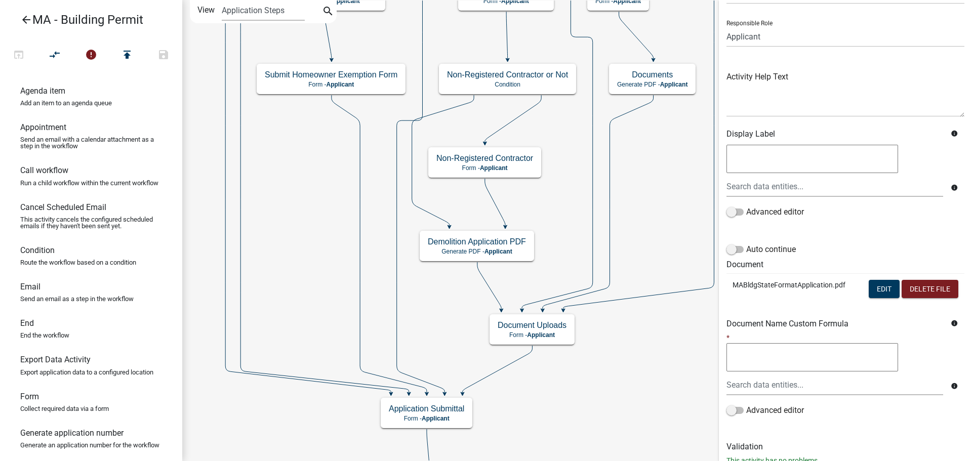
scroll to position [93, 0]
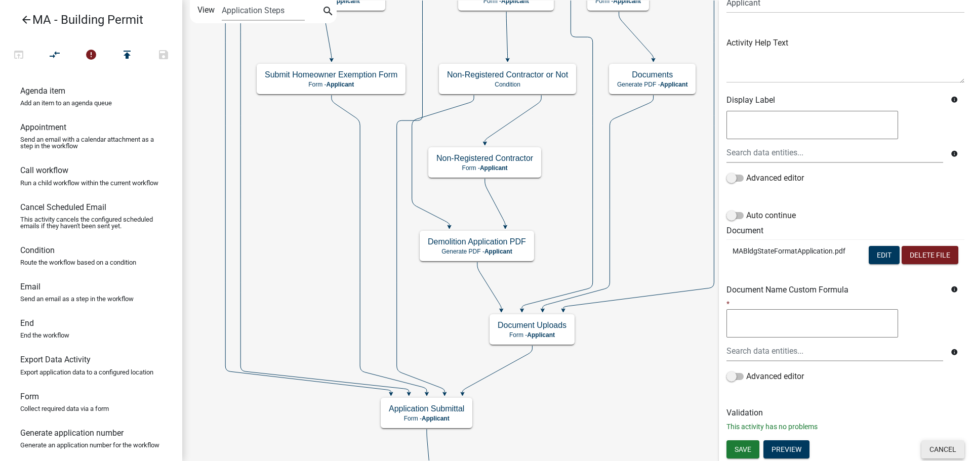
click at [922, 447] on button "Cancel" at bounding box center [943, 450] width 43 height 18
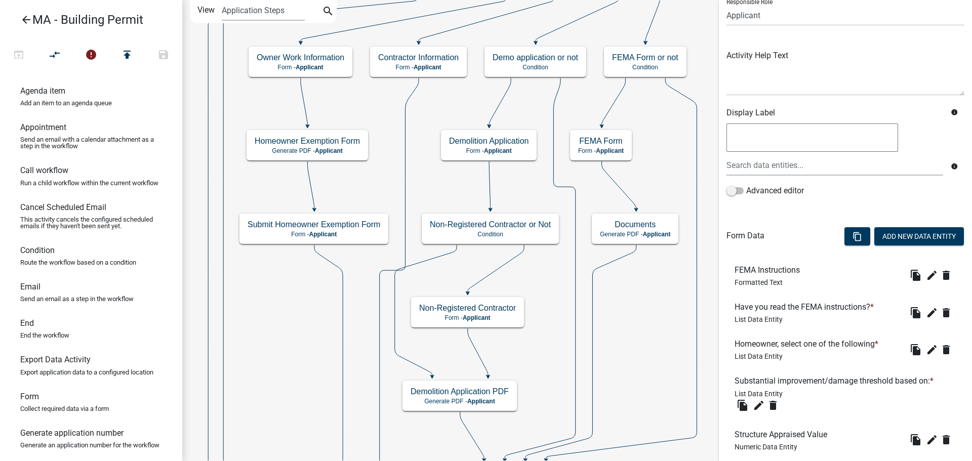
scroll to position [0, 0]
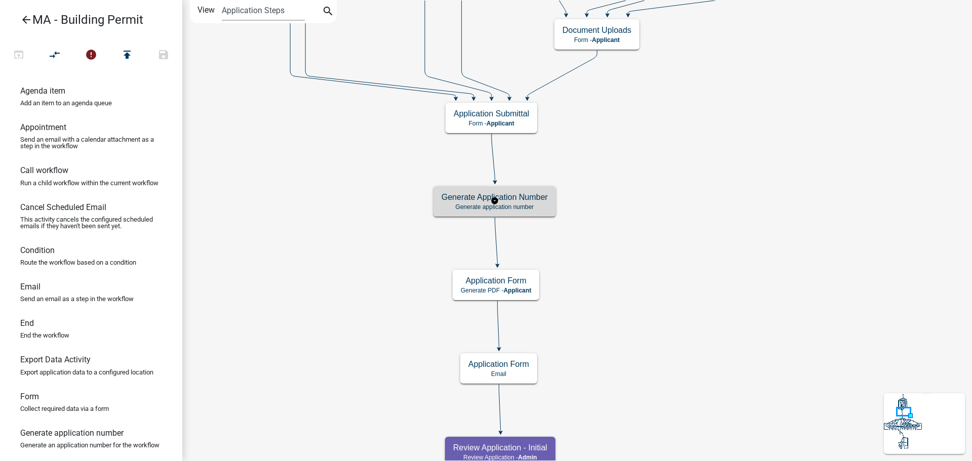
click at [526, 205] on p "Generate application number" at bounding box center [495, 207] width 106 height 7
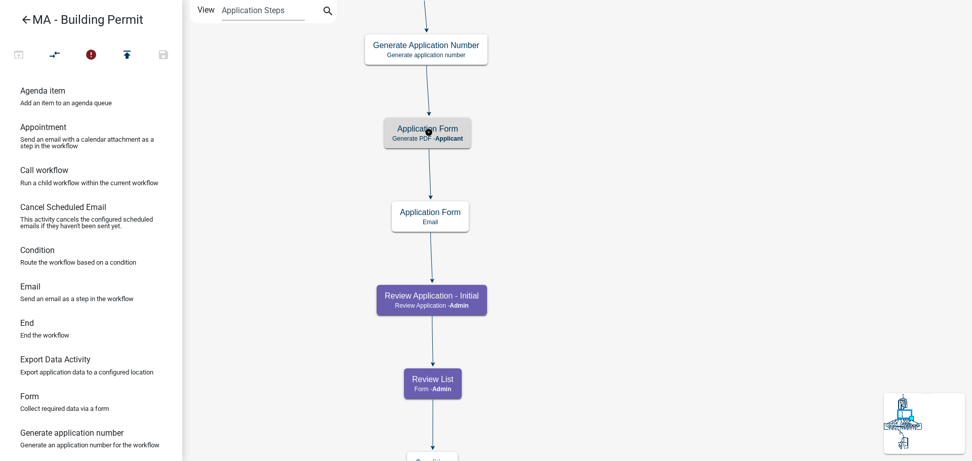
click at [449, 129] on h5 "Application Form" at bounding box center [427, 129] width 70 height 10
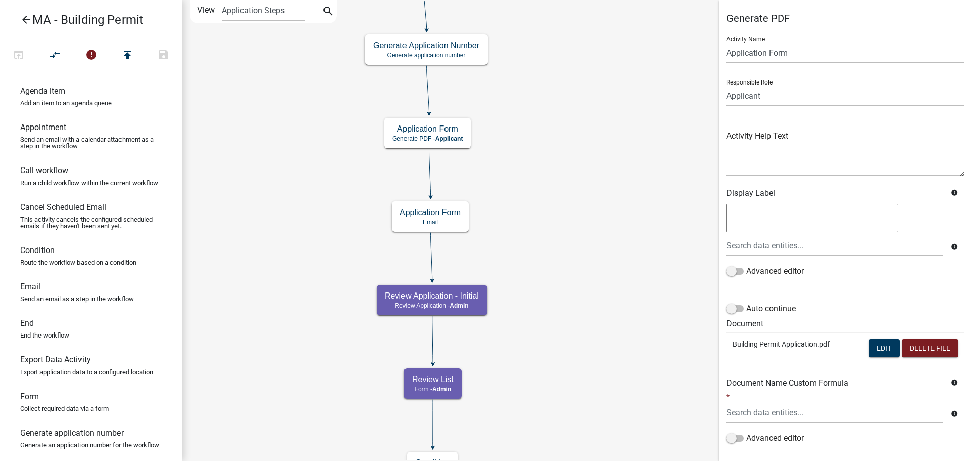
click at [881, 287] on div "info Advanced editor" at bounding box center [845, 246] width 253 height 89
click at [880, 346] on button "Edit" at bounding box center [884, 348] width 31 height 18
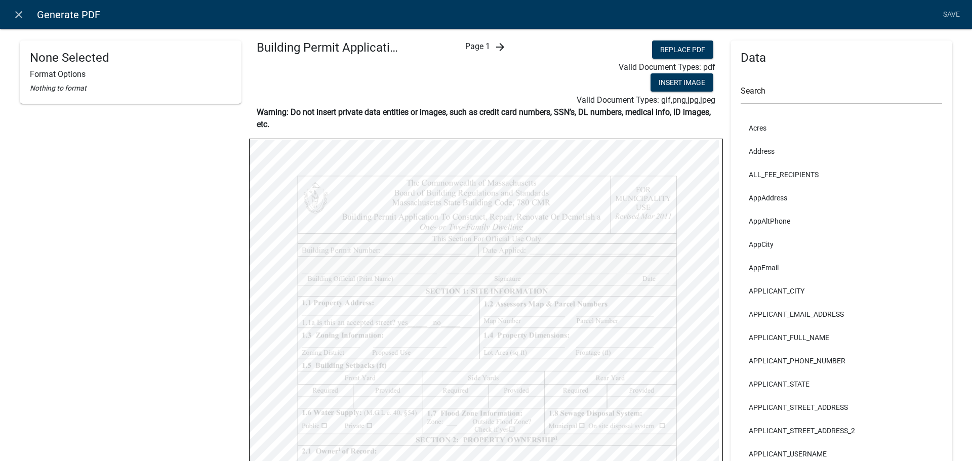
click at [498, 46] on icon "arrow_forward" at bounding box center [500, 47] width 12 height 12
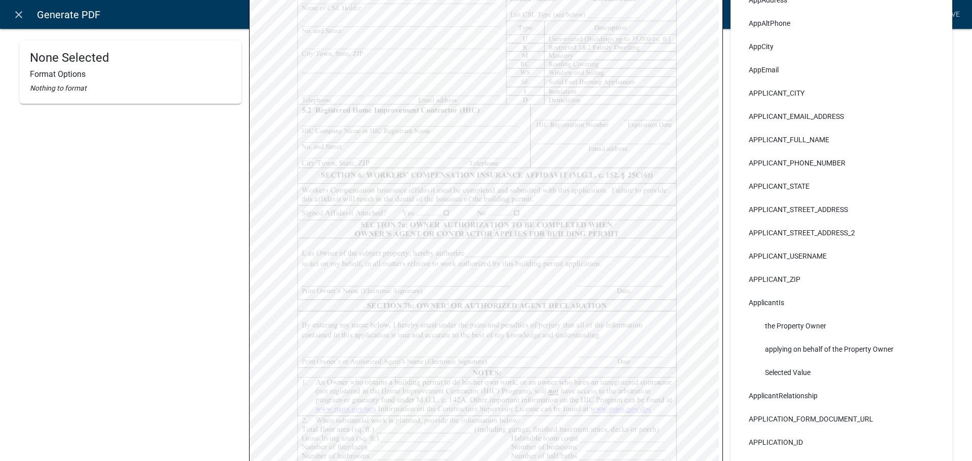
scroll to position [51, 0]
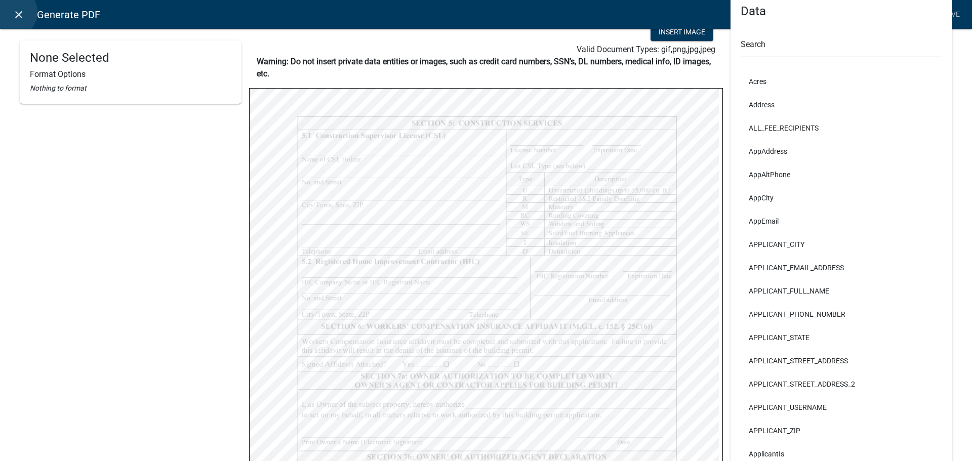
click at [12, 12] on link "close" at bounding box center [18, 14] width 21 height 21
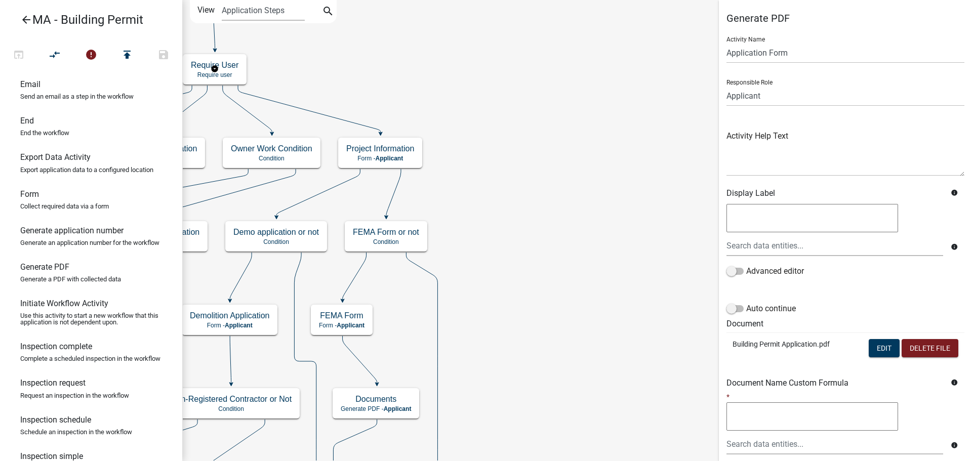
scroll to position [152, 0]
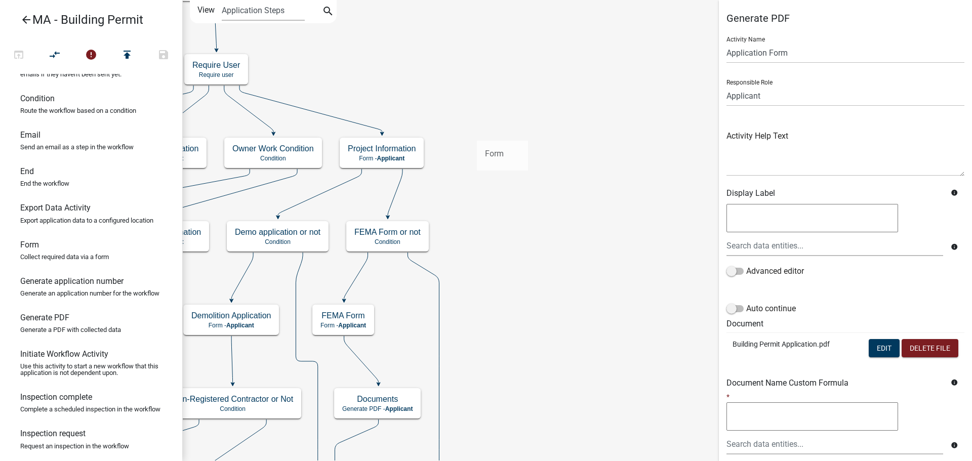
drag, startPoint x: 64, startPoint y: 274, endPoint x: 477, endPoint y: 133, distance: 436.2
click at [477, 133] on div "arrow_back MA - Building Permit open_in_browser compare_arrows error publish sa…" at bounding box center [486, 230] width 972 height 461
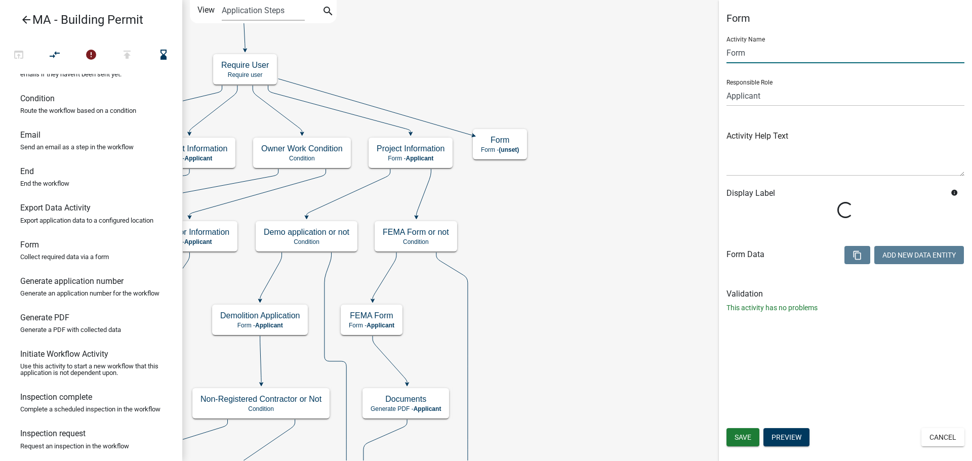
click at [763, 51] on input "Form" at bounding box center [846, 53] width 238 height 21
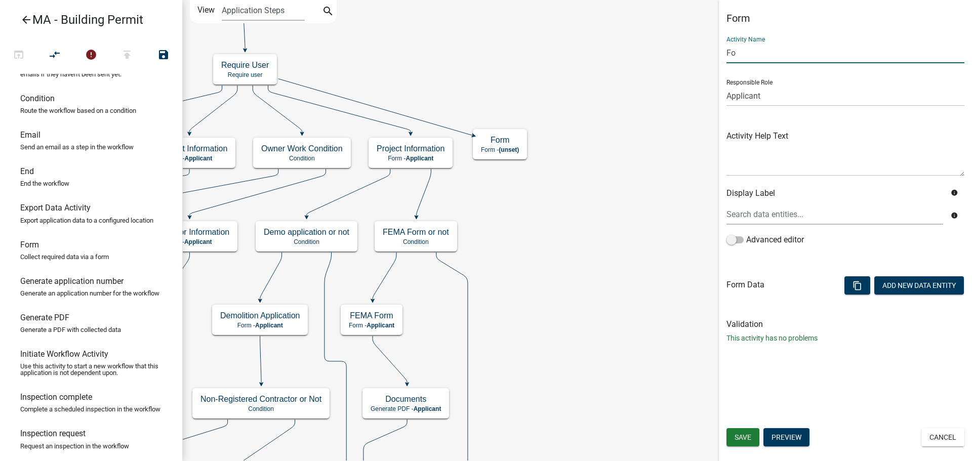
type input "F"
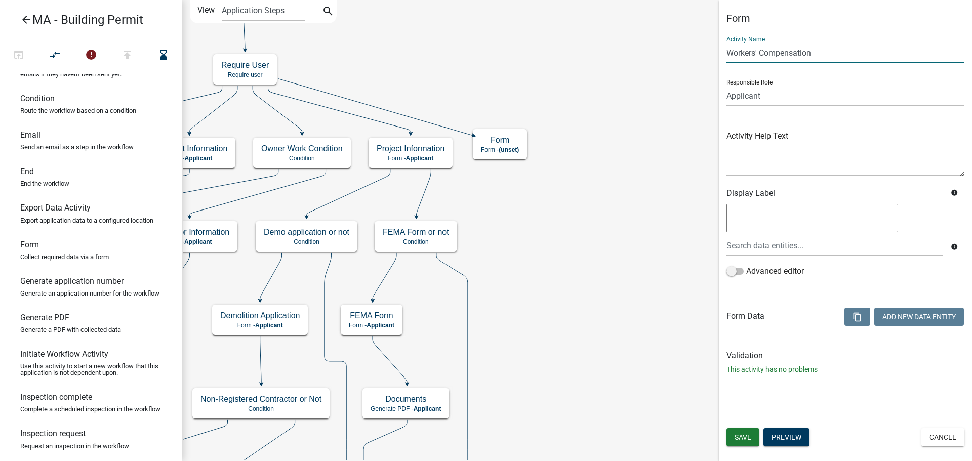
type input "Workers' Compensation"
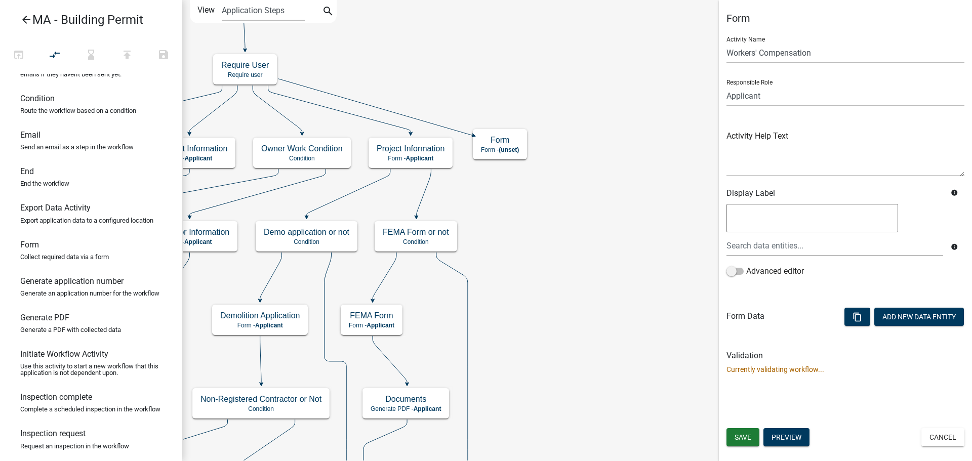
click at [810, 128] on div "Activity Help Text" at bounding box center [846, 145] width 238 height 62
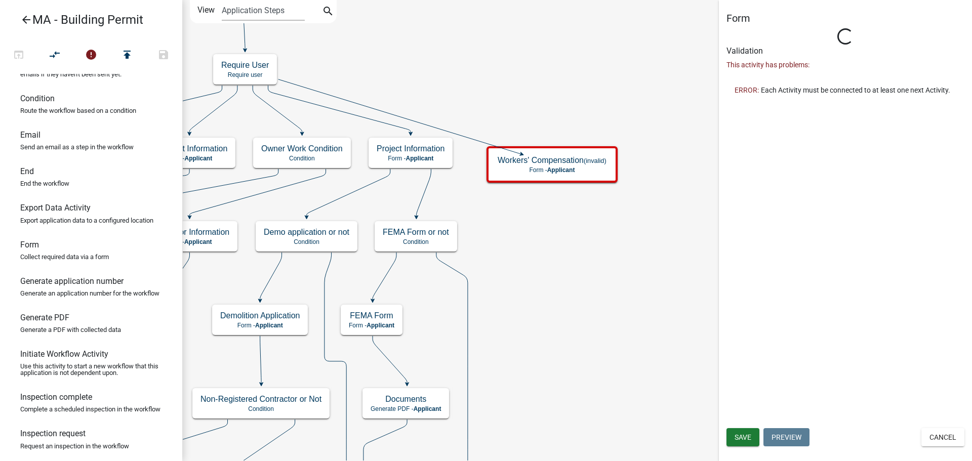
type input "Form"
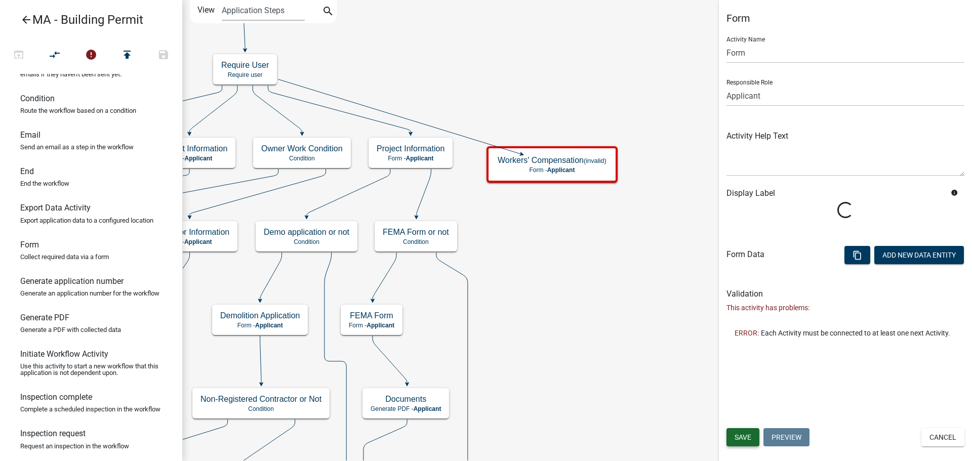
click at [735, 431] on button "Save" at bounding box center [743, 437] width 33 height 18
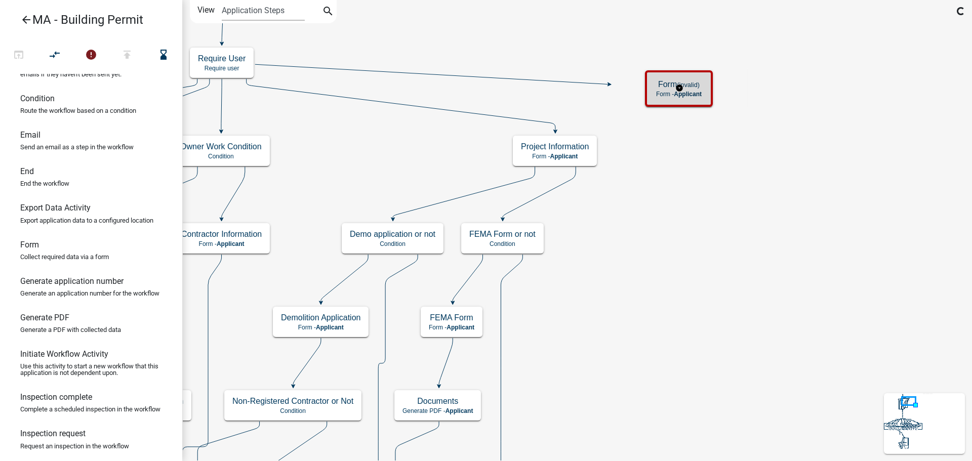
click at [697, 90] on div "Form (invalid) Form - Applicant" at bounding box center [679, 88] width 62 height 30
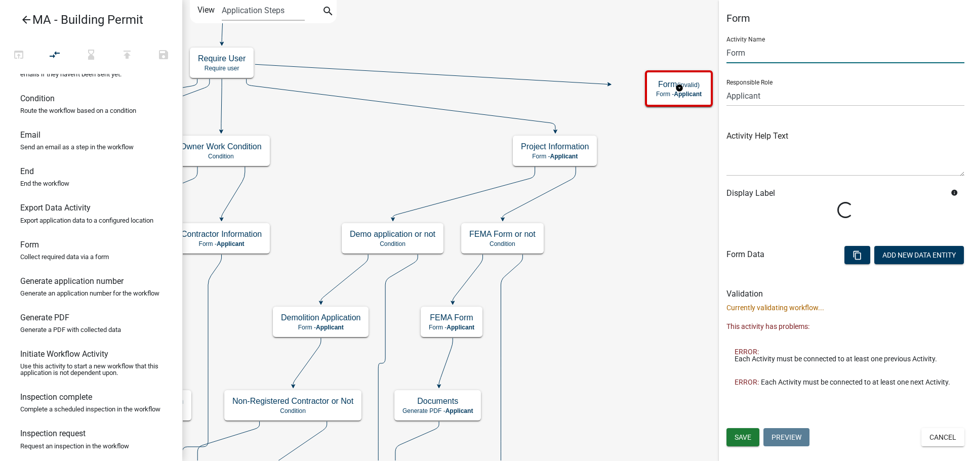
click at [776, 57] on input "Form" at bounding box center [846, 53] width 238 height 21
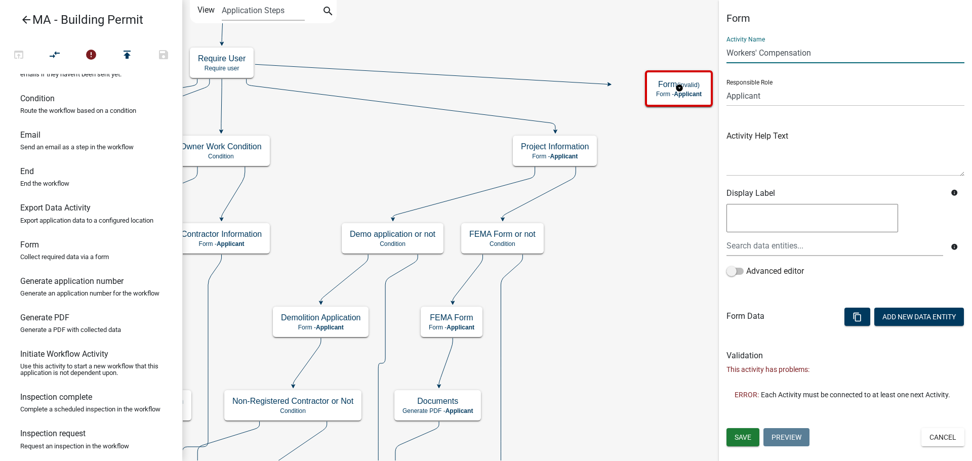
type input "Workers' Compensation"
click at [830, 128] on div "Activity Help Text" at bounding box center [846, 145] width 238 height 62
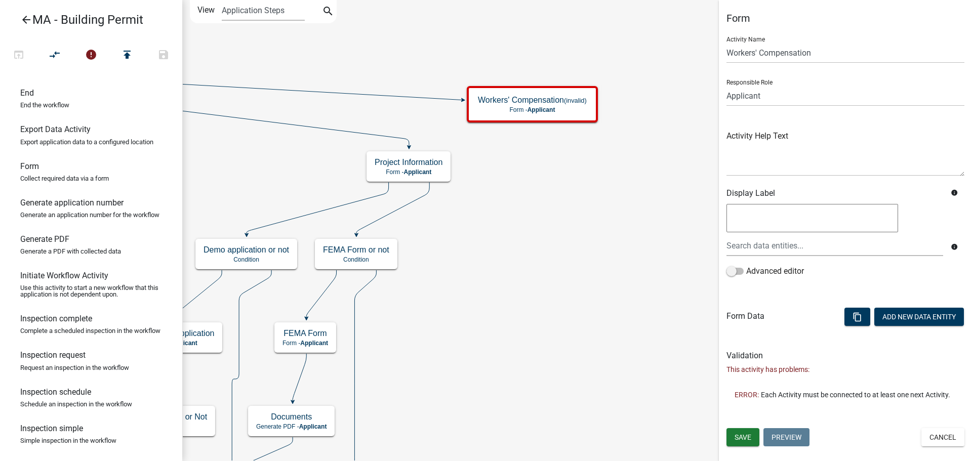
scroll to position [253, 0]
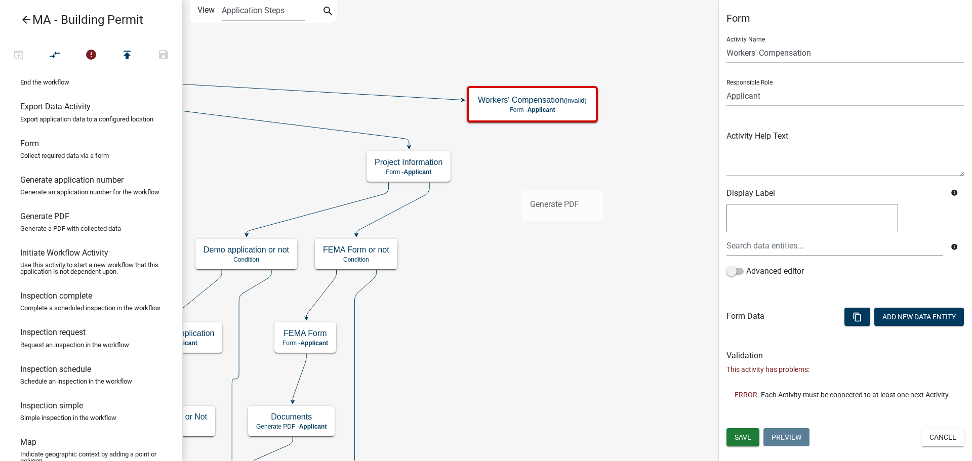
drag, startPoint x: 53, startPoint y: 247, endPoint x: 519, endPoint y: 183, distance: 469.8
click at [519, 183] on div "arrow_back MA - Building Permit open_in_browser compare_arrows error publish sa…" at bounding box center [486, 230] width 972 height 461
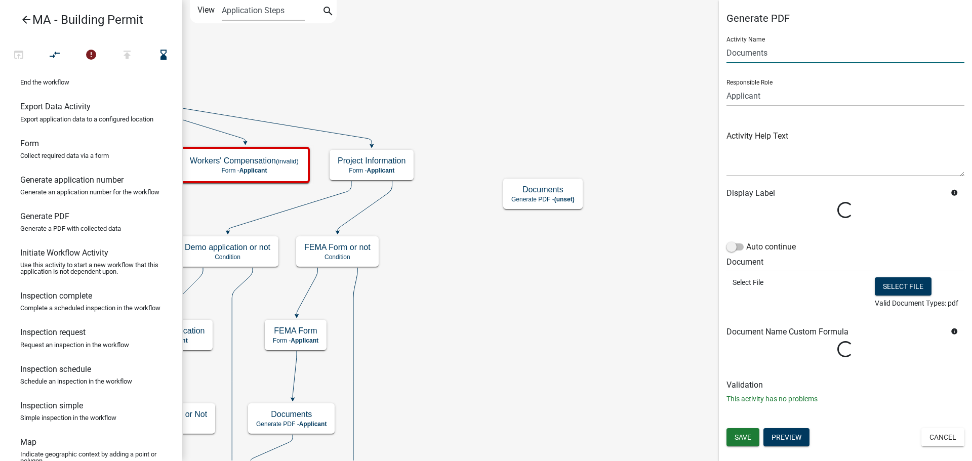
click at [781, 53] on input "Documents" at bounding box center [846, 53] width 238 height 21
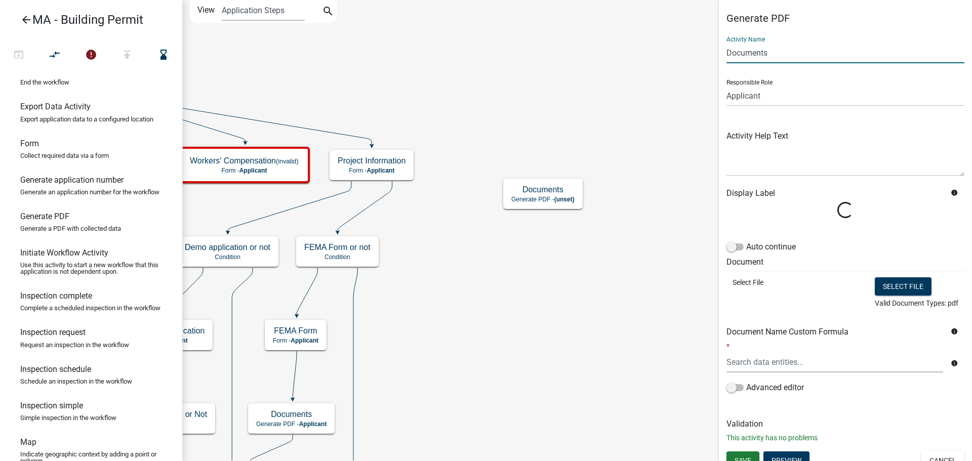
click at [781, 53] on input "Documents" at bounding box center [846, 53] width 238 height 21
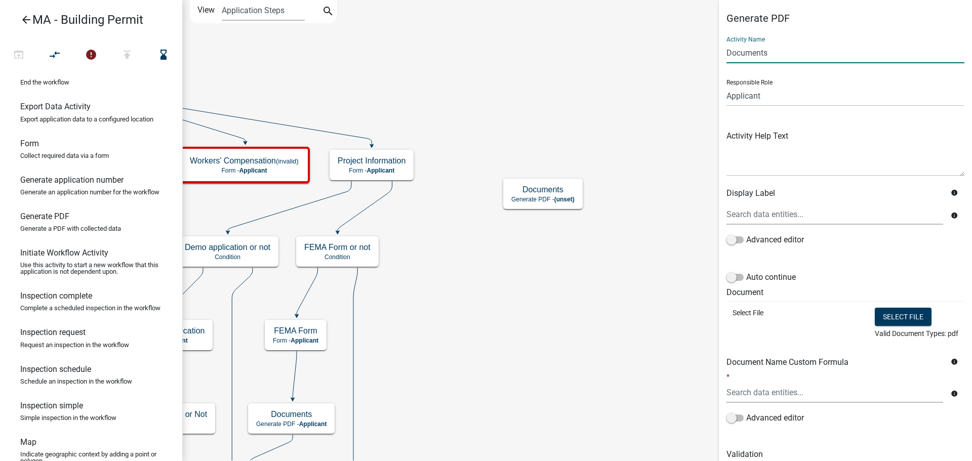
click at [781, 53] on input "Documents" at bounding box center [846, 53] width 238 height 21
type input "W"
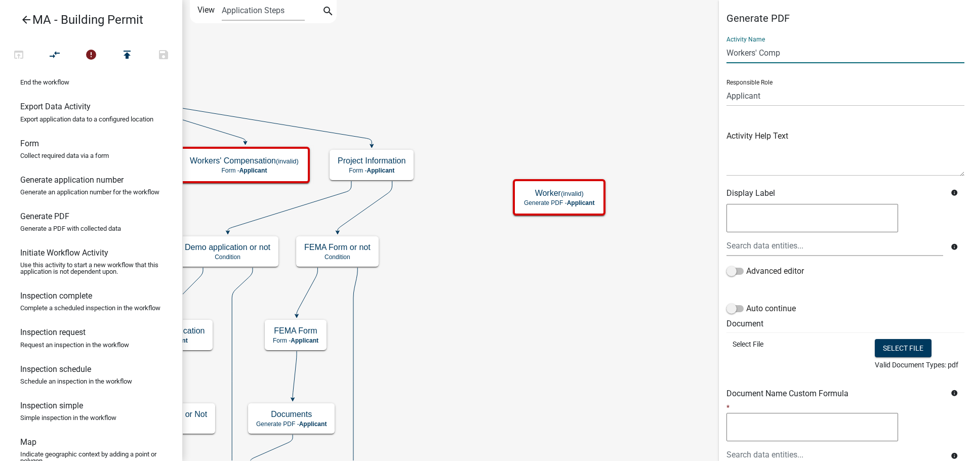
type input "Workers' Comp"
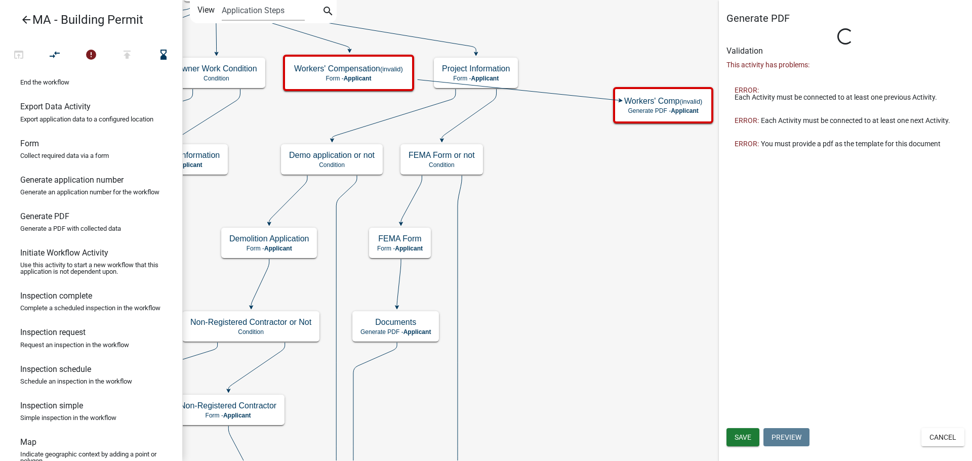
type input "Documents"
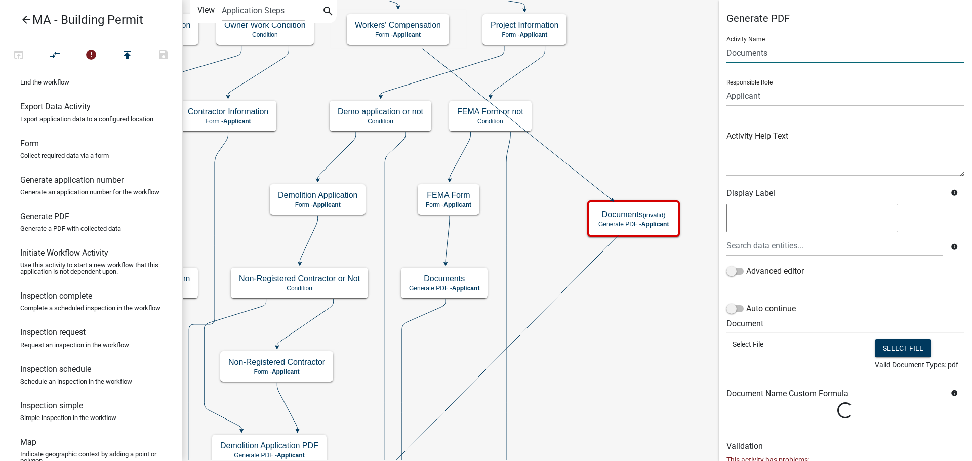
click at [801, 56] on input "Documents" at bounding box center [846, 53] width 238 height 21
click at [836, 62] on input "Workers' Compensation" at bounding box center [846, 53] width 238 height 21
type input "Workers' Compensation"
click at [914, 222] on div at bounding box center [846, 219] width 238 height 31
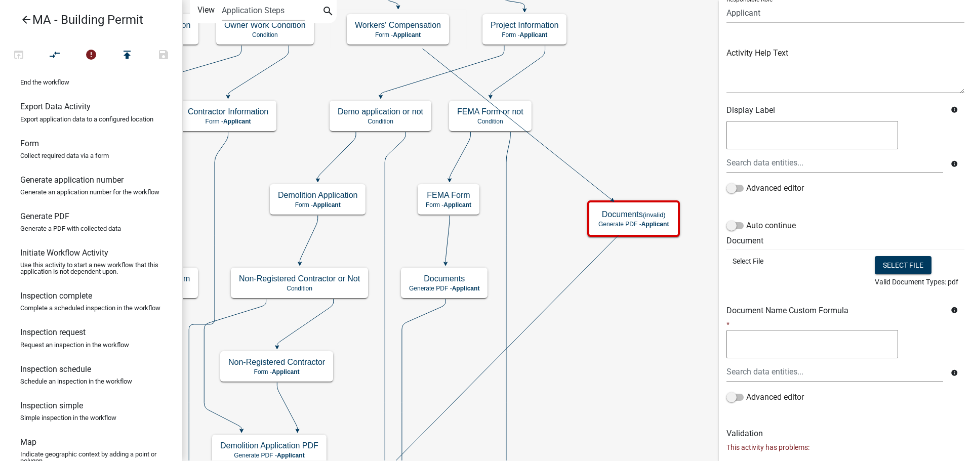
scroll to position [101, 0]
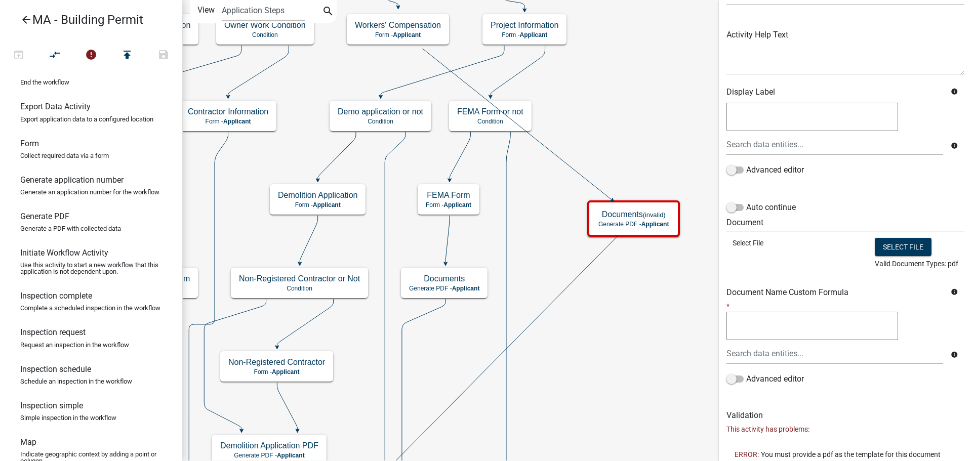
click at [817, 220] on h6 "Document" at bounding box center [846, 223] width 238 height 10
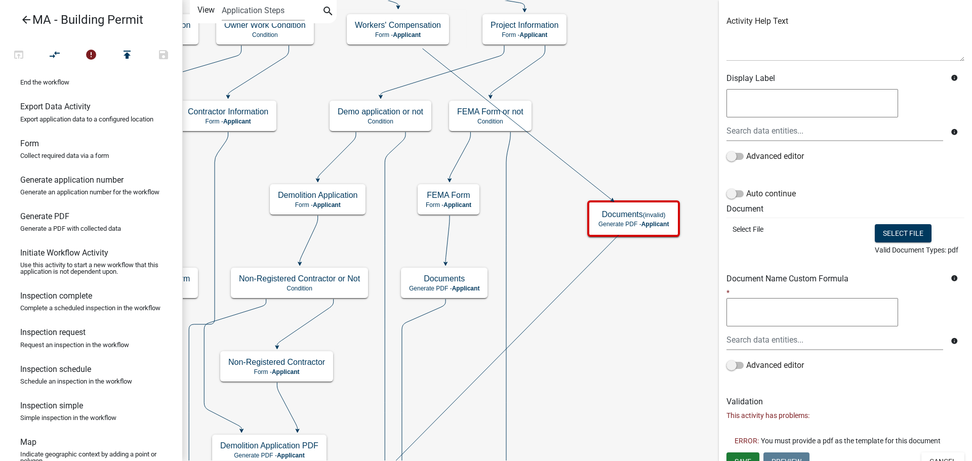
scroll to position [127, 0]
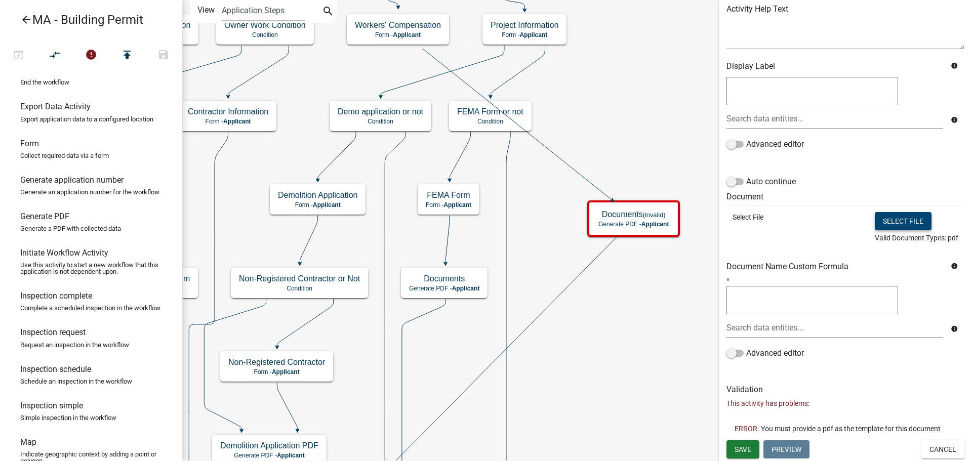
click at [877, 221] on button "Select file" at bounding box center [903, 221] width 57 height 18
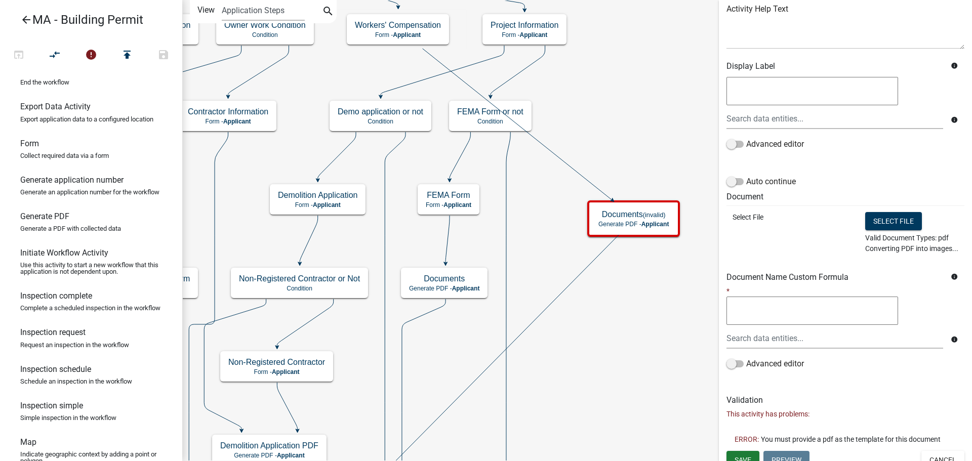
scroll to position [116, 0]
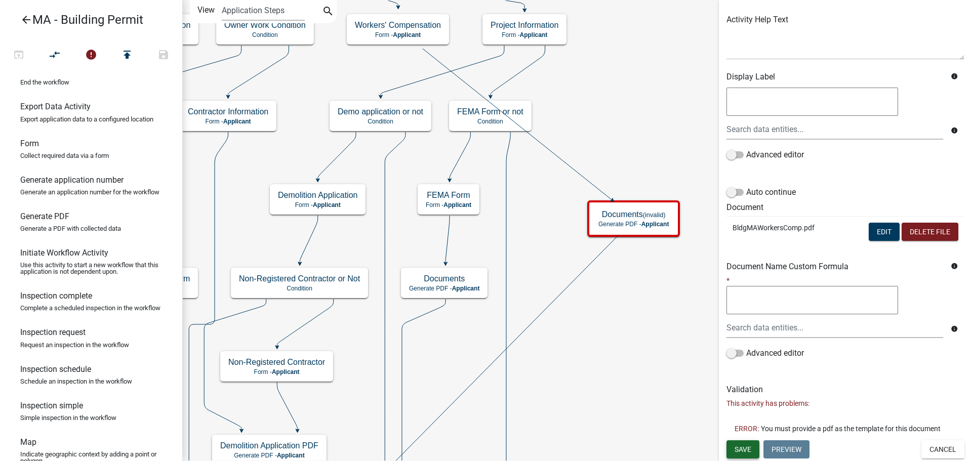
click at [745, 451] on span "Save" at bounding box center [743, 449] width 17 height 8
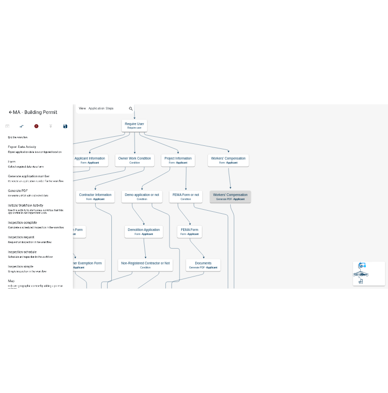
scroll to position [0, 0]
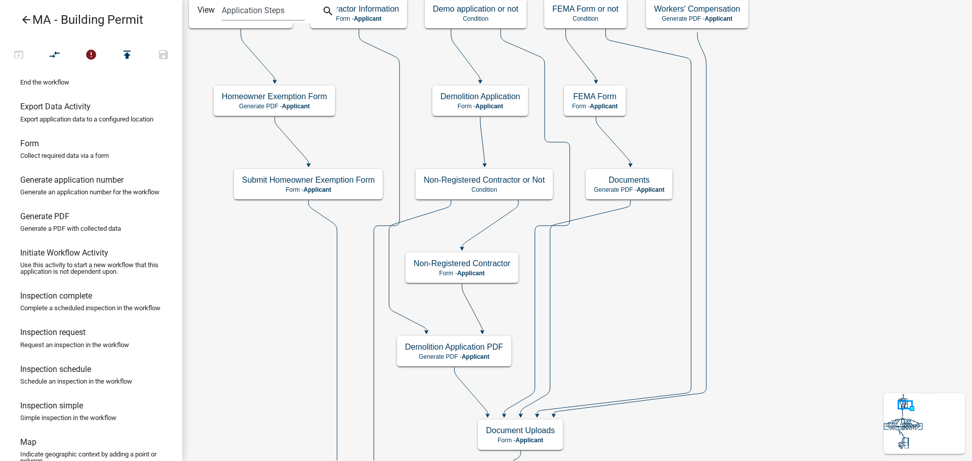
click at [705, 180] on icon at bounding box center [630, 223] width 153 height 383
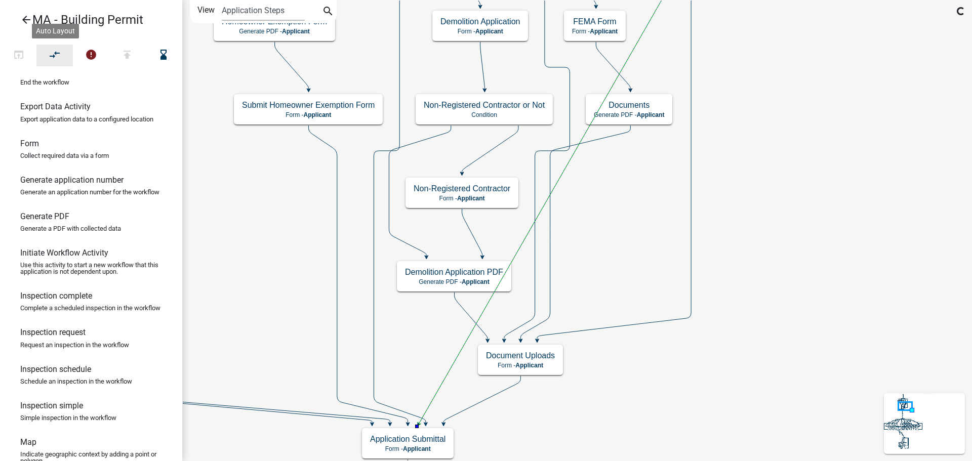
click at [51, 55] on icon "compare_arrows" at bounding box center [55, 56] width 12 height 14
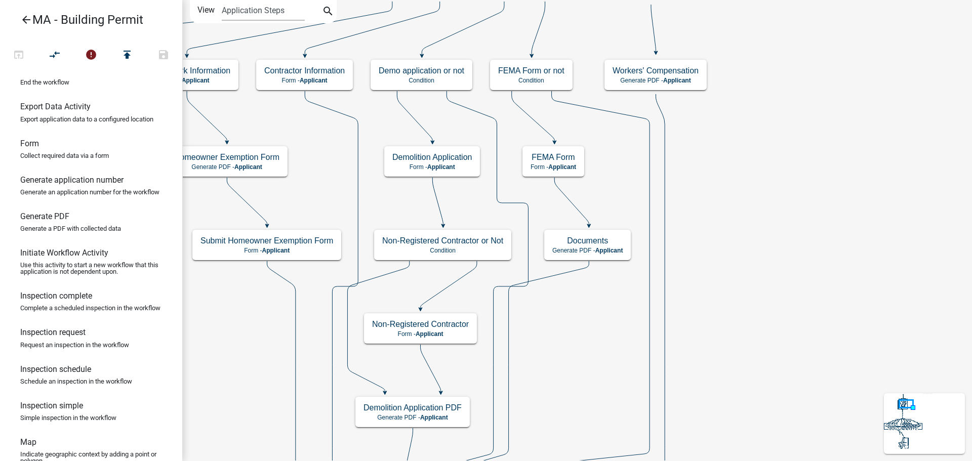
click at [573, 160] on h5 "FEMA Form" at bounding box center [554, 157] width 46 height 10
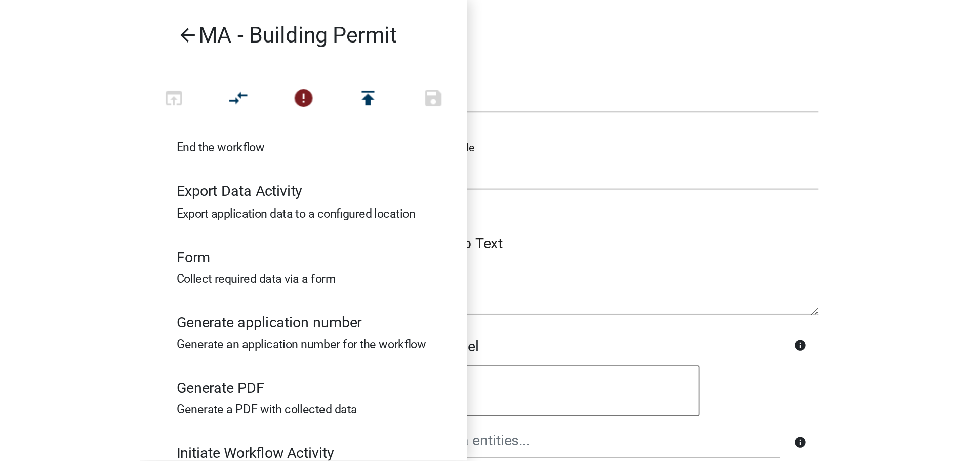
scroll to position [253, 0]
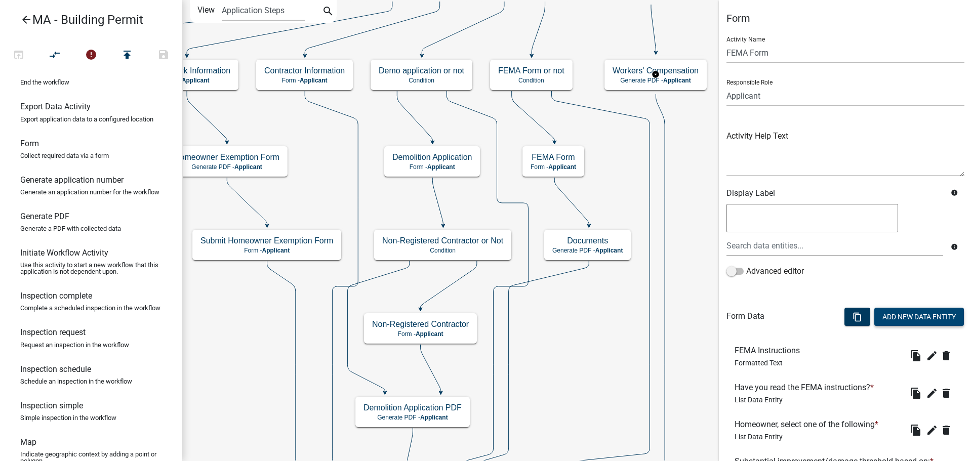
click at [900, 317] on button "Add New Data Entity" at bounding box center [920, 317] width 90 height 18
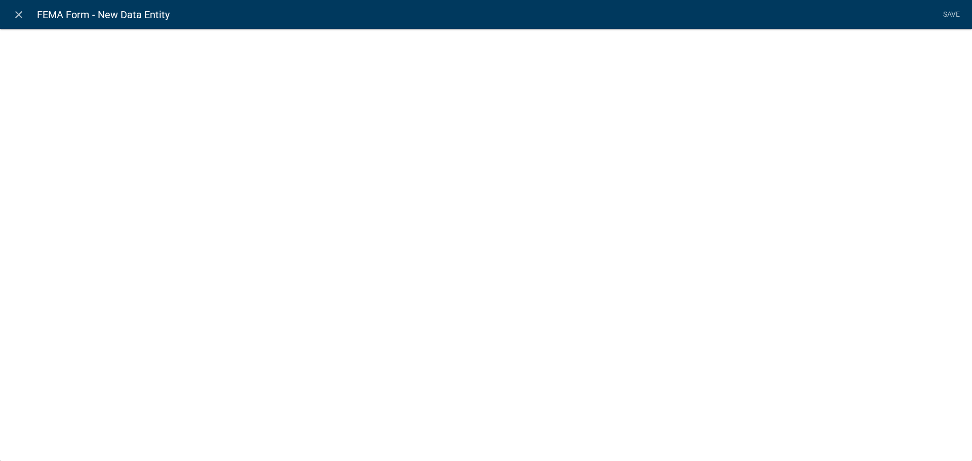
select select
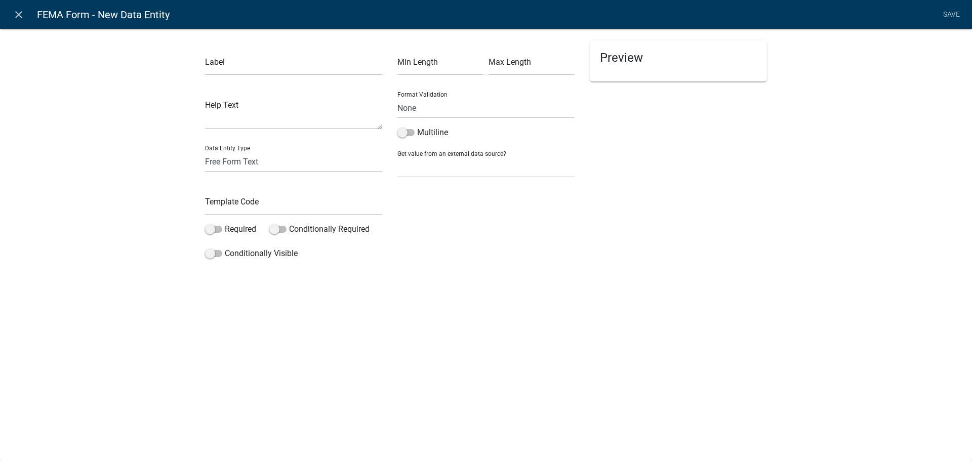
click at [250, 50] on div "Label" at bounding box center [293, 58] width 177 height 35
click at [251, 65] on input "text" at bounding box center [293, 65] width 177 height 21
type input "Electrical Wiring Materials Cost"
drag, startPoint x: 278, startPoint y: 160, endPoint x: 279, endPoint y: 170, distance: 10.2
click at [278, 160] on select "Free Form Text Document Display Entity Value Fee Numeric Data Date Map Sketch D…" at bounding box center [293, 161] width 177 height 21
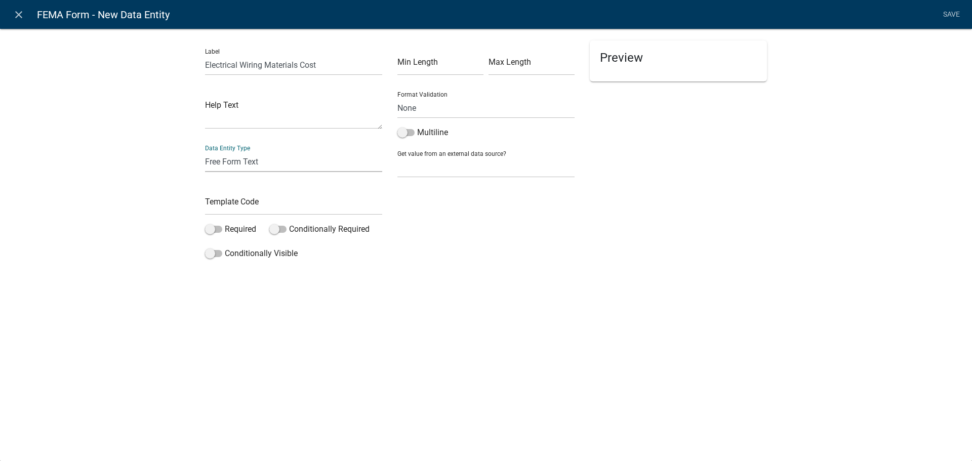
select select "numeric-data"
click at [205, 151] on select "Free Form Text Document Display Entity Value Fee Numeric Data Date Map Sketch D…" at bounding box center [293, 161] width 177 height 21
select select "numeric-data"
select select
click at [447, 199] on select "Number Currency" at bounding box center [486, 194] width 177 height 21
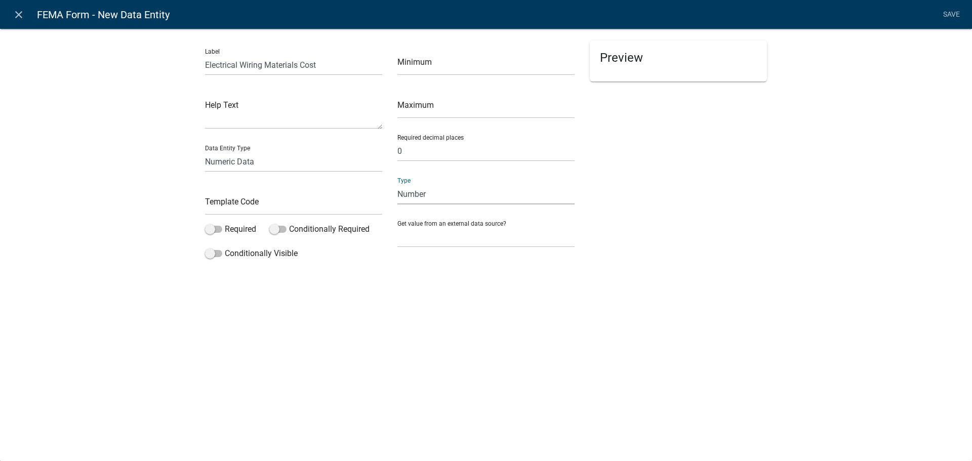
select select "1: 1"
click at [398, 184] on select "Number Currency" at bounding box center [486, 194] width 177 height 21
click at [302, 206] on input "text" at bounding box center [293, 204] width 177 height 21
type input "FEMAWiringMatCost"
click at [661, 218] on div "Preview" at bounding box center [678, 152] width 192 height 223
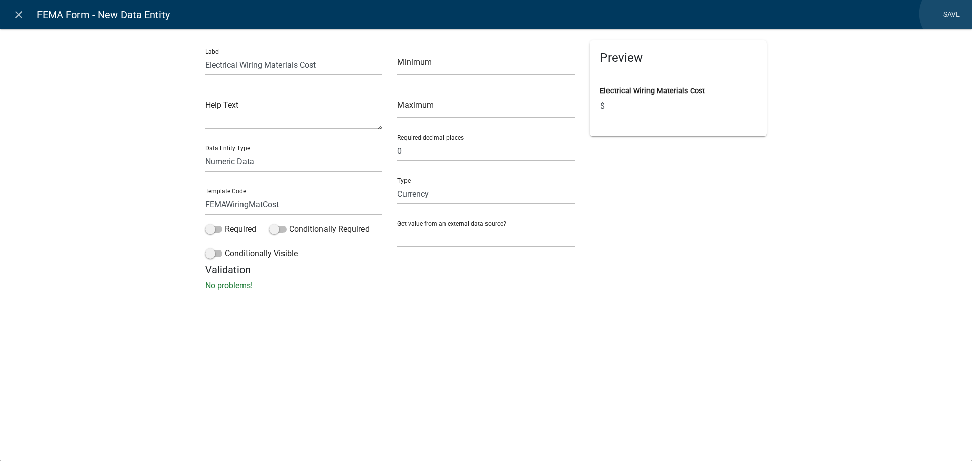
click at [952, 14] on link "Save" at bounding box center [951, 14] width 25 height 19
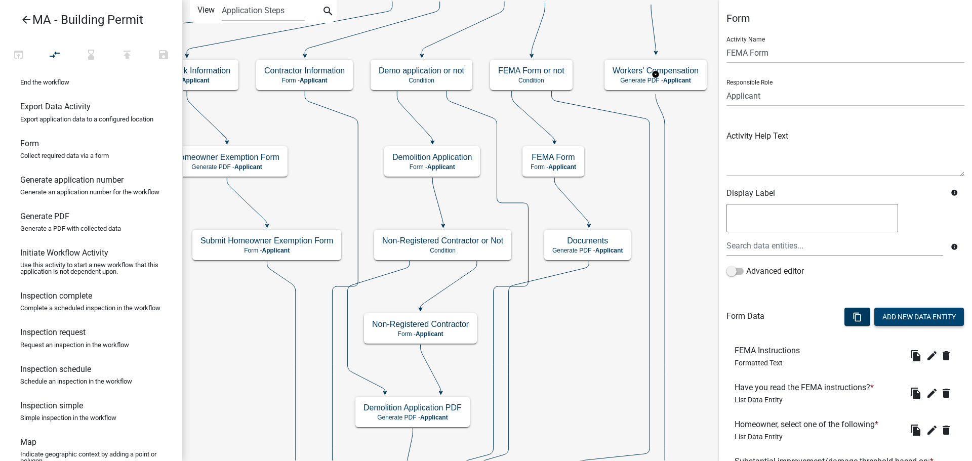
click at [911, 318] on button "Add New Data Entity" at bounding box center [920, 317] width 90 height 18
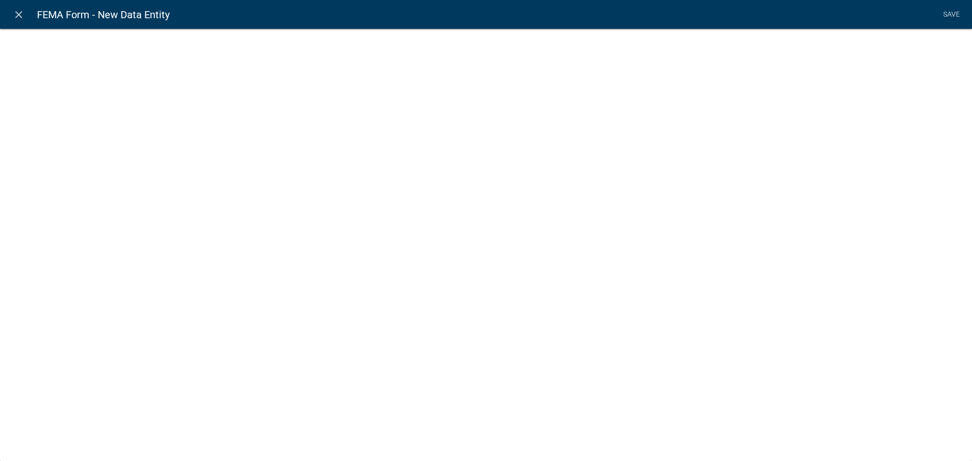
select select
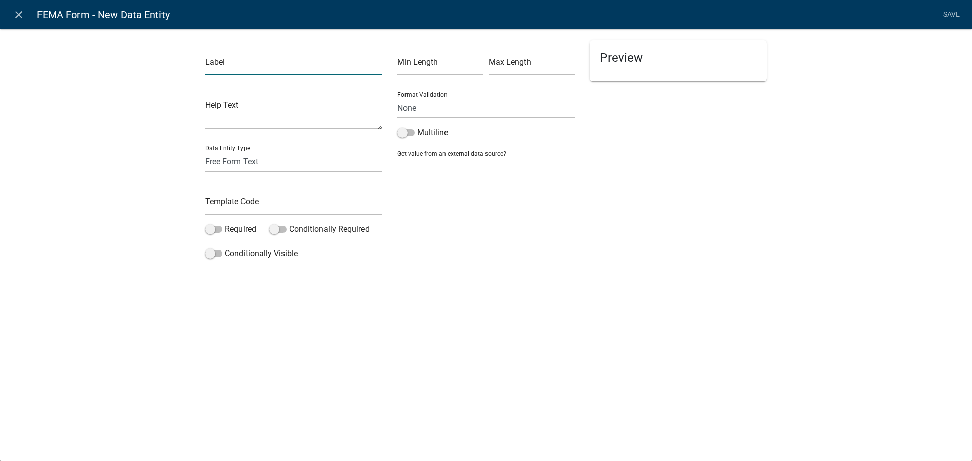
click at [256, 61] on input "text" at bounding box center [293, 65] width 177 height 21
paste input "Electrical Wiring Materials Cost"
click at [275, 61] on input "Electrical Wiring Materials Cost" at bounding box center [293, 65] width 177 height 21
type input "Electrical Wiring Labor Cost"
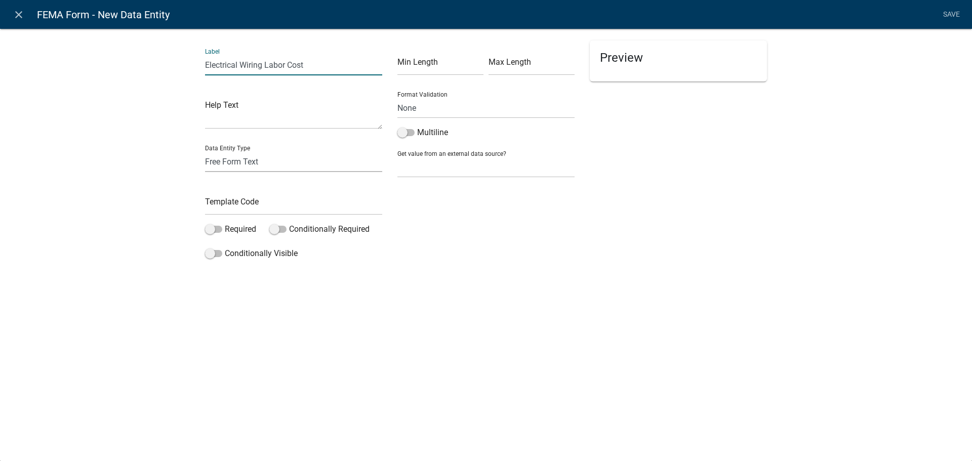
click at [287, 165] on select "Free Form Text Document Display Entity Value Fee Numeric Data Date Map Sketch D…" at bounding box center [293, 161] width 177 height 21
select select "numeric-data"
click at [205, 151] on select "Free Form Text Document Display Entity Value Fee Numeric Data Date Map Sketch D…" at bounding box center [293, 161] width 177 height 21
select select "numeric-data"
select select
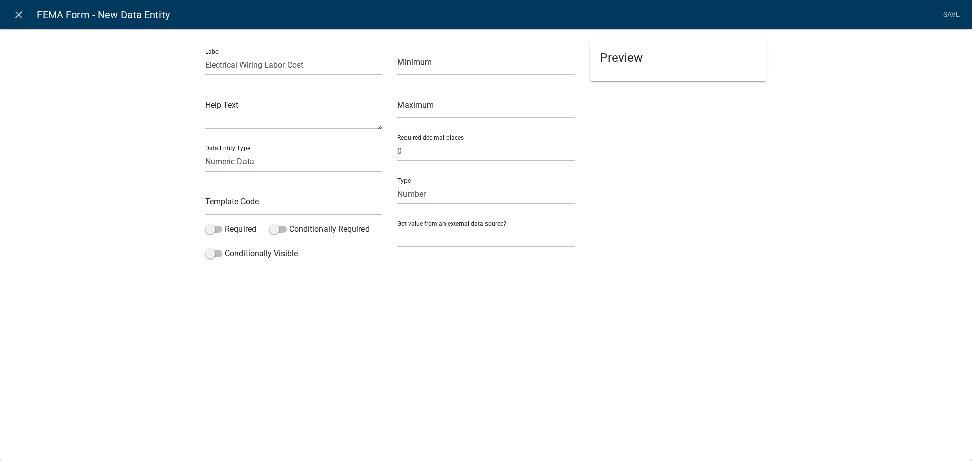
click at [464, 194] on select "Number Currency" at bounding box center [486, 194] width 177 height 21
select select "1: 1"
click at [398, 184] on select "Number Currency" at bounding box center [486, 194] width 177 height 21
click at [257, 204] on input "text" at bounding box center [293, 204] width 177 height 21
type input "FEMAWiringLabCost"
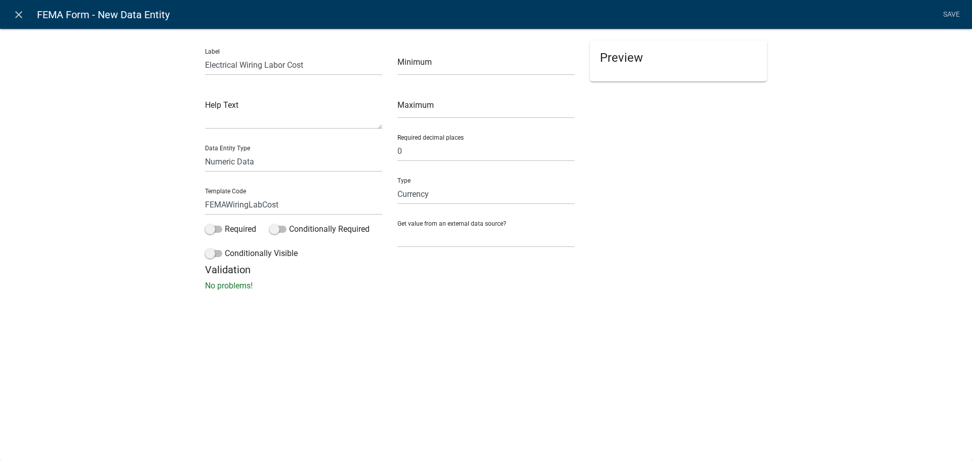
click at [484, 301] on div "close FEMA Form - New Data Entity Save Label Electrical Wiring Labor Cost Help …" at bounding box center [486, 230] width 972 height 461
click at [945, 18] on link "Save" at bounding box center [951, 14] width 25 height 19
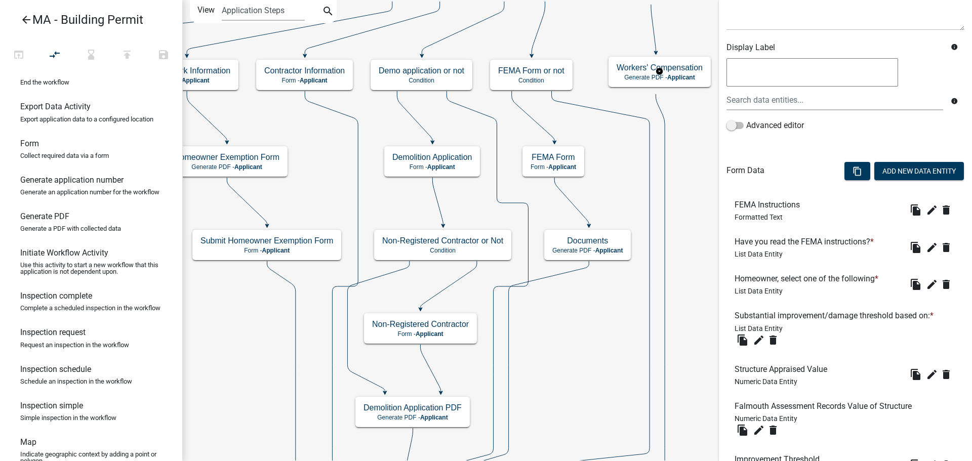
scroll to position [51, 0]
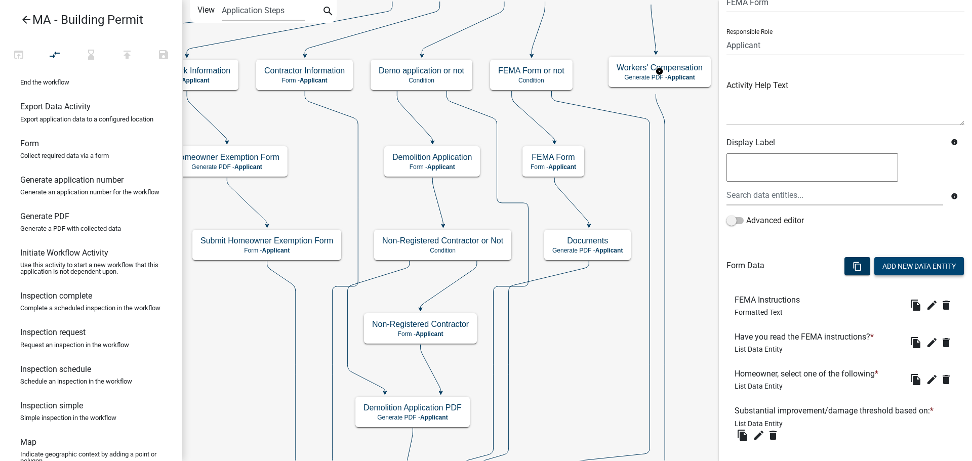
click at [892, 268] on button "Add New Data Entity" at bounding box center [920, 266] width 90 height 18
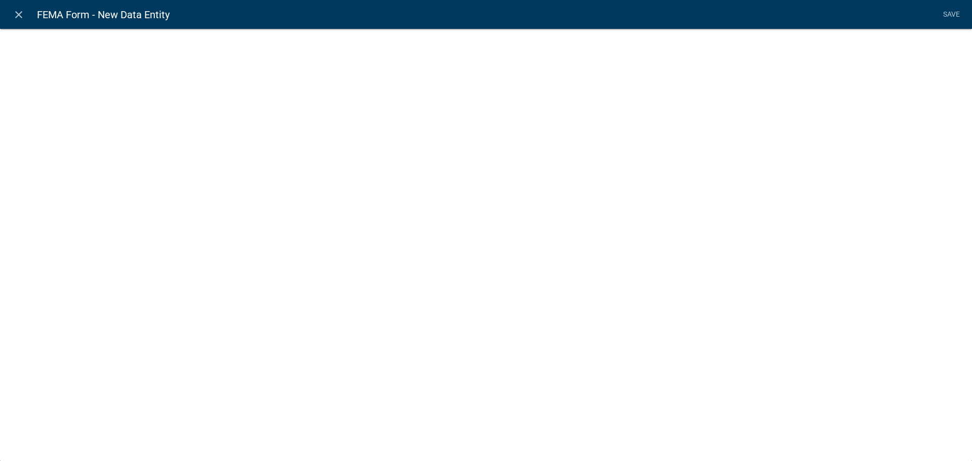
select select
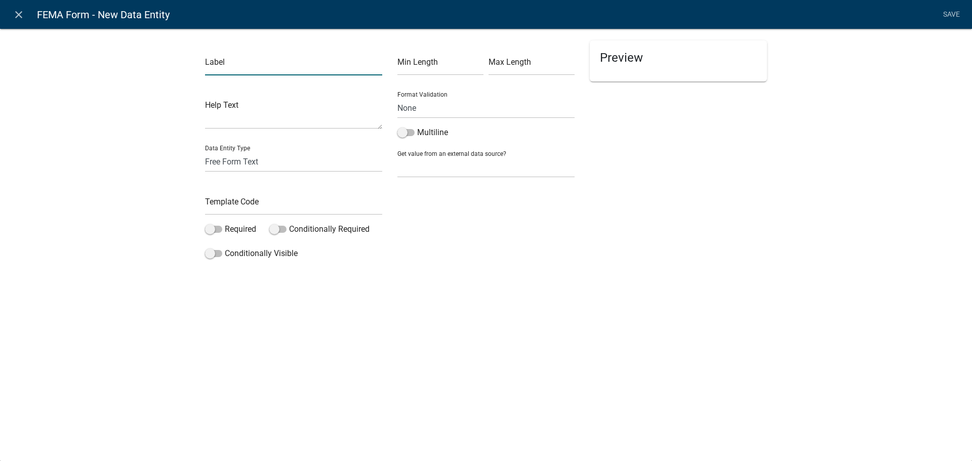
click at [303, 70] on input "text" at bounding box center [293, 65] width 177 height 21
paste input "Electrical Wiring Materials Cost"
click at [287, 62] on input "Electrical Wiring Materials Cost" at bounding box center [293, 65] width 177 height 21
type input "Electrical Wiring Total Cost"
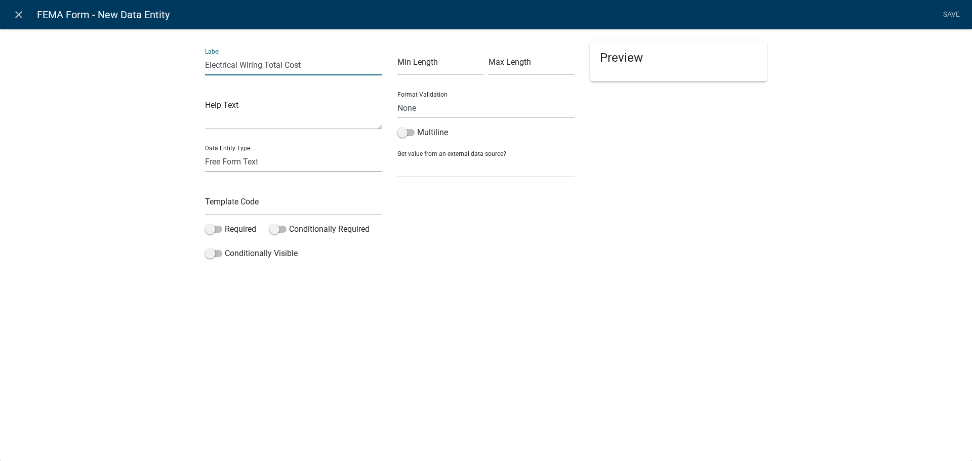
click at [283, 160] on select "Free Form Text Document Display Entity Value Fee Numeric Data Date Map Sketch D…" at bounding box center [293, 161] width 177 height 21
select select "calculated-value"
click at [205, 151] on select "Free Form Text Document Display Entity Value Fee Numeric Data Date Map Sketch D…" at bounding box center [293, 161] width 177 height 21
select select "calculated-value"
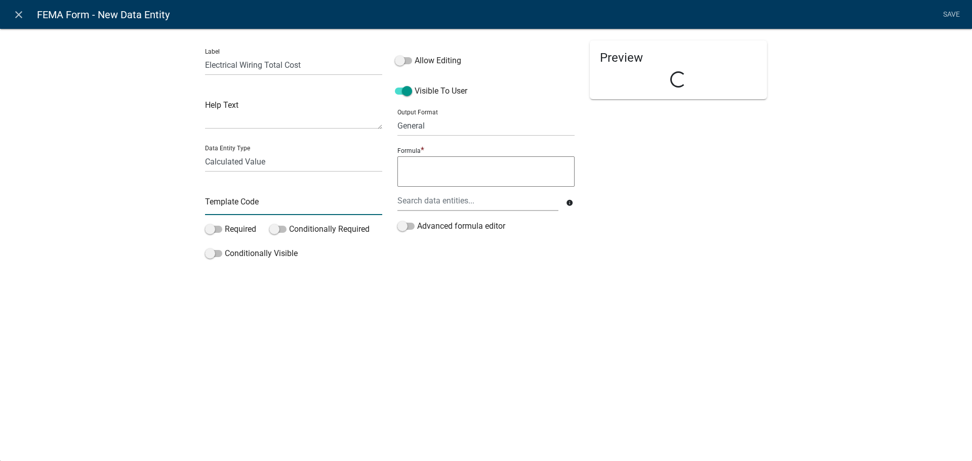
click at [261, 206] on input "text" at bounding box center [293, 204] width 177 height 21
type input "FEMAWiringTotCost"
click at [452, 169] on textarea at bounding box center [486, 171] width 177 height 30
click at [462, 200] on div at bounding box center [478, 200] width 176 height 21
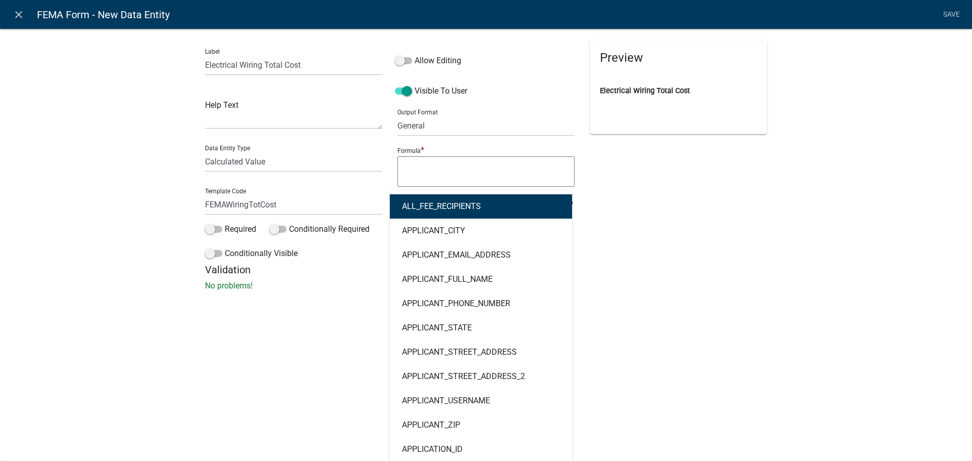
type input "wiring"
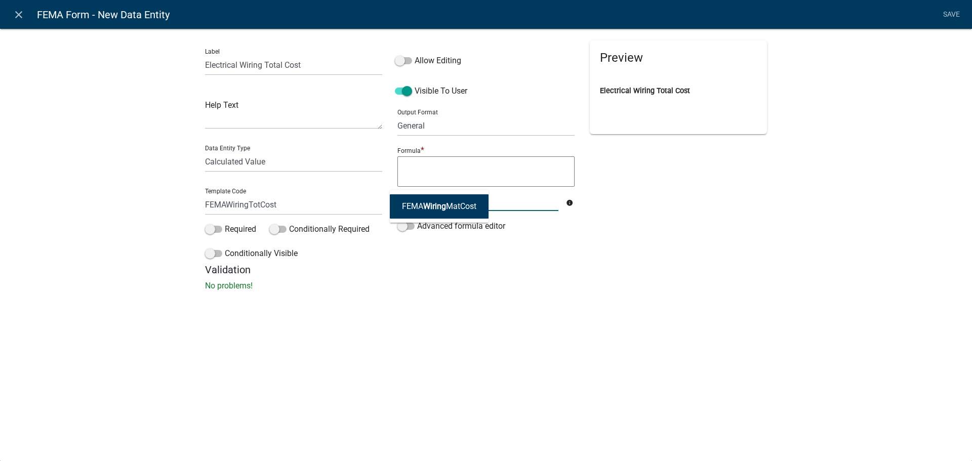
click at [457, 204] on ngb-highlight "FEMA Wiring MatCost" at bounding box center [439, 207] width 74 height 8
type textarea "FEMAWiringMatCost"
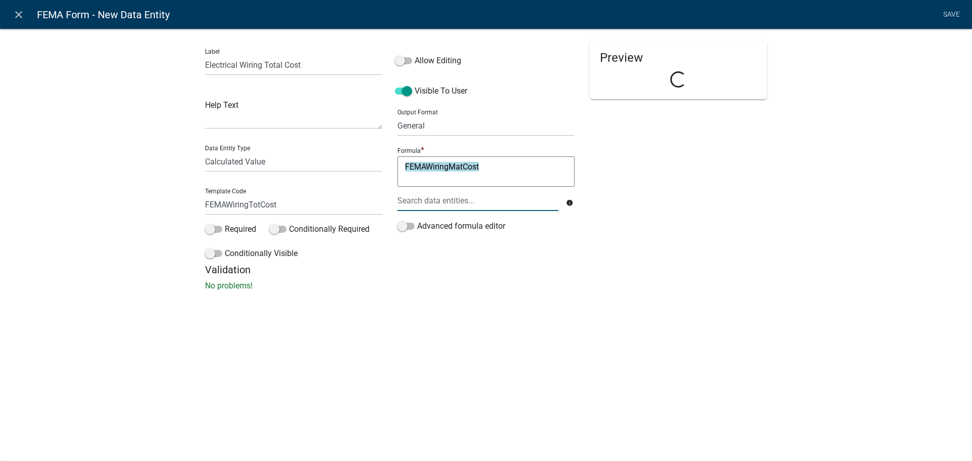
click at [463, 203] on div at bounding box center [478, 200] width 176 height 21
type input "w"
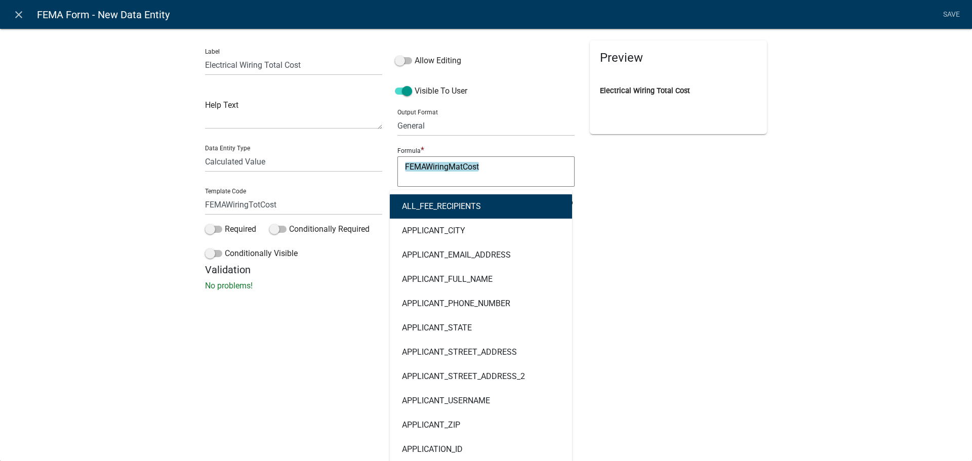
click at [624, 218] on div "Preview Electrical Wiring Total Cost" at bounding box center [678, 152] width 192 height 223
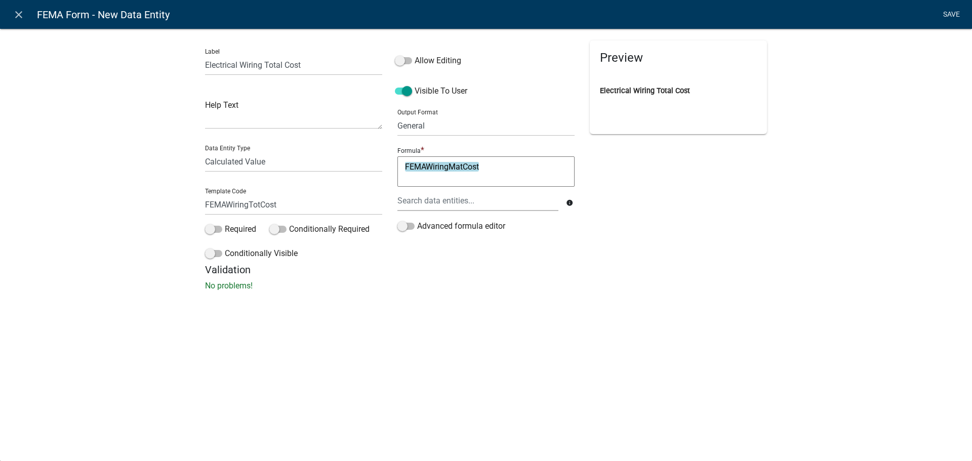
click at [948, 16] on link "Save" at bounding box center [951, 14] width 25 height 19
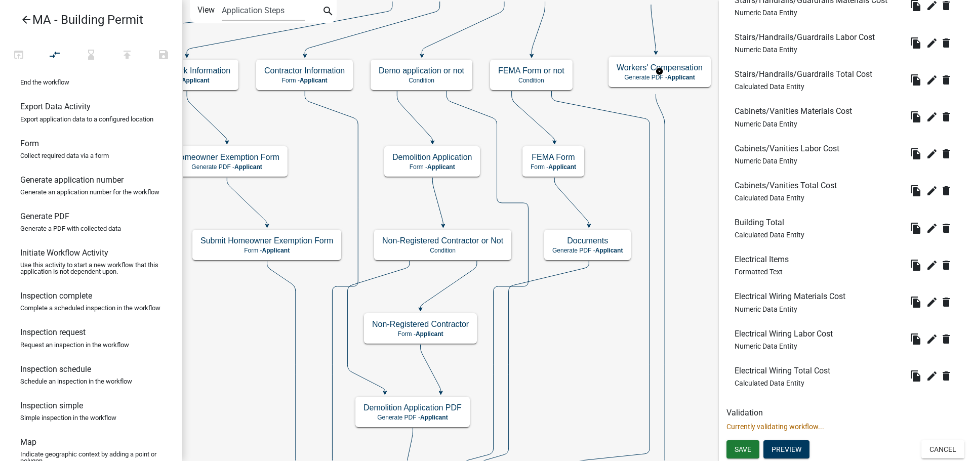
scroll to position [2581, 0]
click at [926, 380] on icon "edit" at bounding box center [932, 376] width 12 height 12
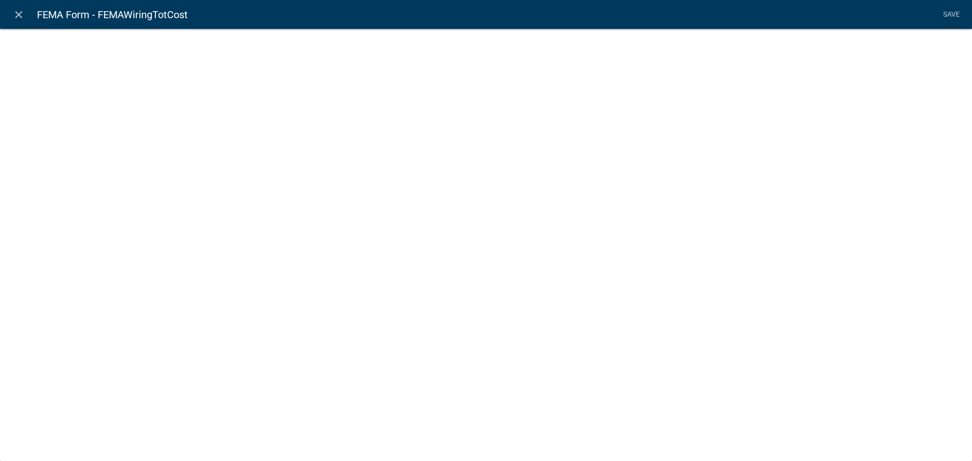
select select "calculated-value"
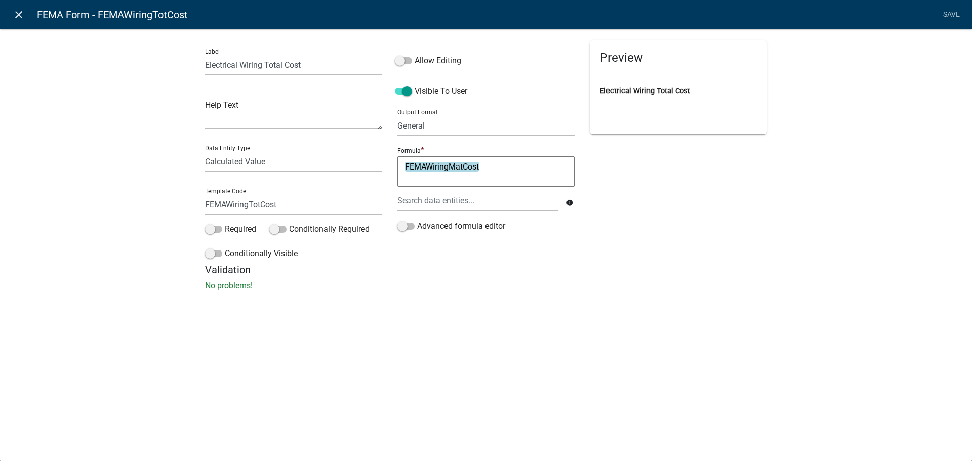
click at [22, 17] on icon "close" at bounding box center [19, 15] width 12 height 12
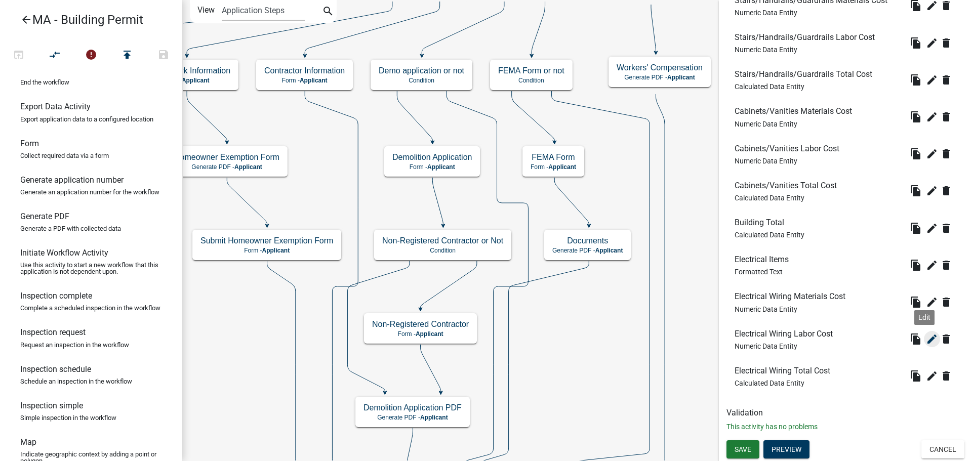
click at [929, 338] on icon "edit" at bounding box center [932, 339] width 12 height 12
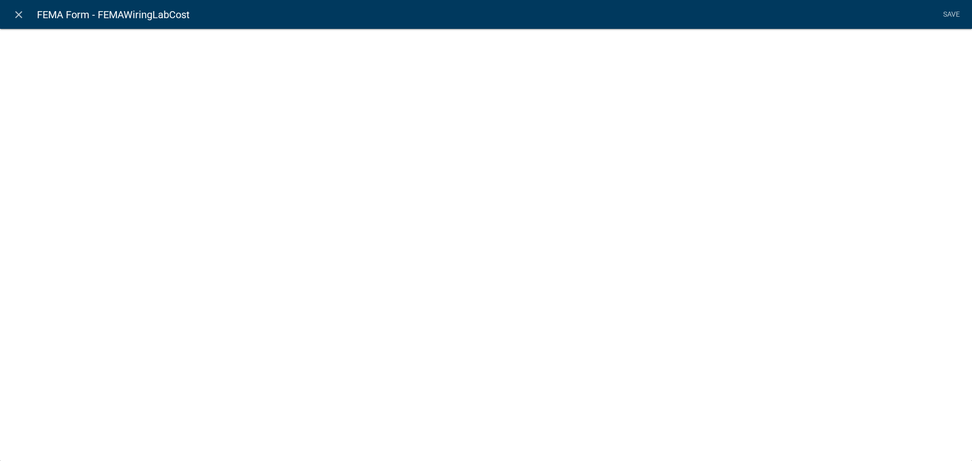
select select "numeric-data"
select select "1: 1"
select select
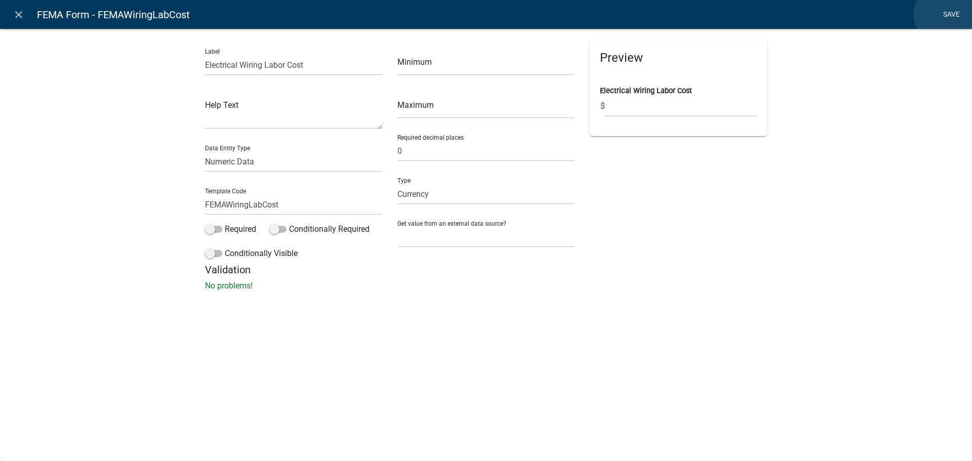
click at [946, 14] on link "Save" at bounding box center [951, 14] width 25 height 19
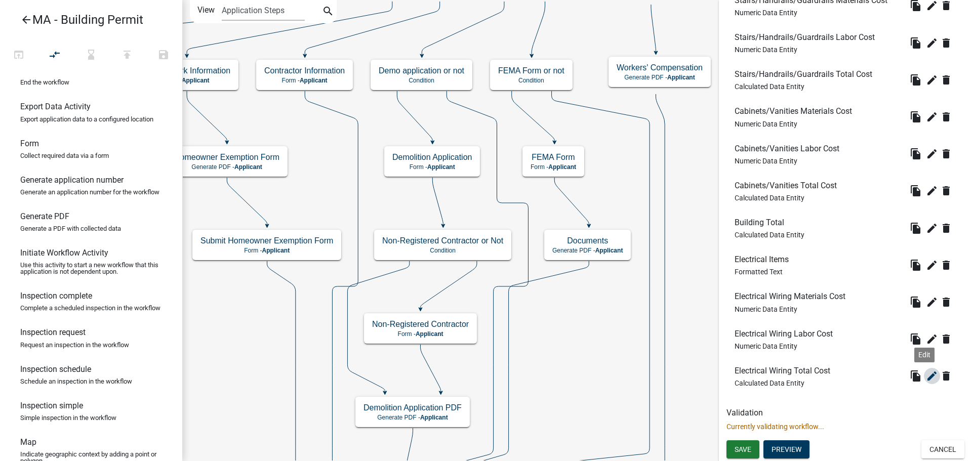
click at [926, 381] on icon "edit" at bounding box center [932, 376] width 12 height 12
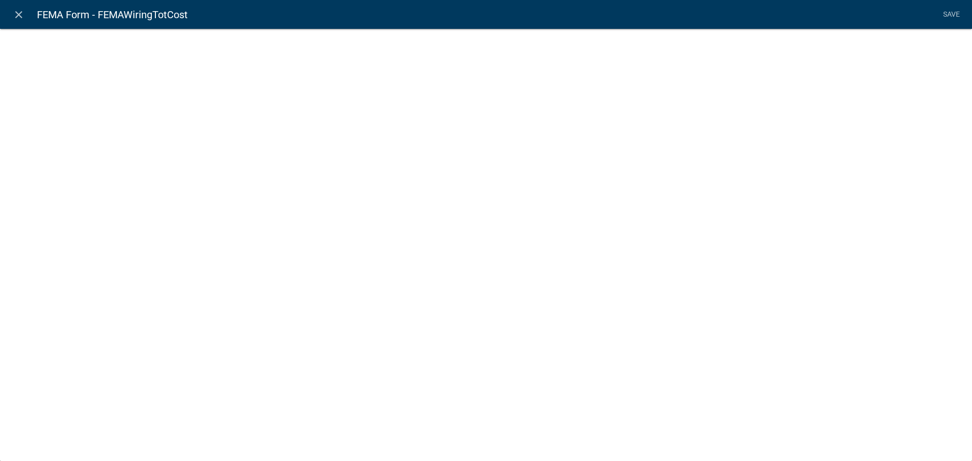
select select "calculated-value"
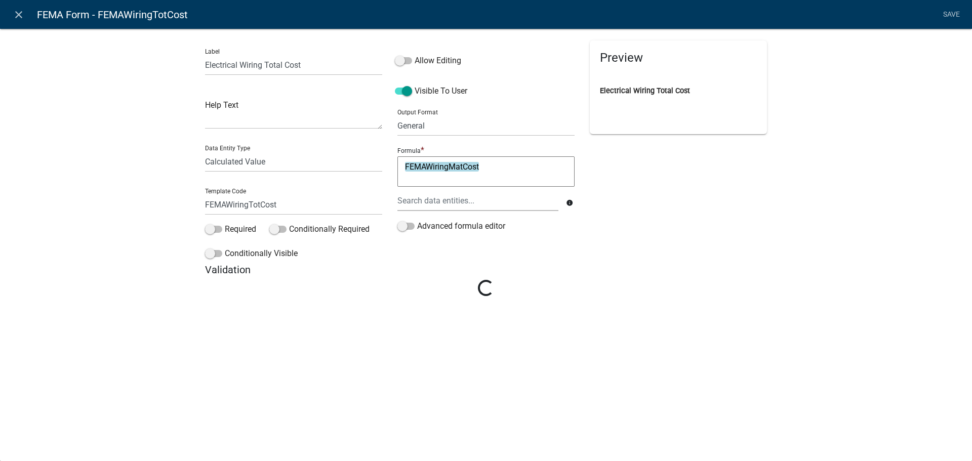
click at [504, 168] on textarea "FEMAWiringMatCost" at bounding box center [486, 171] width 177 height 30
type textarea "FEMAWiringMatCost+"
click at [468, 202] on div at bounding box center [478, 200] width 176 height 21
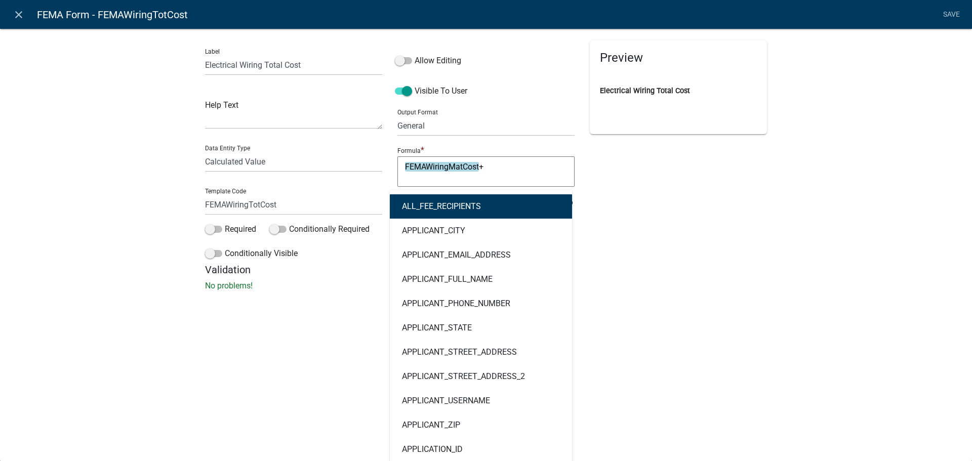
type input "wiring"
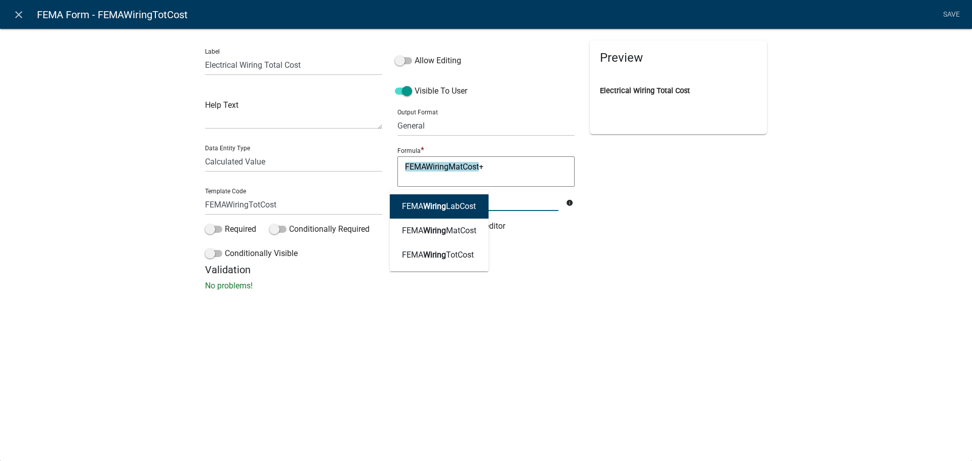
click at [468, 207] on ngb-highlight "FEMA Wiring LabCost" at bounding box center [439, 207] width 74 height 8
type textarea "FEMAWiringMatCost+FEMAWiringLabCost"
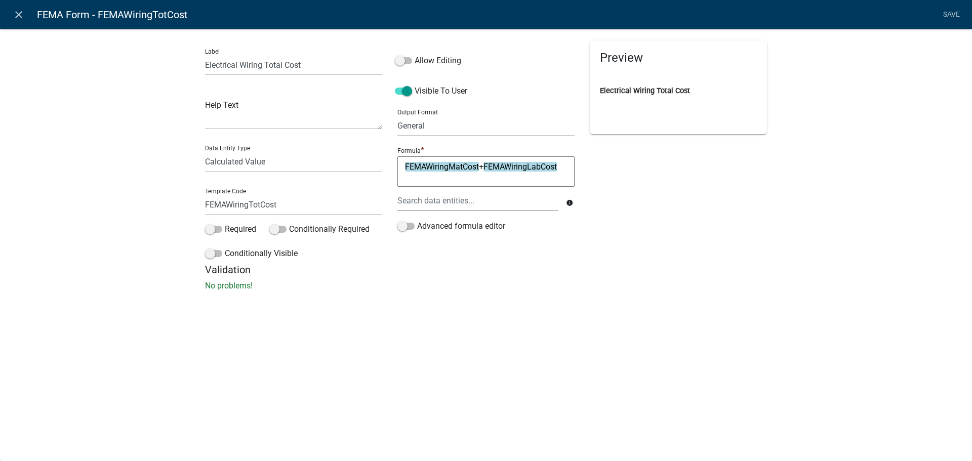
click at [637, 192] on div "Preview Electrical Wiring Total Cost" at bounding box center [678, 152] width 192 height 223
click at [417, 134] on select "General Text Number Decimal Date Date & Time" at bounding box center [486, 125] width 177 height 21
select select "2"
click at [398, 115] on select "General Text Number Decimal Date Date & Time" at bounding box center [486, 125] width 177 height 21
click at [801, 161] on div "Label Electrical Wiring Total Cost Help Text Data Entity Type Free Form Text Do…" at bounding box center [486, 162] width 972 height 301
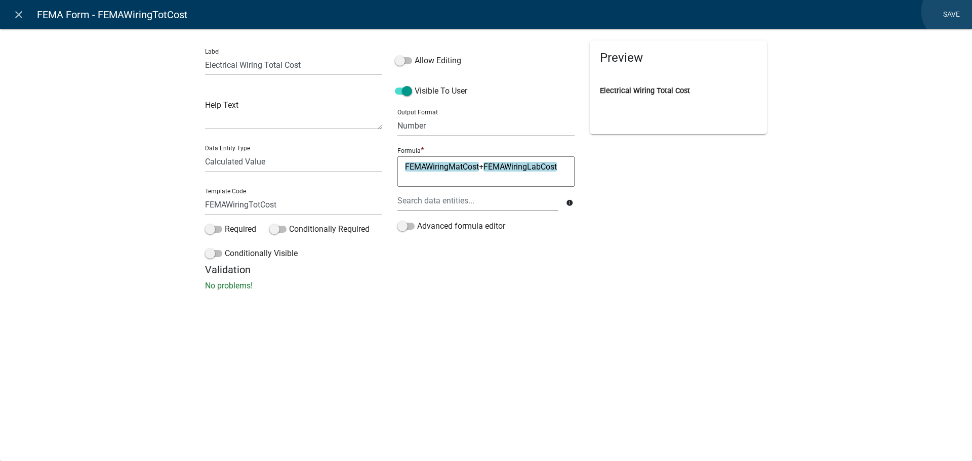
click at [954, 11] on link "Save" at bounding box center [951, 14] width 25 height 19
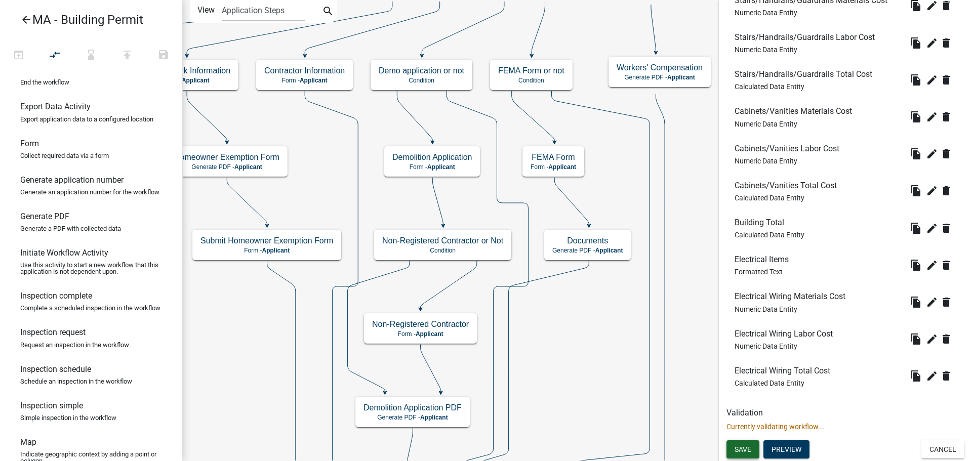
click at [750, 448] on span "Save" at bounding box center [743, 450] width 17 height 8
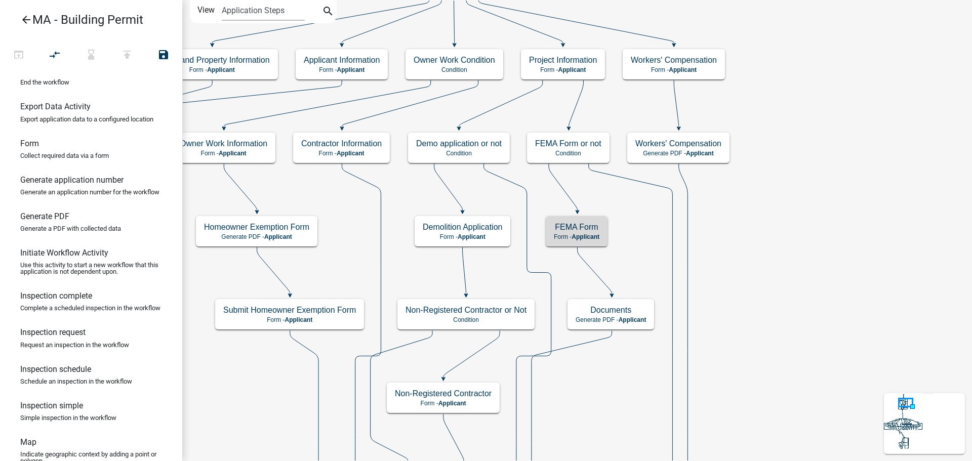
scroll to position [0, 0]
click at [590, 239] on span "Applicant" at bounding box center [586, 236] width 28 height 7
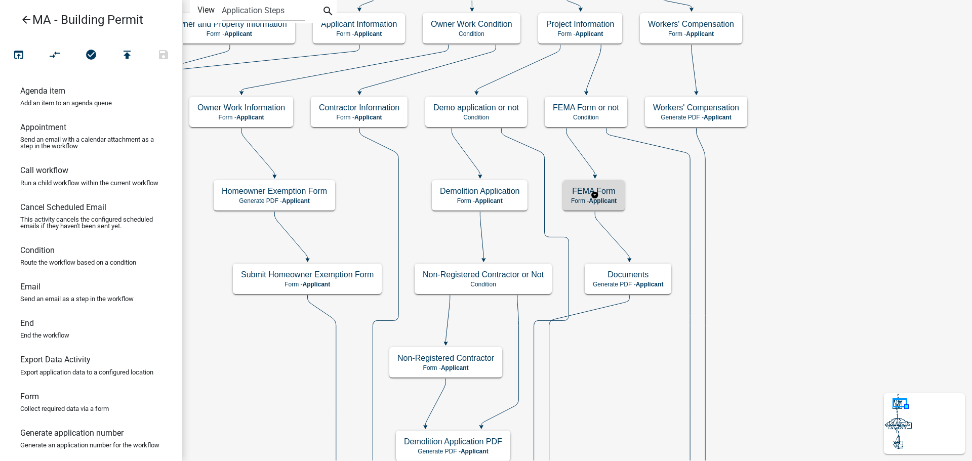
click at [606, 184] on div "FEMA Form Form - Applicant" at bounding box center [594, 195] width 62 height 30
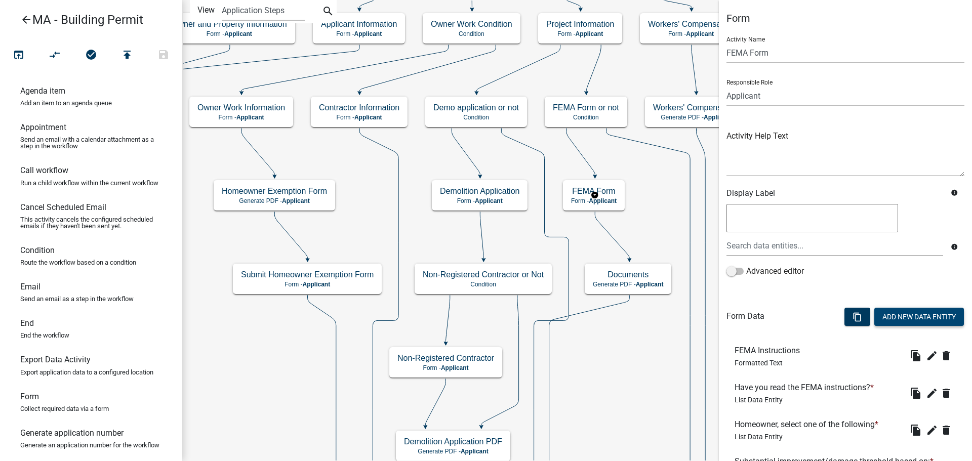
click at [912, 313] on button "Add New Data Entity" at bounding box center [920, 317] width 90 height 18
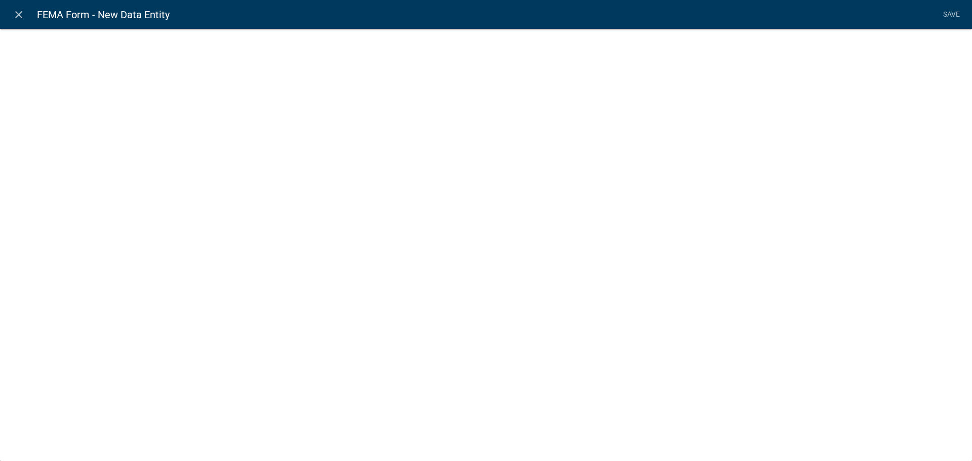
select select
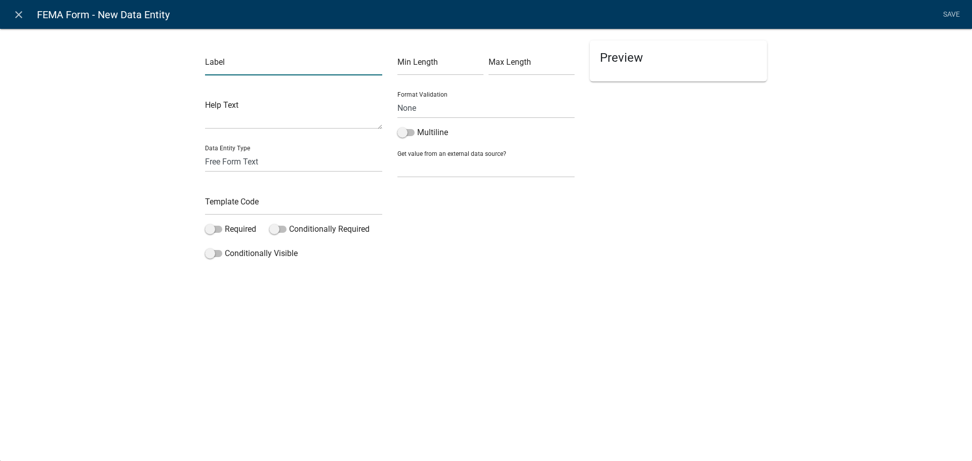
click at [270, 67] on input "text" at bounding box center [293, 65] width 177 height 21
type input "Electrical Fixtures, Ceiling Fans, Outlets, Switches"
click at [282, 157] on select "Free Form Text Document Display Entity Value Fee Numeric Data Date Map Sketch D…" at bounding box center [293, 161] width 177 height 21
select select "numeric-data"
click at [205, 151] on select "Free Form Text Document Display Entity Value Fee Numeric Data Date Map Sketch D…" at bounding box center [293, 161] width 177 height 21
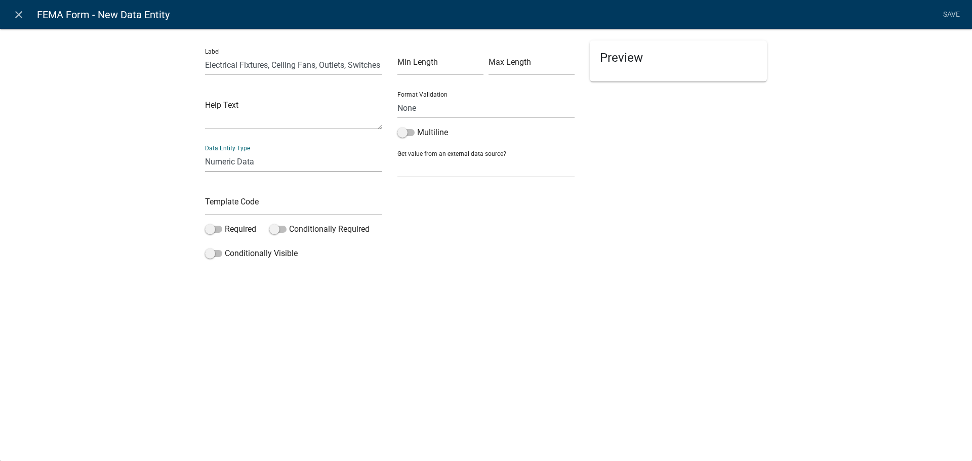
select select "numeric-data"
select select
click at [464, 196] on select "Number Currency" at bounding box center [486, 194] width 177 height 21
select select "1: 1"
click at [398, 184] on select "Number Currency" at bounding box center [486, 194] width 177 height 21
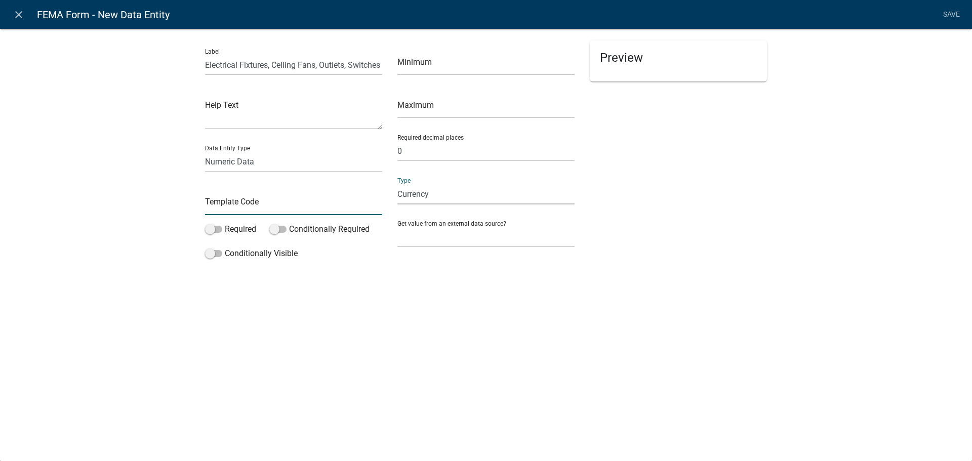
click at [318, 206] on input "text" at bounding box center [293, 204] width 177 height 21
type input "FEMAElecFixtureMatCost"
click at [382, 68] on input "Electrical Fixtures, Ceiling Fans, Outlets, Switches" at bounding box center [293, 65] width 177 height 21
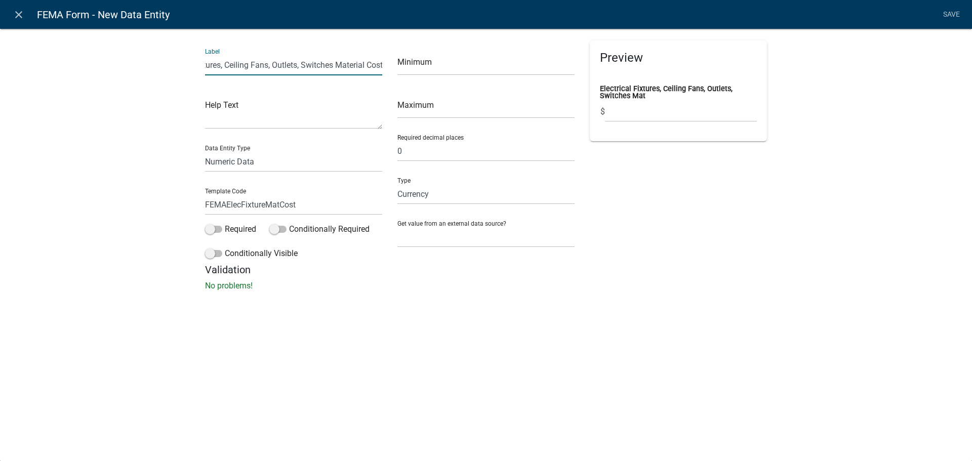
scroll to position [0, 50]
type input "Electrical Fixtures, Ceiling Fans, Outlets, Switches Material Cost"
click at [332, 314] on div "close FEMA Form - New Data Entity Save Label Electrical Fixtures, Ceiling Fans,…" at bounding box center [486, 230] width 972 height 461
click at [250, 68] on input "Electrical Fixtures, Ceiling Fans, Outlets, Switches Material Cost" at bounding box center [293, 65] width 177 height 21
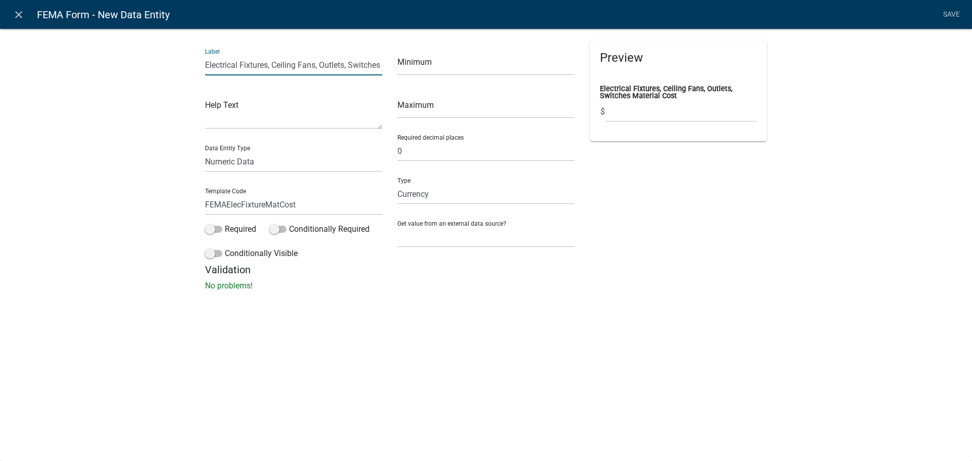
click at [250, 68] on input "Electrical Fixtures, Ceiling Fans, Outlets, Switches Material Cost" at bounding box center [293, 65] width 177 height 21
click at [943, 14] on link "Save" at bounding box center [951, 14] width 25 height 19
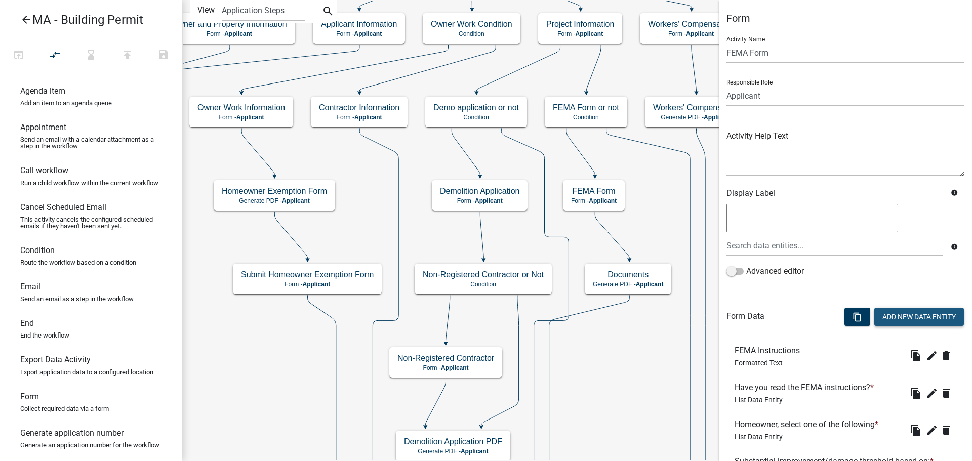
click at [933, 314] on button "Add New Data Entity" at bounding box center [920, 317] width 90 height 18
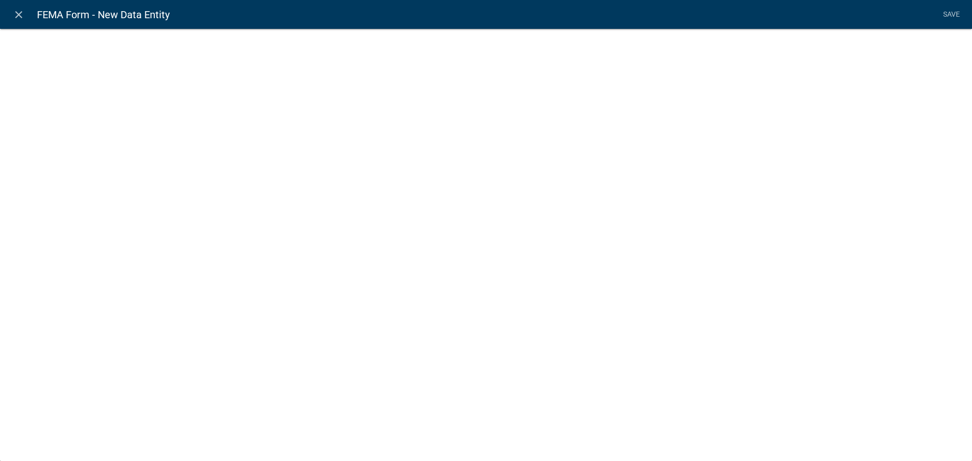
select select
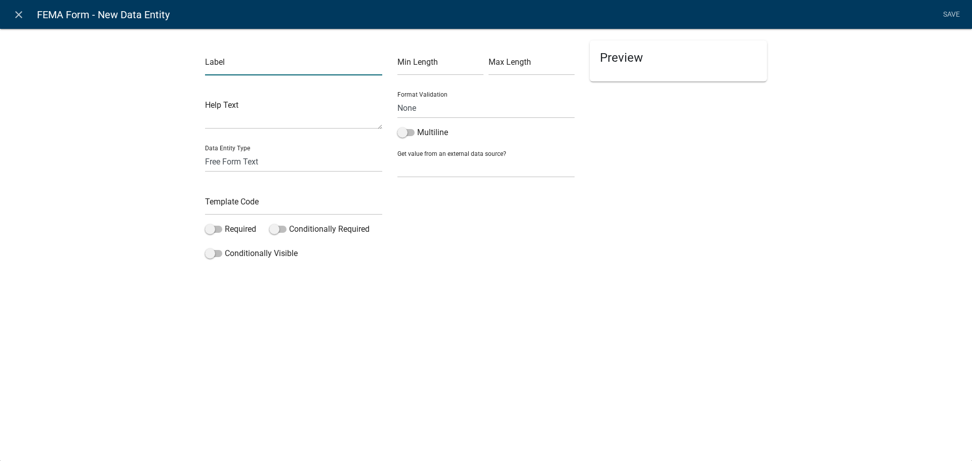
click at [224, 61] on input "text" at bounding box center [293, 65] width 177 height 21
paste input "Electrical Fixtures, Ceiling Fans, Outlets, Switches Material Cost"
click at [345, 66] on input "Electrical Fixtures, Ceiling Fans, Outlets, Switches Material Cost" at bounding box center [293, 65] width 177 height 21
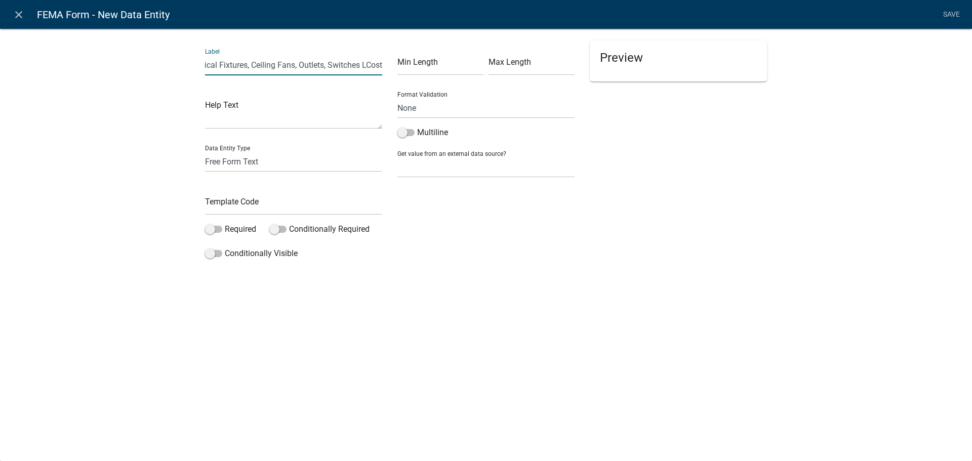
scroll to position [0, 23]
type input "Electrical Fixtures, Ceiling Fans, Outlets, Switches LaborCost"
click at [297, 165] on select "Free Form Text Document Display Entity Value Fee Numeric Data Date Map Sketch D…" at bounding box center [293, 161] width 177 height 21
select select "numeric-data"
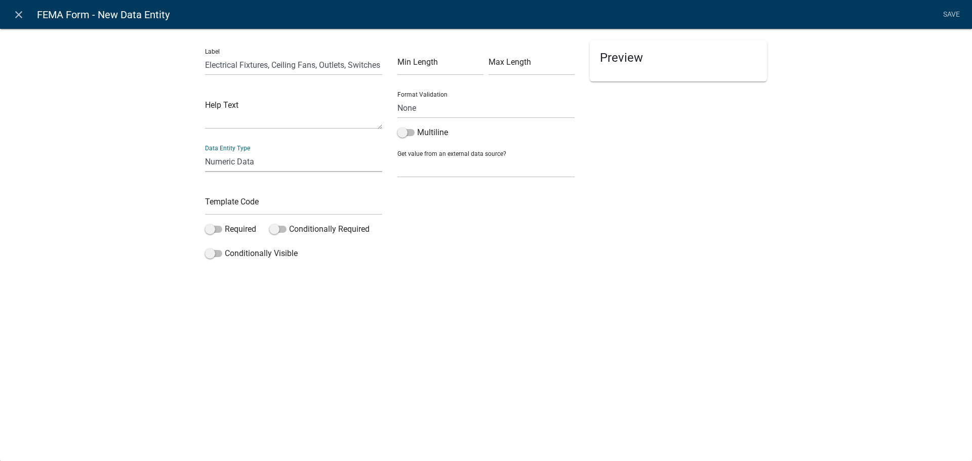
click at [205, 151] on select "Free Form Text Document Display Entity Value Fee Numeric Data Date Map Sketch D…" at bounding box center [293, 161] width 177 height 21
select select "numeric-data"
select select
click at [432, 193] on select "Number Currency" at bounding box center [486, 194] width 177 height 21
select select "1: 1"
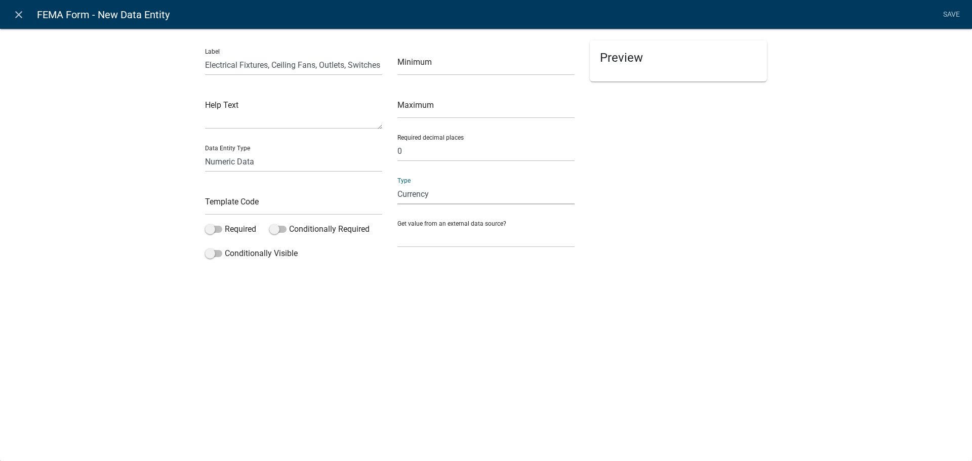
click at [398, 184] on select "Number Currency" at bounding box center [486, 194] width 177 height 21
click at [293, 206] on input "text" at bounding box center [293, 204] width 177 height 21
type input "FEMAElecFixtureLabCost"
click at [493, 364] on div "close FEMA Form - New Data Entity Save Label Electrical Fixtures, Ceiling Fans,…" at bounding box center [486, 230] width 972 height 461
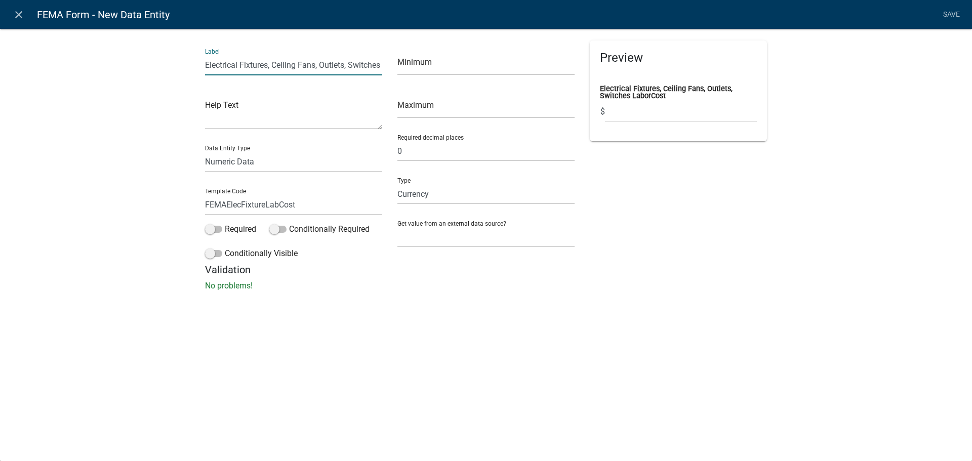
click at [376, 61] on input "Electrical Fixtures, Ceiling Fans, Outlets, Switches LaborCost" at bounding box center [293, 65] width 177 height 21
click at [365, 67] on input "Electrical Fixtures, Ceiling Fans, Outlets, Switches LaborCost" at bounding box center [293, 65] width 177 height 21
type input "Electrical Fixtures, Ceiling Fans, Outlets, Switches Labor Cost"
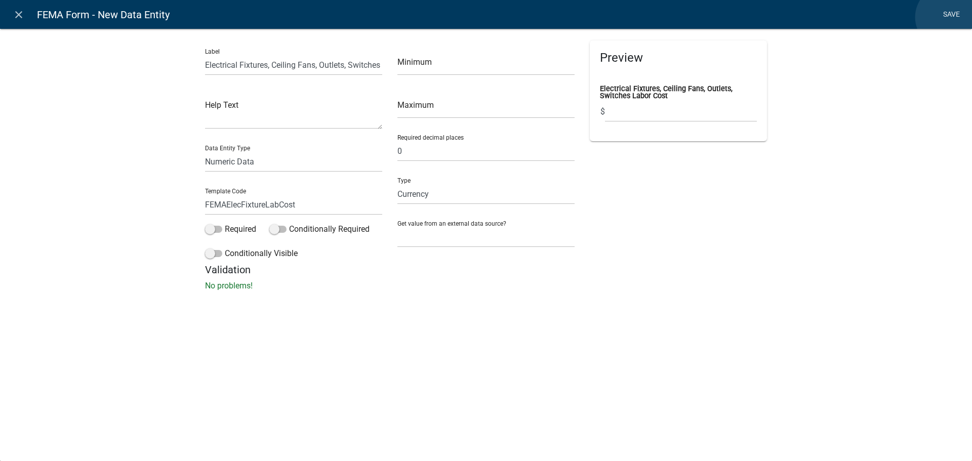
click at [948, 17] on link "Save" at bounding box center [951, 14] width 25 height 19
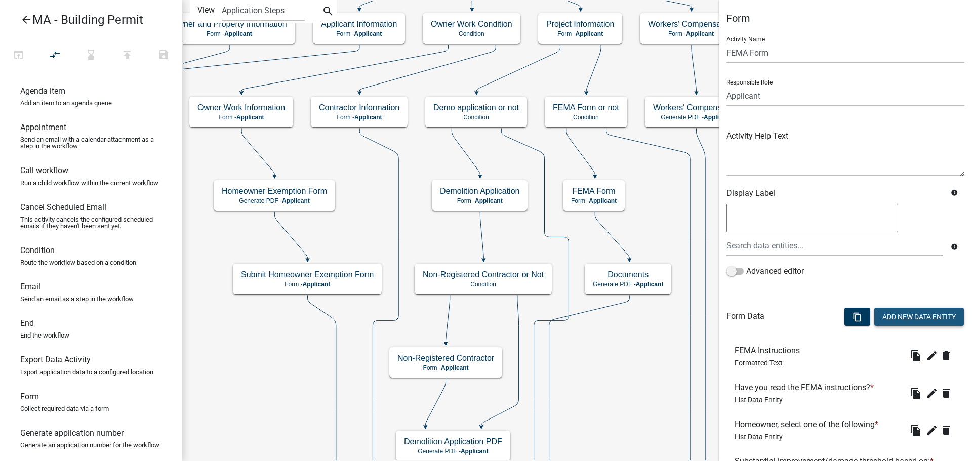
click at [912, 311] on button "Add New Data Entity" at bounding box center [920, 317] width 90 height 18
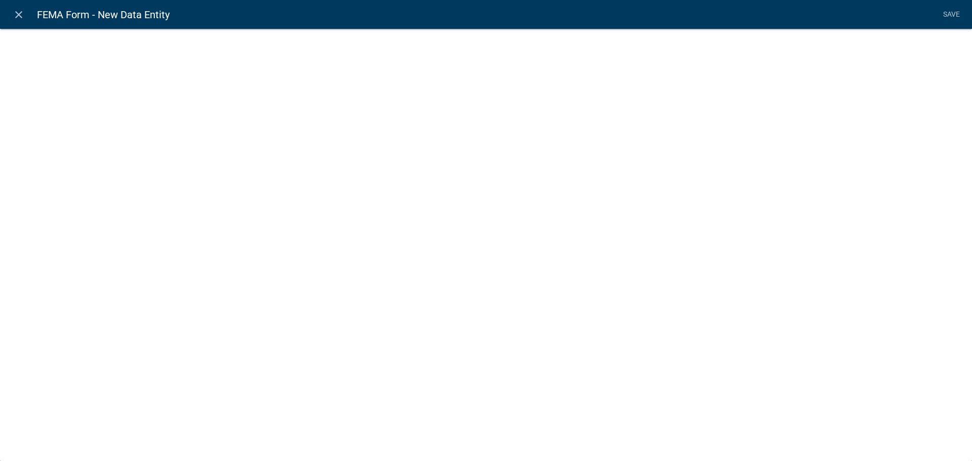
select select
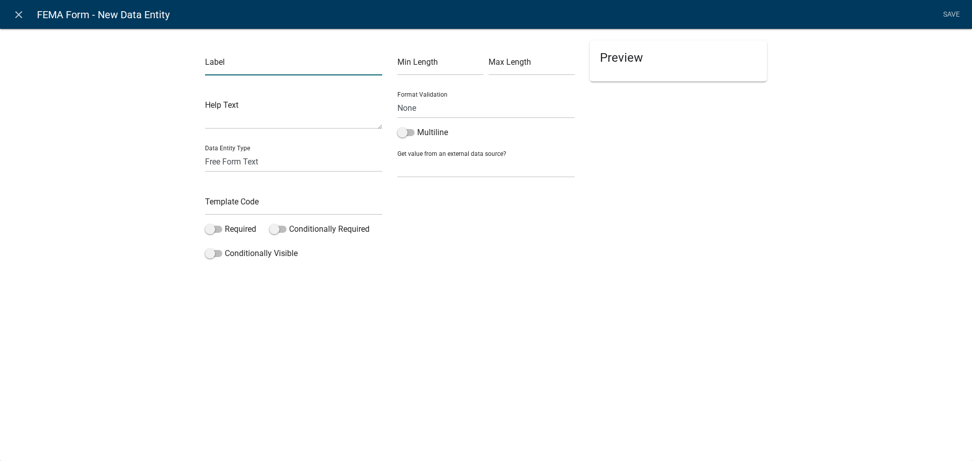
click at [244, 63] on input "text" at bounding box center [293, 65] width 177 height 21
paste input "Electrical Fixtures, Ceiling Fans, Outlets, Switches Material Cost"
click at [353, 67] on input "Electrical Fixtures, Ceiling Fans, Outlets, Switches Material Cost" at bounding box center [293, 65] width 177 height 21
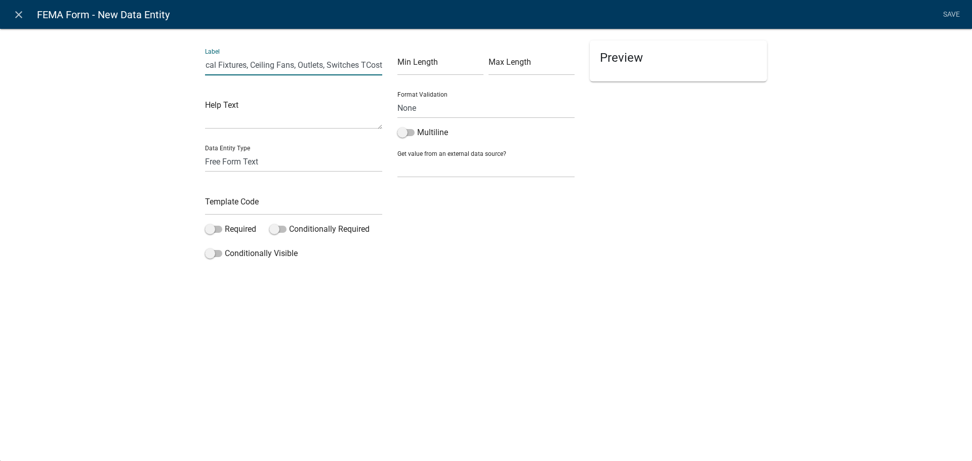
scroll to position [0, 23]
type input "Electrical Fixtures, Ceiling Fans, Outlets, Switches Total Cost"
click at [271, 197] on input "text" at bounding box center [293, 204] width 177 height 21
type input "FEMAElexFixtureTotCost"
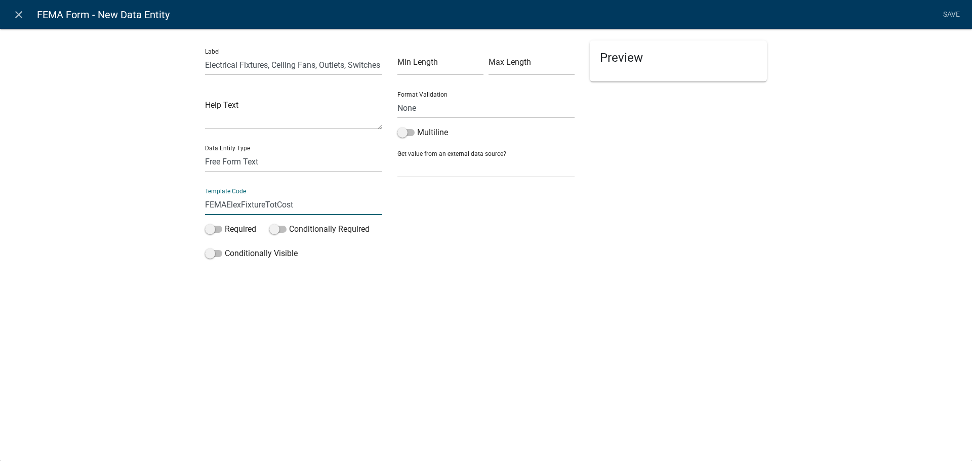
click at [536, 244] on div "Min Length Max Length Format Validation None Email PhoneNumber Multiline Get va…" at bounding box center [486, 152] width 192 height 223
click at [296, 148] on div "Data Entity Type Free Form Text Document Display Entity Value Fee Numeric Data …" at bounding box center [293, 154] width 177 height 35
click at [291, 161] on select "Free Form Text Document Display Entity Value Fee Numeric Data Date Map Sketch D…" at bounding box center [293, 161] width 177 height 21
select select "numeric-data"
click at [205, 151] on select "Free Form Text Document Display Entity Value Fee Numeric Data Date Map Sketch D…" at bounding box center [293, 161] width 177 height 21
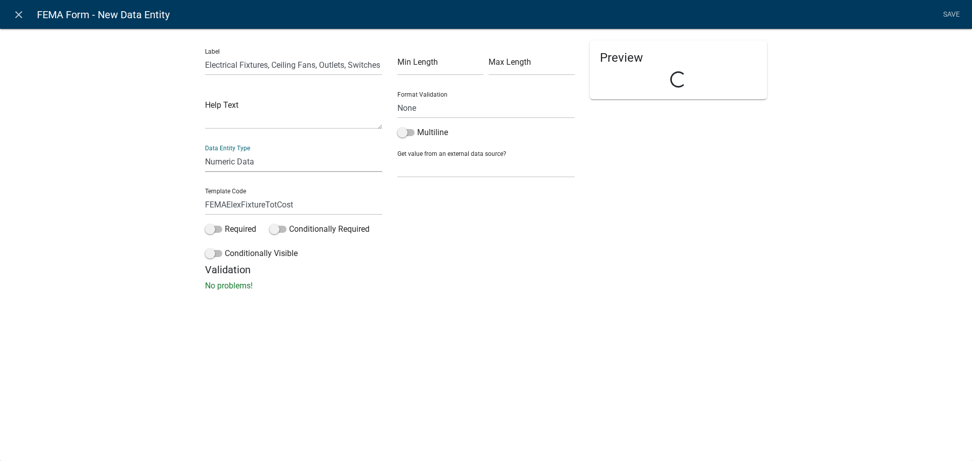
select select "numeric-data"
select select
click at [474, 191] on select "Number Currency" at bounding box center [486, 194] width 177 height 21
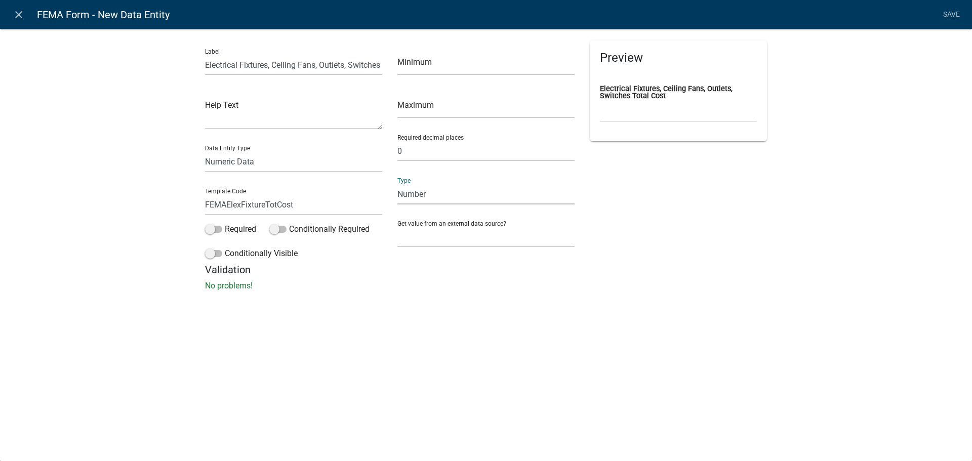
select select "1: 1"
click at [398, 184] on select "Number Currency" at bounding box center [486, 194] width 177 height 21
click at [776, 204] on div "Label Electrical Fixtures, Ceiling Fans, Outlets, Switches Total Cost Help Text…" at bounding box center [486, 162] width 972 height 301
click at [964, 3] on nav "close FEMA Form - New Data Entity Save" at bounding box center [486, 14] width 972 height 29
click at [958, 10] on link "Save" at bounding box center [951, 14] width 25 height 19
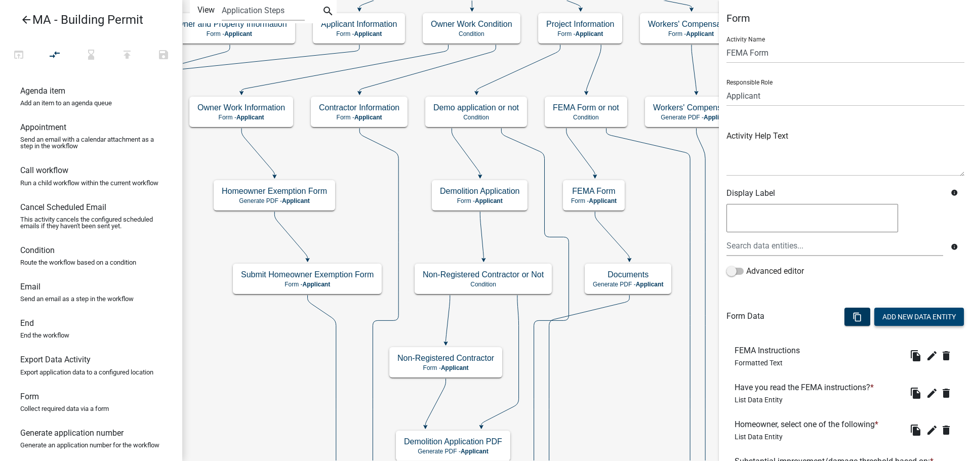
click at [896, 312] on button "Add New Data Entity" at bounding box center [920, 317] width 90 height 18
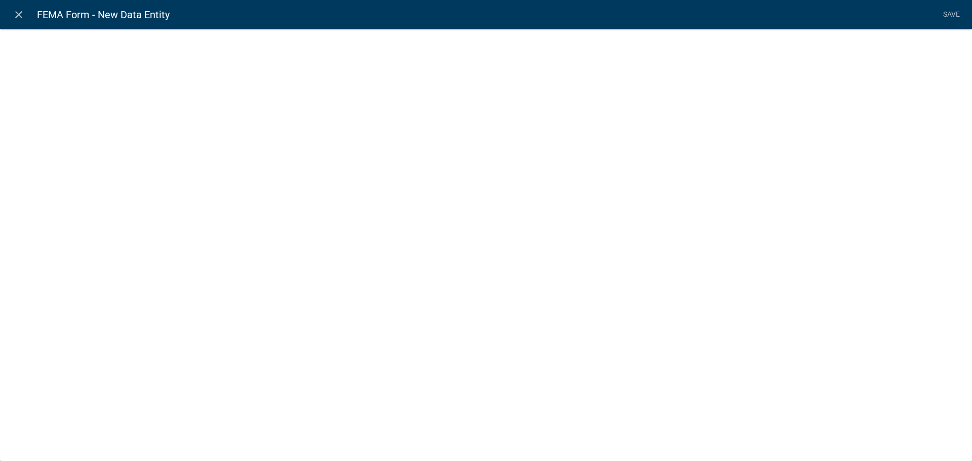
select select
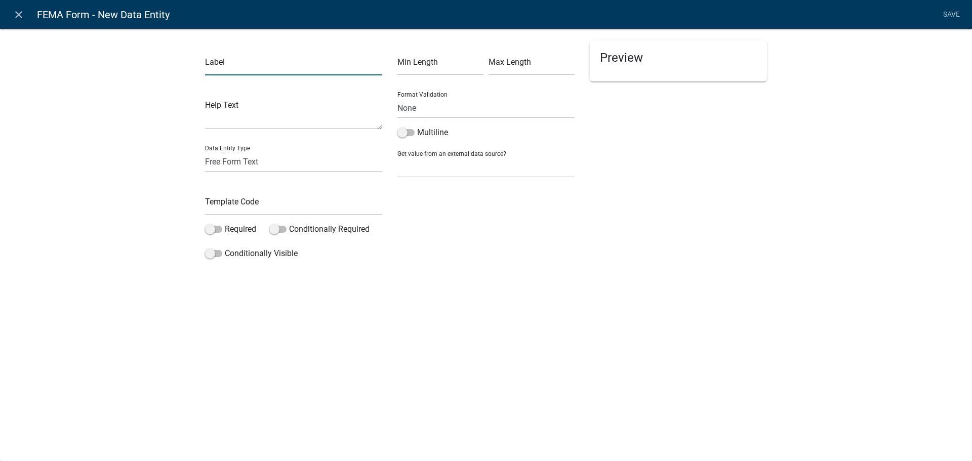
click at [256, 63] on input "text" at bounding box center [293, 65] width 177 height 21
type input "Security System, Intercom System Materials Cost"
click at [278, 157] on select "Free Form Text Document Display Entity Value Fee Numeric Data Date Map Sketch D…" at bounding box center [293, 161] width 177 height 21
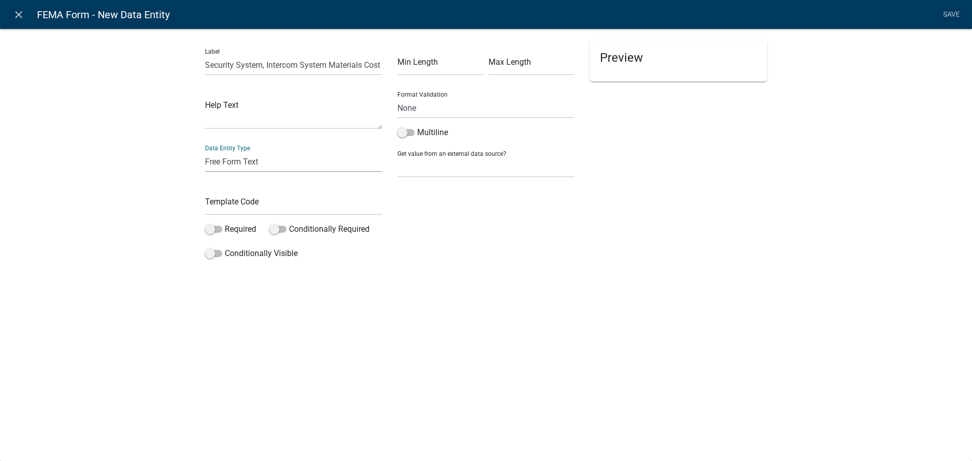
select select "numeric-data"
click at [205, 151] on select "Free Form Text Document Display Entity Value Fee Numeric Data Date Map Sketch D…" at bounding box center [293, 161] width 177 height 21
select select "numeric-data"
select select
click at [441, 193] on select "Number Currency" at bounding box center [486, 194] width 177 height 21
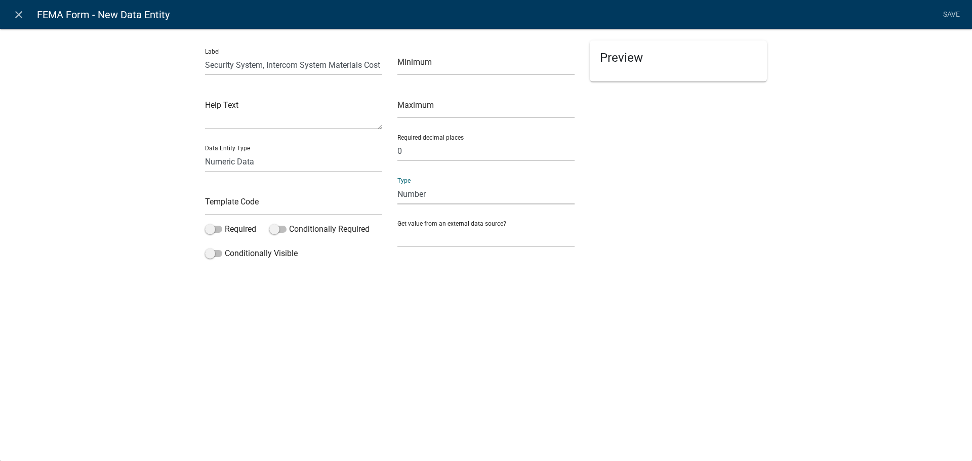
select select "1: 1"
click at [398, 184] on select "Number Currency" at bounding box center [486, 194] width 177 height 21
click at [308, 202] on input "text" at bounding box center [293, 204] width 177 height 21
type input "S"
type input "FEMASecurityMatCost"
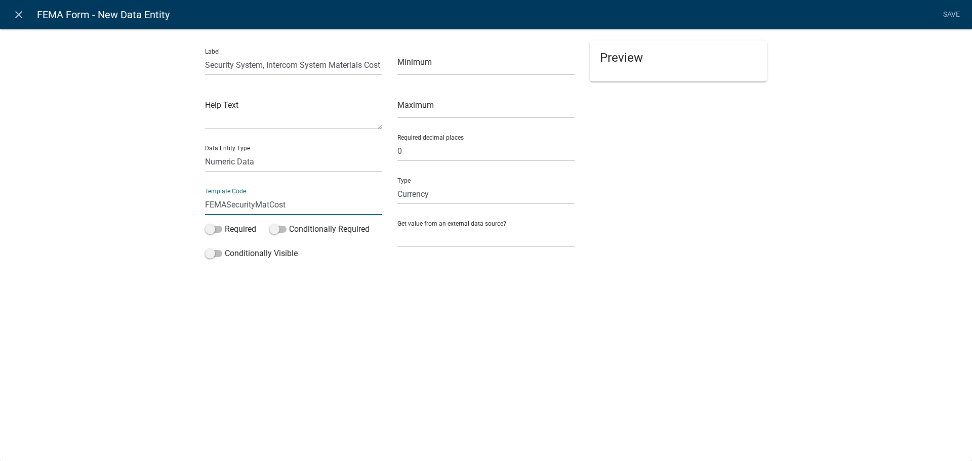
click at [612, 291] on div "close FEMA Form - New Data Entity Save Label Security System, Intercom System M…" at bounding box center [486, 230] width 972 height 461
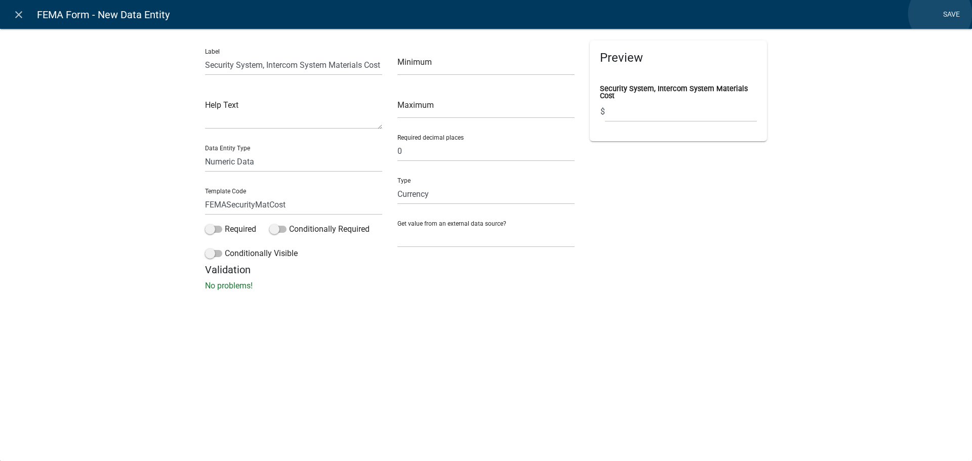
click at [940, 14] on link "Save" at bounding box center [951, 14] width 25 height 19
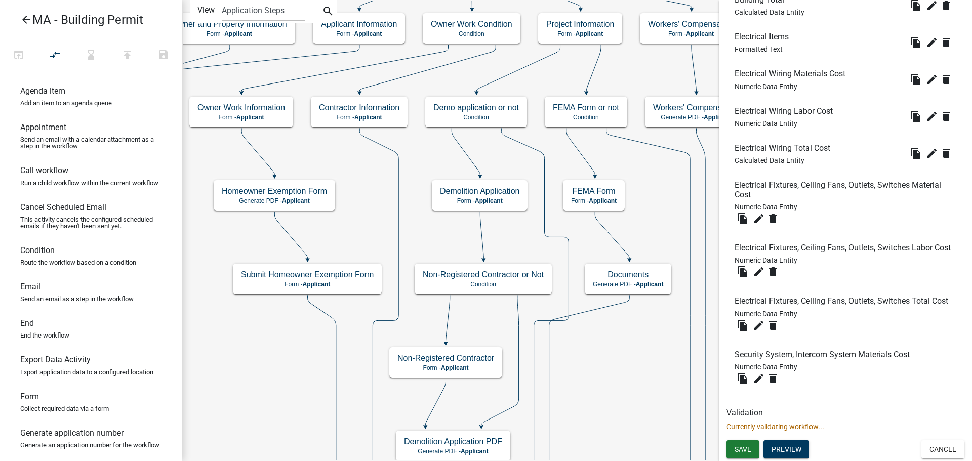
scroll to position [2823, 0]
click at [758, 329] on icon "edit" at bounding box center [759, 326] width 12 height 12
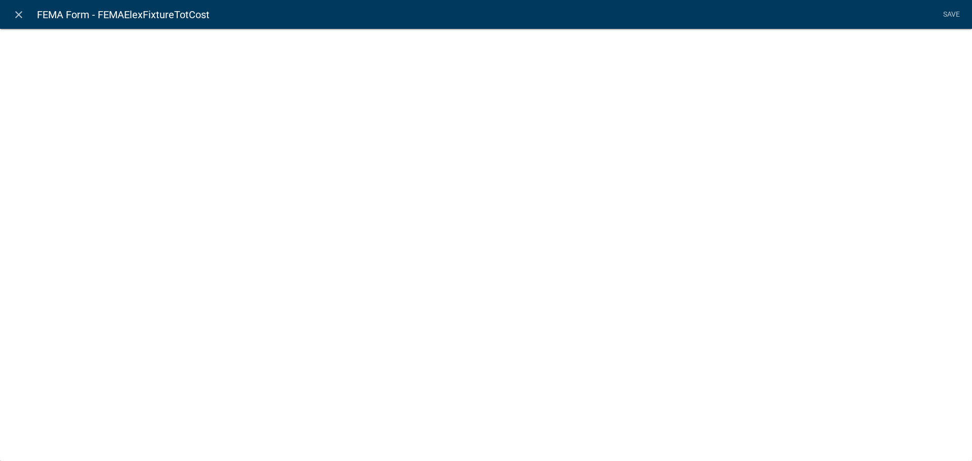
select select "numeric-data"
select select "1: 1"
select select
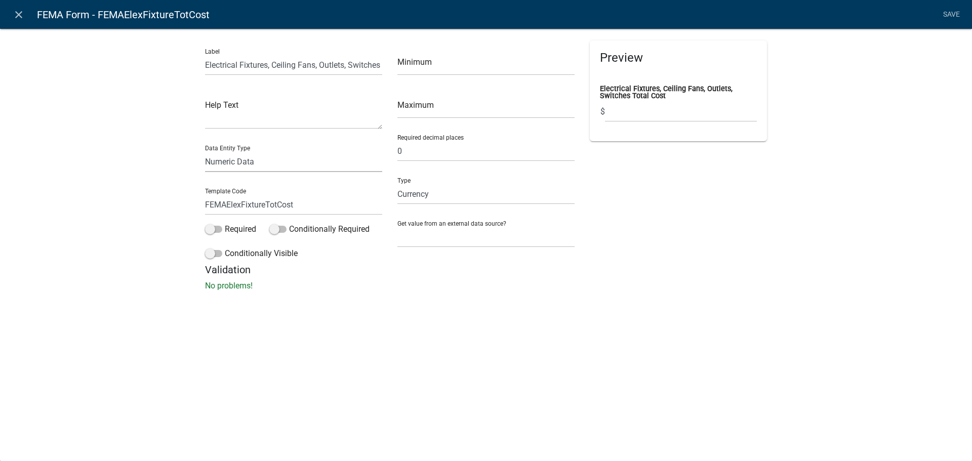
click at [234, 164] on select "Free Form Text Document Display Entity Value Fee Numeric Data Date Map Sketch D…" at bounding box center [293, 161] width 177 height 21
select select "calculated-value"
click at [205, 151] on select "Free Form Text Document Display Entity Value Fee Numeric Data Date Map Sketch D…" at bounding box center [293, 161] width 177 height 21
select select "calculated-value"
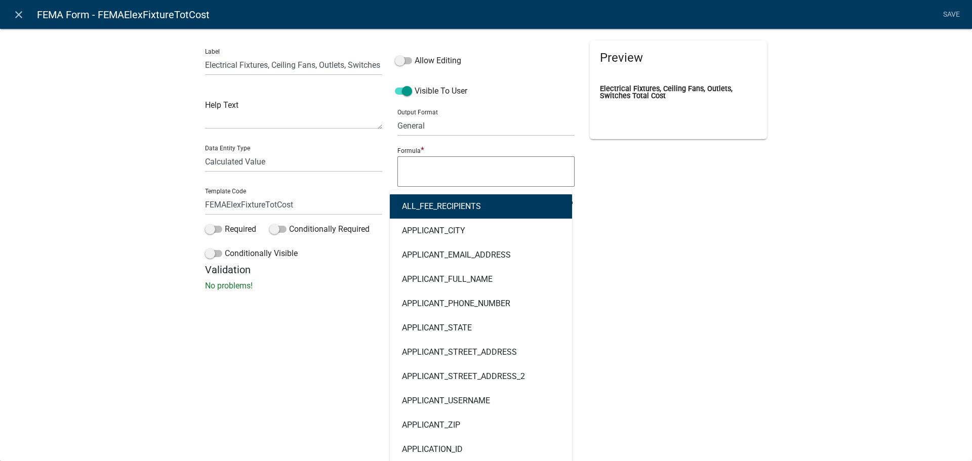
click at [455, 205] on div "ALL_FEE_RECIPIENTS APPLICANT_CITY APPLICANT_EMAIL_ADDRESS APPLICANT_FULL_NAME A…" at bounding box center [478, 200] width 176 height 21
click at [237, 208] on input "FEMAElexFixtureTotCost" at bounding box center [293, 204] width 177 height 21
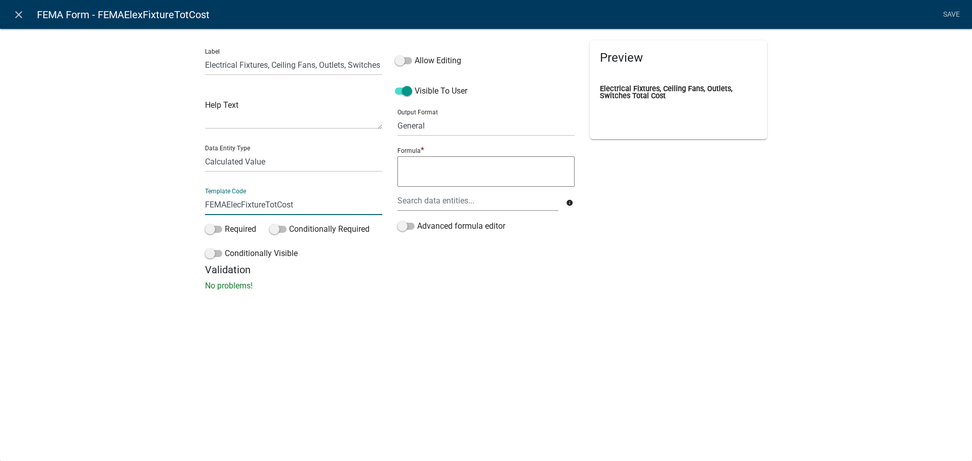
type input "FEMAElecFixtureTotCost"
click at [443, 170] on textarea at bounding box center [486, 171] width 177 height 30
type textarea "electfix"
click at [453, 171] on textarea "electfix" at bounding box center [486, 171] width 177 height 30
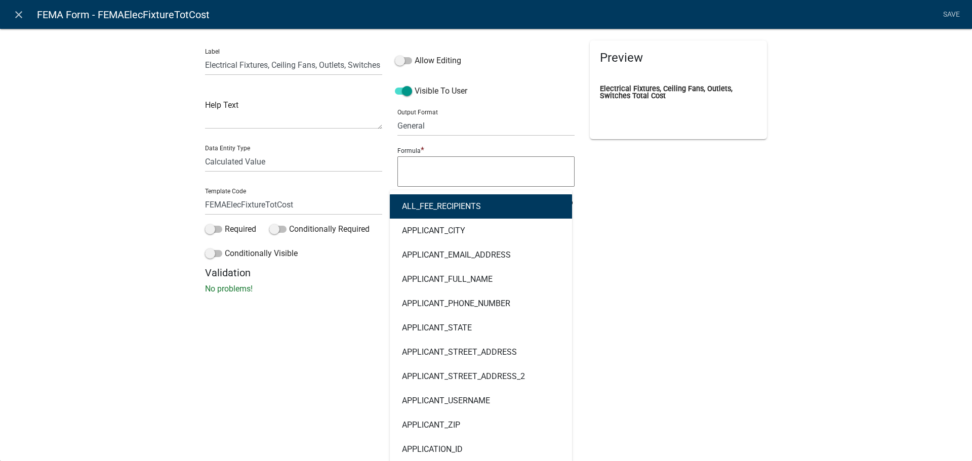
click at [459, 203] on div "ALL_FEE_RECIPIENTS APPLICANT_CITY APPLICANT_EMAIL_ADDRESS APPLICANT_FULL_NAME A…" at bounding box center [478, 200] width 176 height 21
type input "elec"
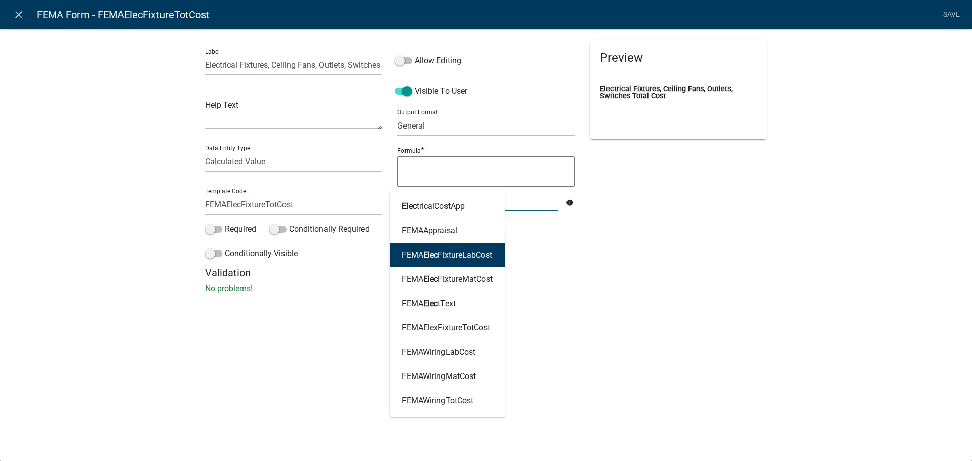
click at [471, 253] on ngb-highlight "FEMA Elec FixtureLabCost" at bounding box center [447, 255] width 90 height 8
type textarea "FEMAElecFixtureLabCost"
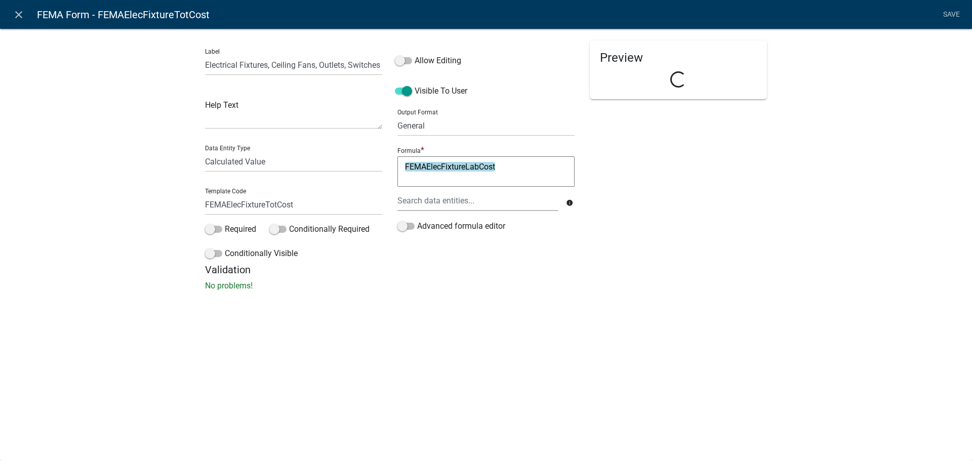
click at [507, 172] on textarea "FEMAElecFixtureLabCost" at bounding box center [486, 171] width 177 height 30
type textarea "FEMAElecFixtureLabCost+"
click at [498, 199] on div at bounding box center [478, 200] width 176 height 21
click at [495, 202] on input "slec" at bounding box center [478, 200] width 161 height 21
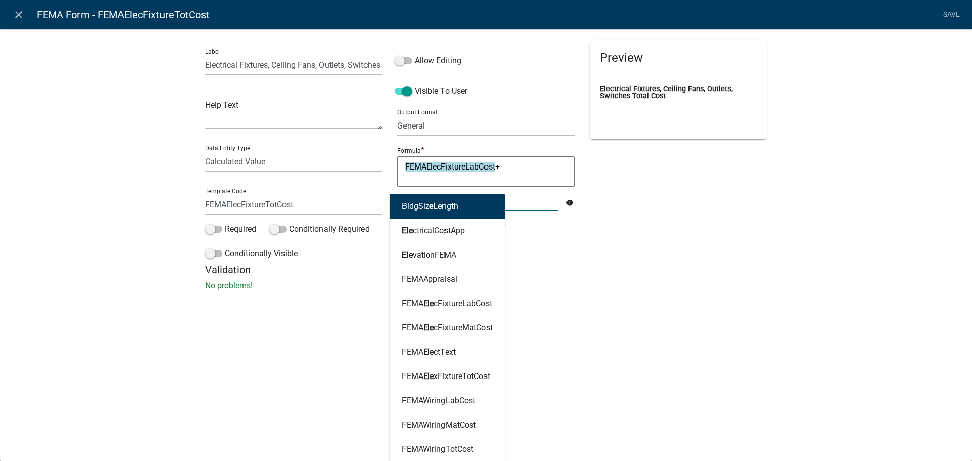
type input "elec"
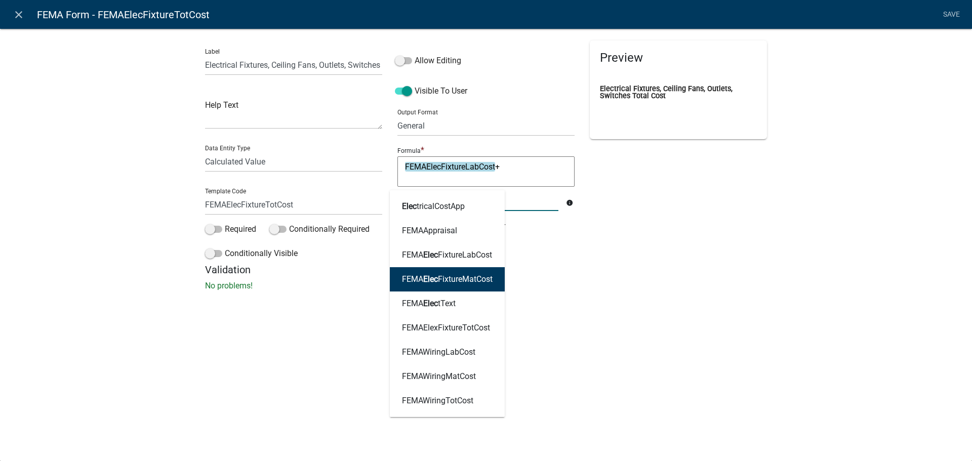
click at [483, 279] on ngb-highlight "FEMA Elec FixtureMatCost" at bounding box center [447, 279] width 91 height 8
type textarea "FEMAElecFixtureLabCost+FEMAElecFixtureMatCost"
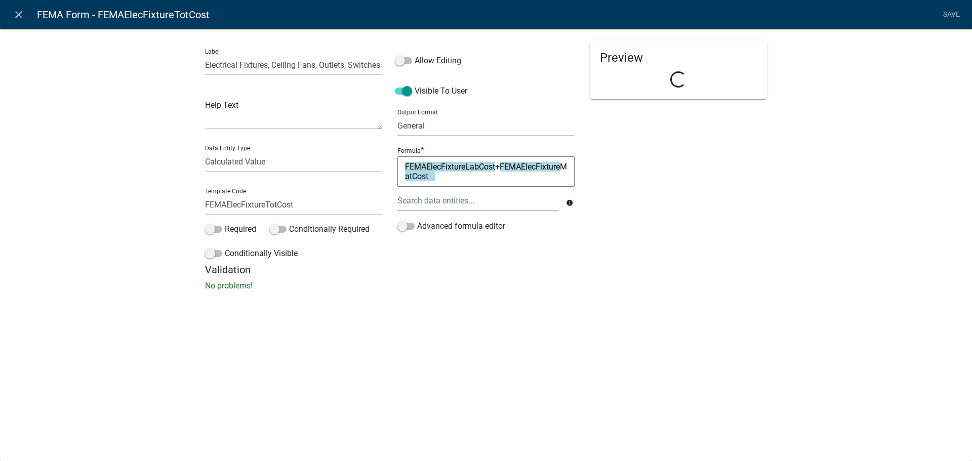
click at [631, 204] on div "Preview Loading..." at bounding box center [678, 152] width 192 height 223
click at [439, 120] on select "General Text Number Decimal Date Date & Time" at bounding box center [486, 125] width 177 height 21
select select "2"
click at [398, 115] on select "General Text Number Decimal Date Date & Time" at bounding box center [486, 125] width 177 height 21
click at [778, 176] on div "Label Electrical Fixtures, Ceiling Fans, Outlets, Switches Total Cost Help Text…" at bounding box center [486, 162] width 972 height 301
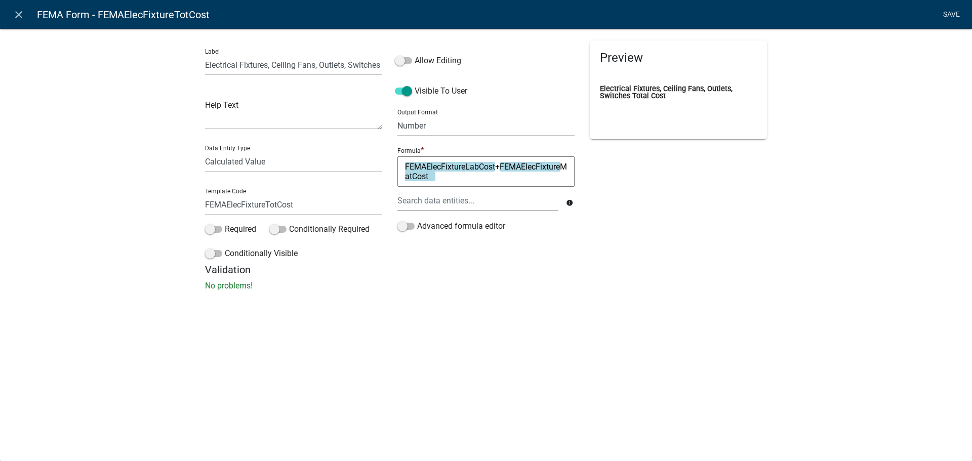
click at [949, 12] on link "Save" at bounding box center [951, 14] width 25 height 19
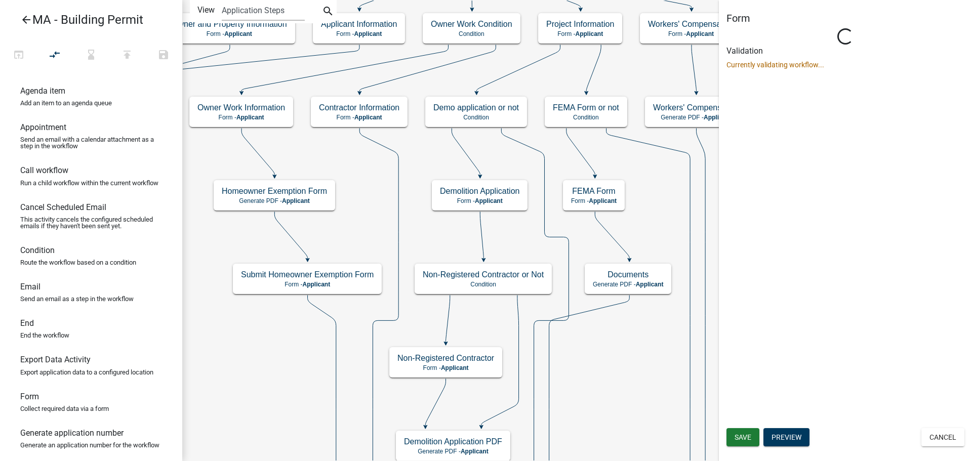
scroll to position [0, 0]
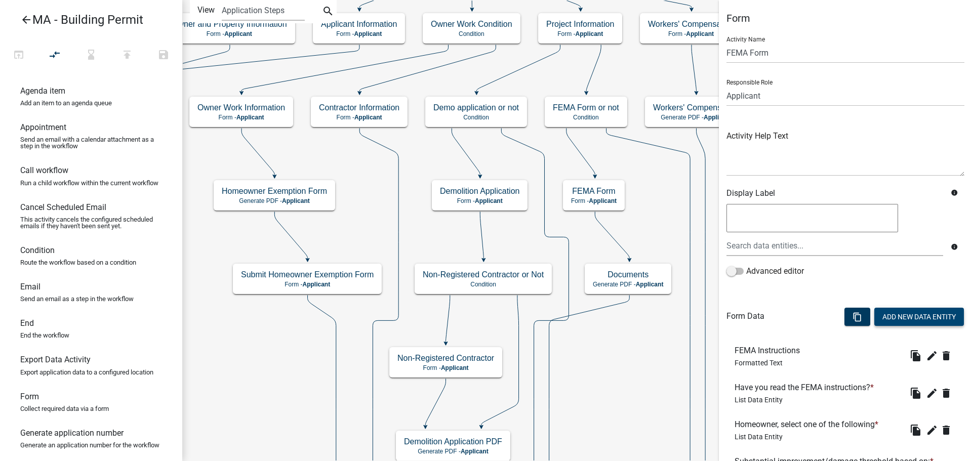
click at [900, 317] on button "Add New Data Entity" at bounding box center [920, 317] width 90 height 18
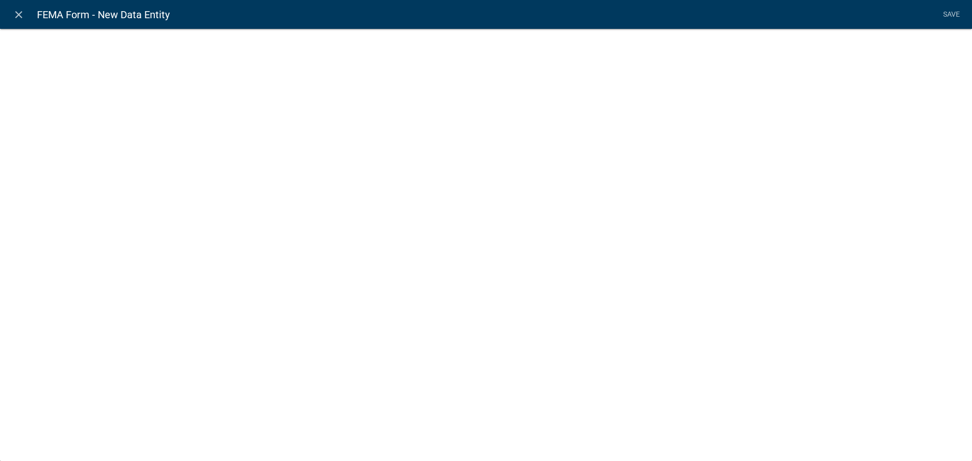
select select
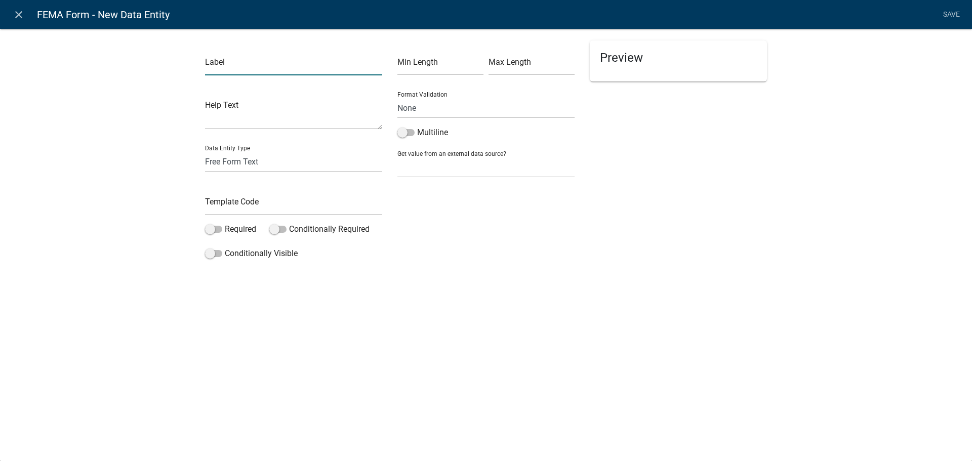
click at [240, 63] on input "text" at bounding box center [293, 65] width 177 height 21
paste input "Security System, Intercom System Materials Cost"
click at [348, 64] on input "Security System, Intercom System Materials Cost" at bounding box center [293, 65] width 177 height 21
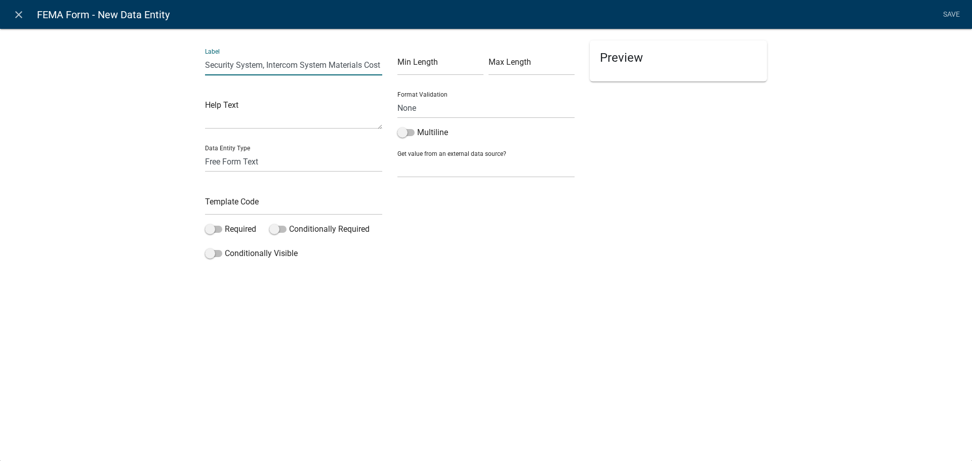
click at [348, 64] on input "Security System, Intercom System Materials Cost" at bounding box center [293, 65] width 177 height 21
type input "Security System, Intercom System Labor Cost"
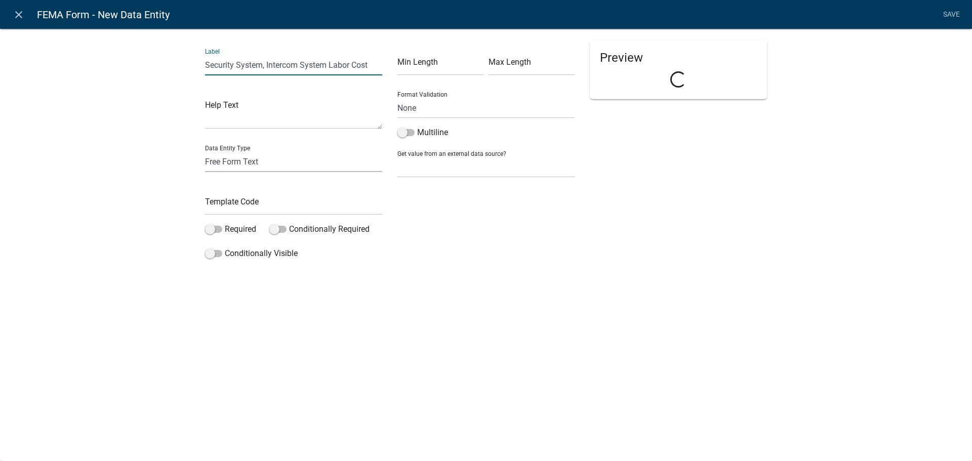
click at [272, 167] on select "Free Form Text Document Display Entity Value Fee Numeric Data Date Map Sketch D…" at bounding box center [293, 161] width 177 height 21
select select "numeric-data"
click at [205, 151] on select "Free Form Text Document Display Entity Value Fee Numeric Data Date Map Sketch D…" at bounding box center [293, 161] width 177 height 21
select select "numeric-data"
select select
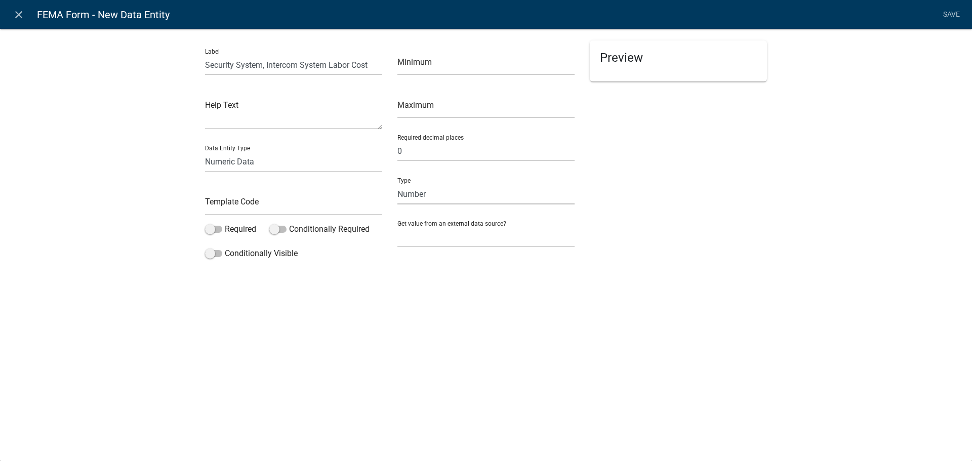
click at [432, 199] on select "Number Currency" at bounding box center [486, 194] width 177 height 21
select select "1: 1"
click at [398, 184] on select "Number Currency" at bounding box center [486, 194] width 177 height 21
click at [310, 209] on input "text" at bounding box center [293, 204] width 177 height 21
type input "FEMASecurityLabCost"
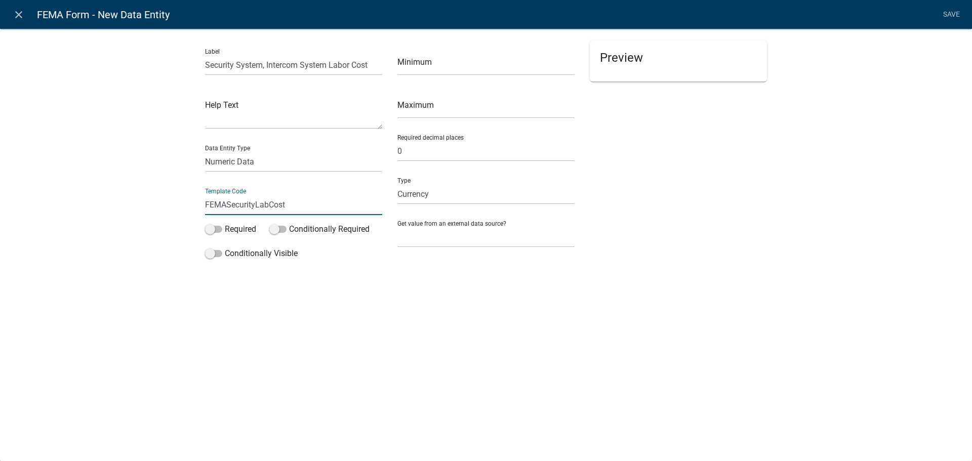
click at [508, 282] on div "Label Security System, Intercom System Labor Cost Help Text Data Entity Type Fr…" at bounding box center [486, 148] width 972 height 273
click at [949, 15] on link "Save" at bounding box center [951, 14] width 25 height 19
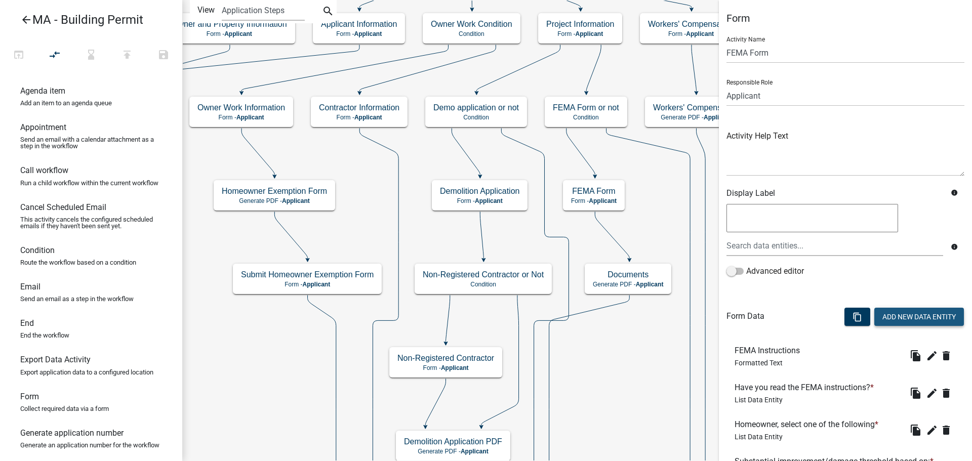
click at [903, 320] on button "Add New Data Entity" at bounding box center [920, 317] width 90 height 18
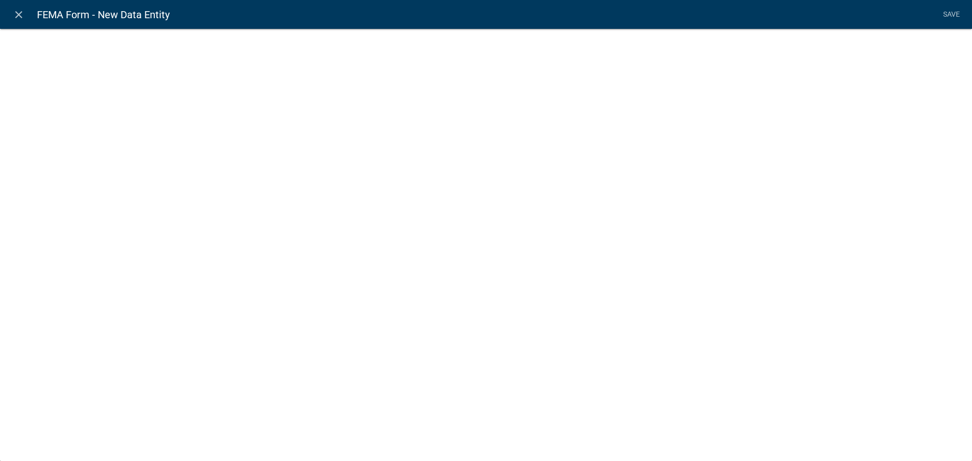
select select
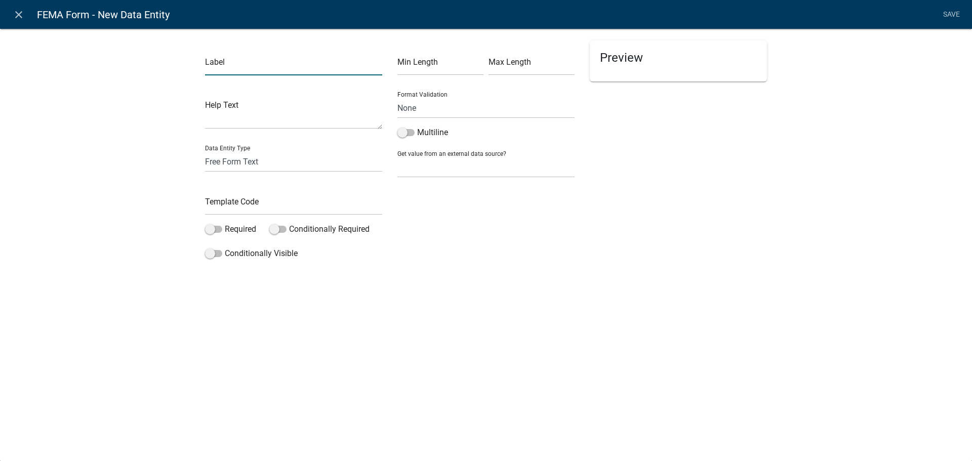
click at [235, 67] on input "text" at bounding box center [293, 65] width 177 height 21
paste input "Security System, Intercom System Materials Cost"
click at [345, 68] on input "Security System, Intercom System Materials Cost" at bounding box center [293, 65] width 177 height 21
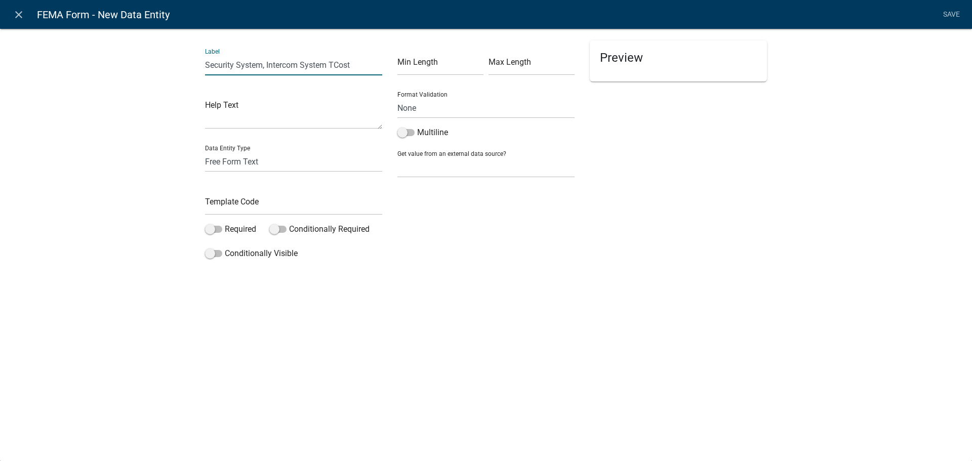
scroll to position [0, 0]
type input "Security System, Intercom System Total Cost"
drag, startPoint x: 287, startPoint y: 161, endPoint x: 287, endPoint y: 171, distance: 10.1
click at [287, 161] on select "Free Form Text Document Display Entity Value Fee Numeric Data Date Map Sketch D…" at bounding box center [293, 161] width 177 height 21
select select "calculated-value"
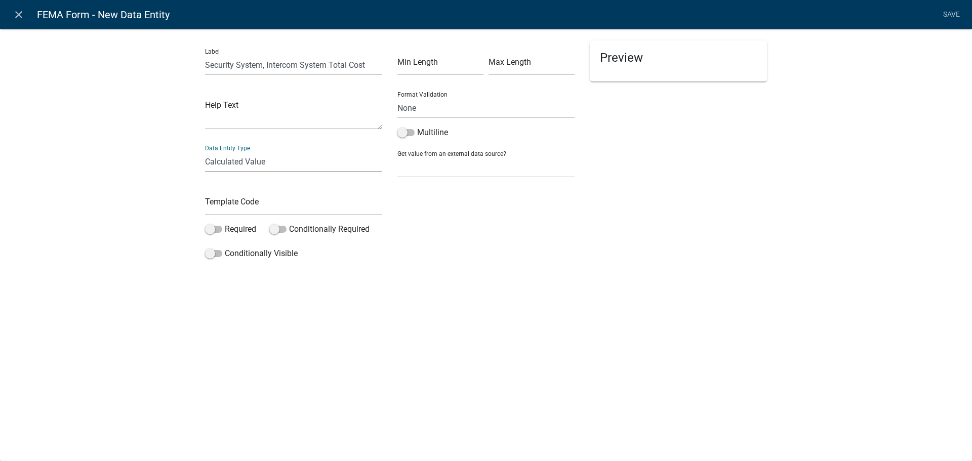
click at [205, 151] on select "Free Form Text Document Display Entity Value Fee Numeric Data Date Map Sketch D…" at bounding box center [293, 161] width 177 height 21
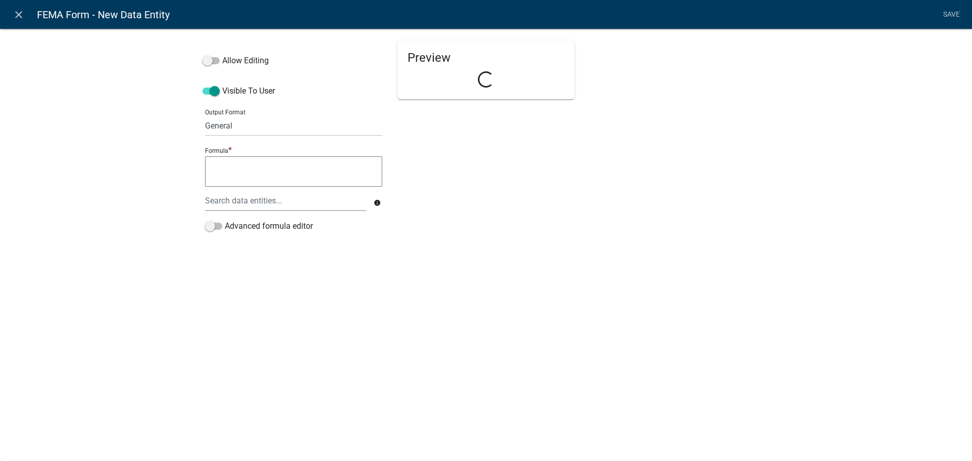
select select "calculated-value"
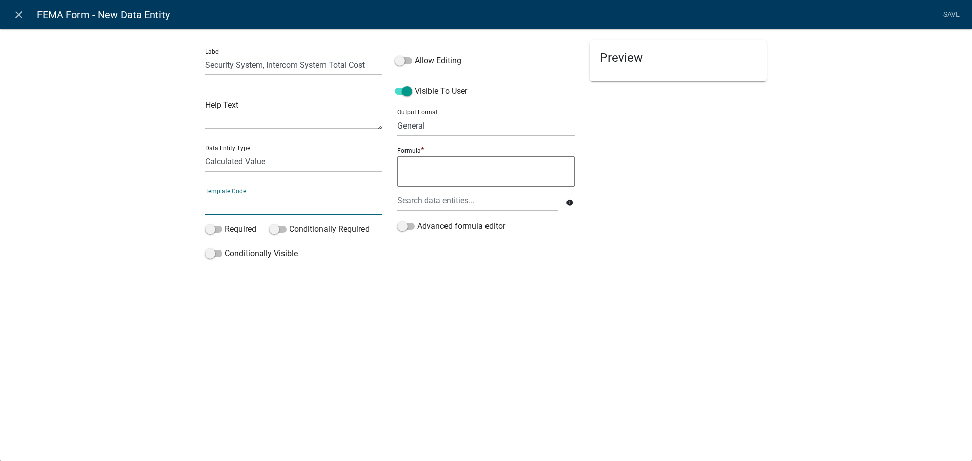
click at [254, 210] on input "text" at bounding box center [293, 204] width 177 height 21
click at [261, 206] on input "FEMASecurityMatCost" at bounding box center [293, 204] width 177 height 21
type input "FEMASecurityTotCost"
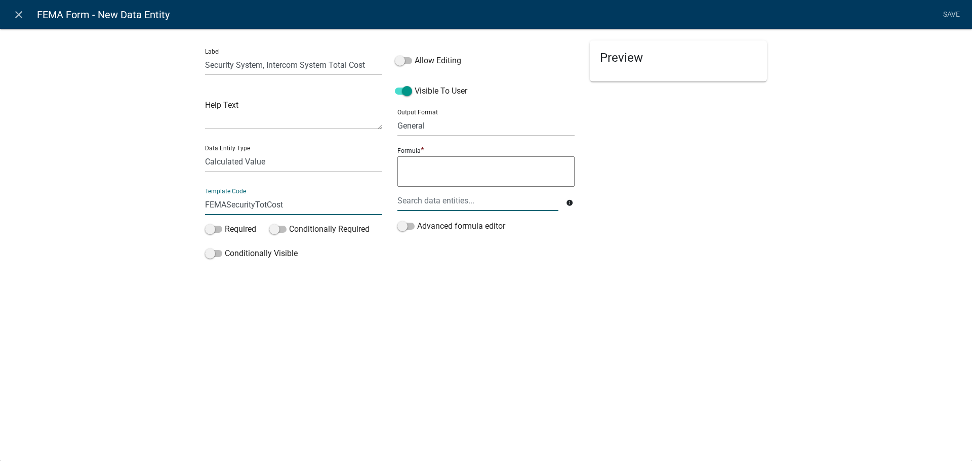
click at [480, 200] on div at bounding box center [478, 200] width 176 height 21
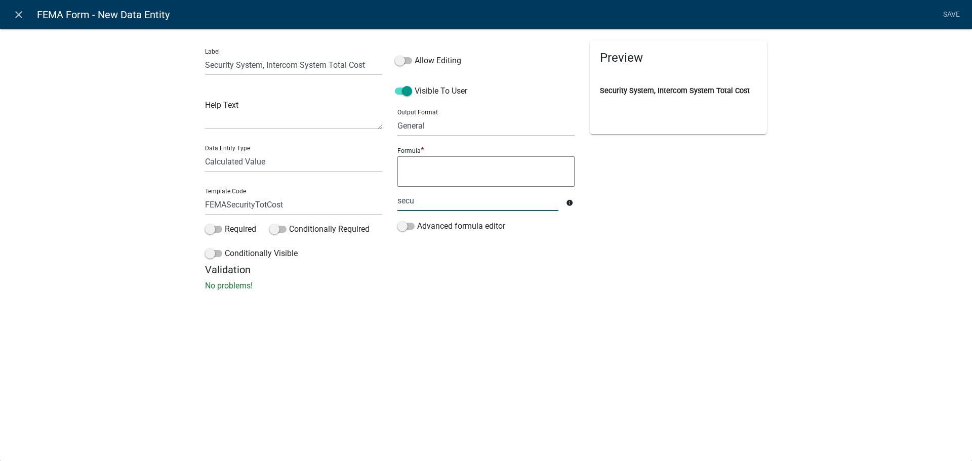
type input "secur"
click at [470, 208] on ngb-highlight "FEMA Secur ityLabCost" at bounding box center [442, 207] width 80 height 8
type textarea "FEMASecurityLabCost"
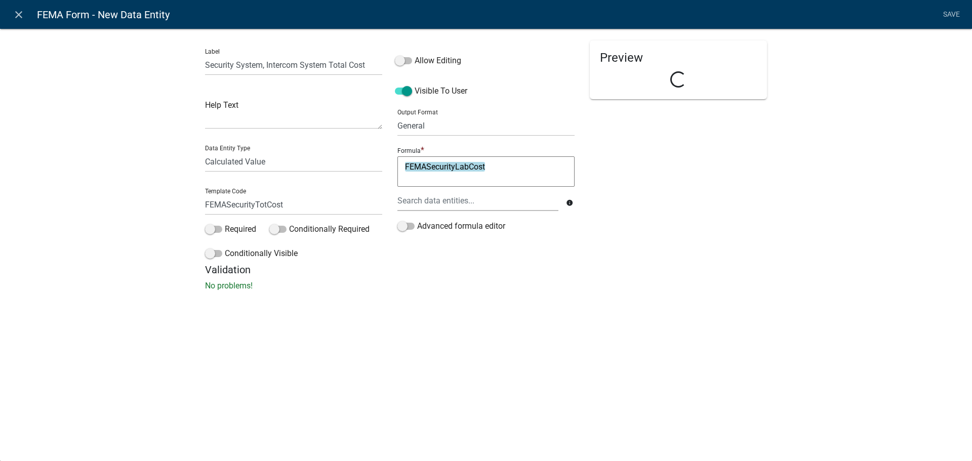
click at [517, 171] on textarea "FEMASecurityLabCost" at bounding box center [486, 171] width 177 height 30
type textarea "FEMASecurityLabCost+"
click at [501, 208] on div at bounding box center [478, 200] width 176 height 21
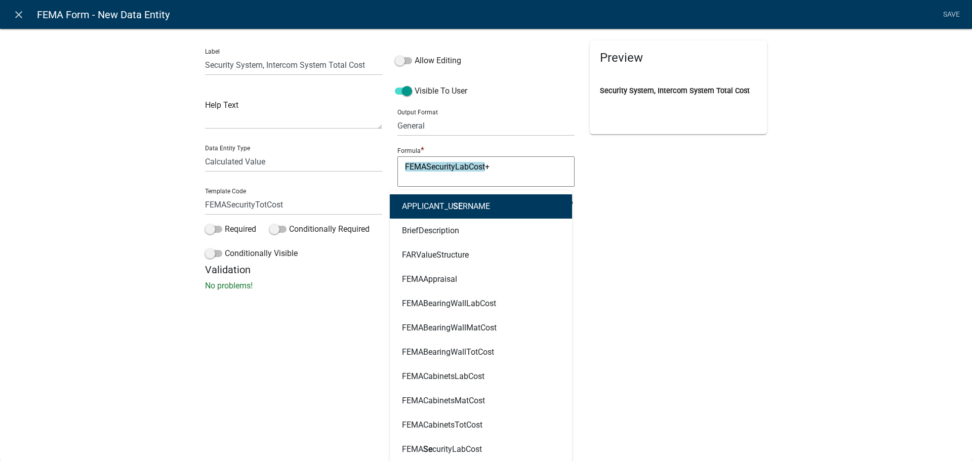
type input "secu"
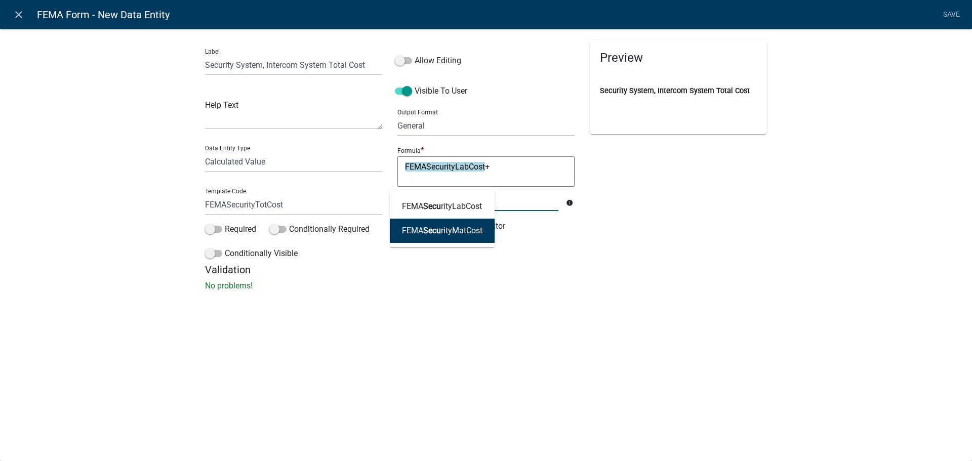
click at [454, 231] on ngb-highlight "FEMA Secu rityMatCost" at bounding box center [442, 231] width 81 height 8
type textarea "FEMASecurityLabCost+FEMASecurityMatCost"
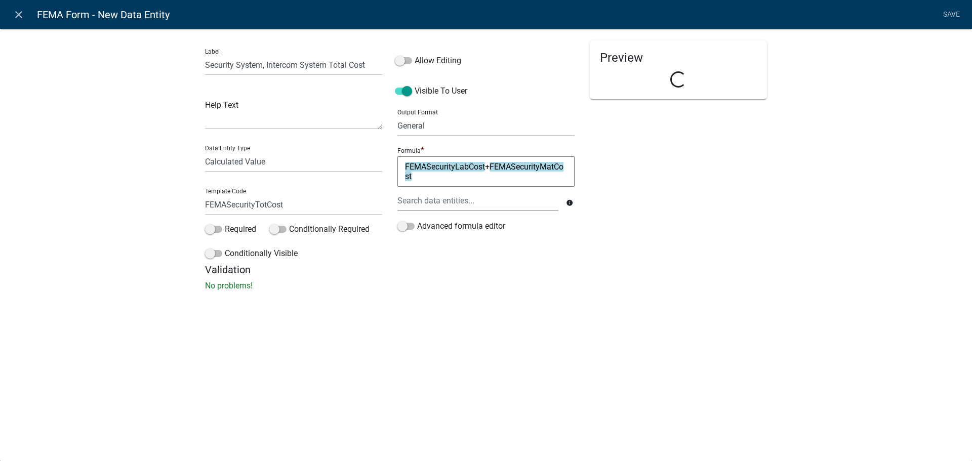
click at [767, 223] on div "Preview Loading..." at bounding box center [678, 152] width 192 height 223
click at [953, 16] on link "Save" at bounding box center [951, 14] width 25 height 19
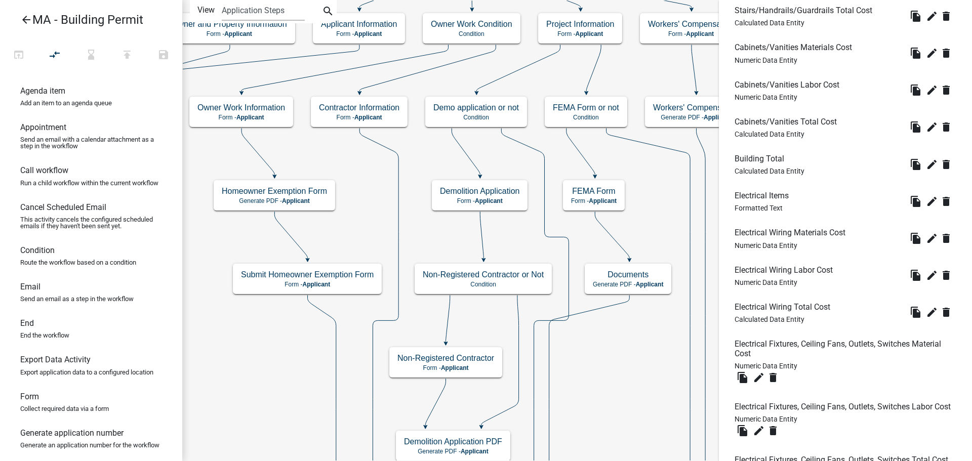
scroll to position [2913, 0]
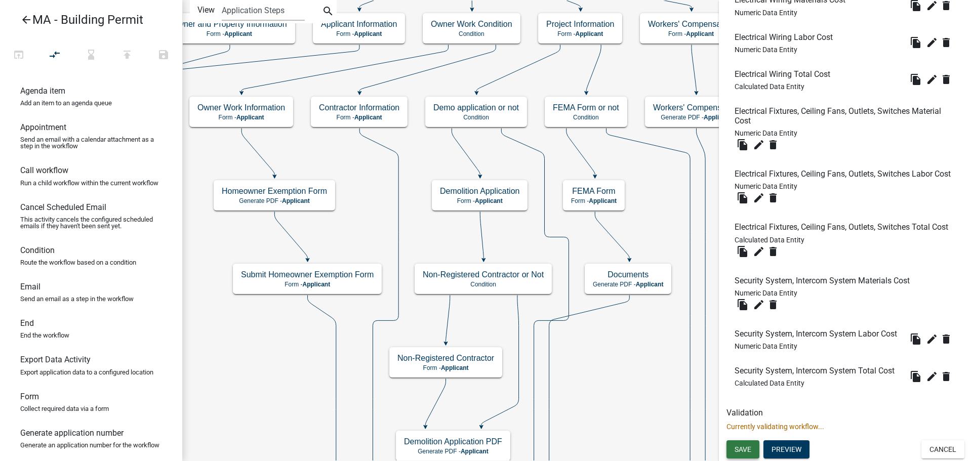
click at [743, 446] on span "Save" at bounding box center [743, 450] width 17 height 8
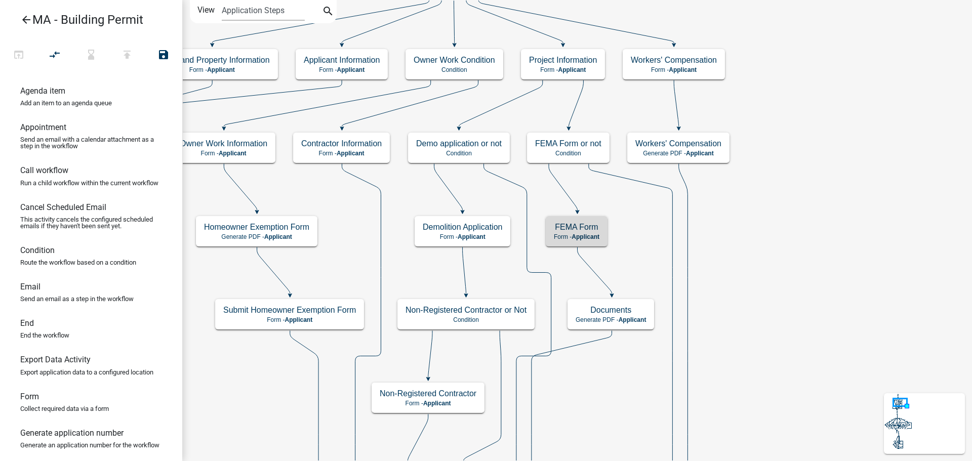
scroll to position [0, 0]
